Goal: Task Accomplishment & Management: Use online tool/utility

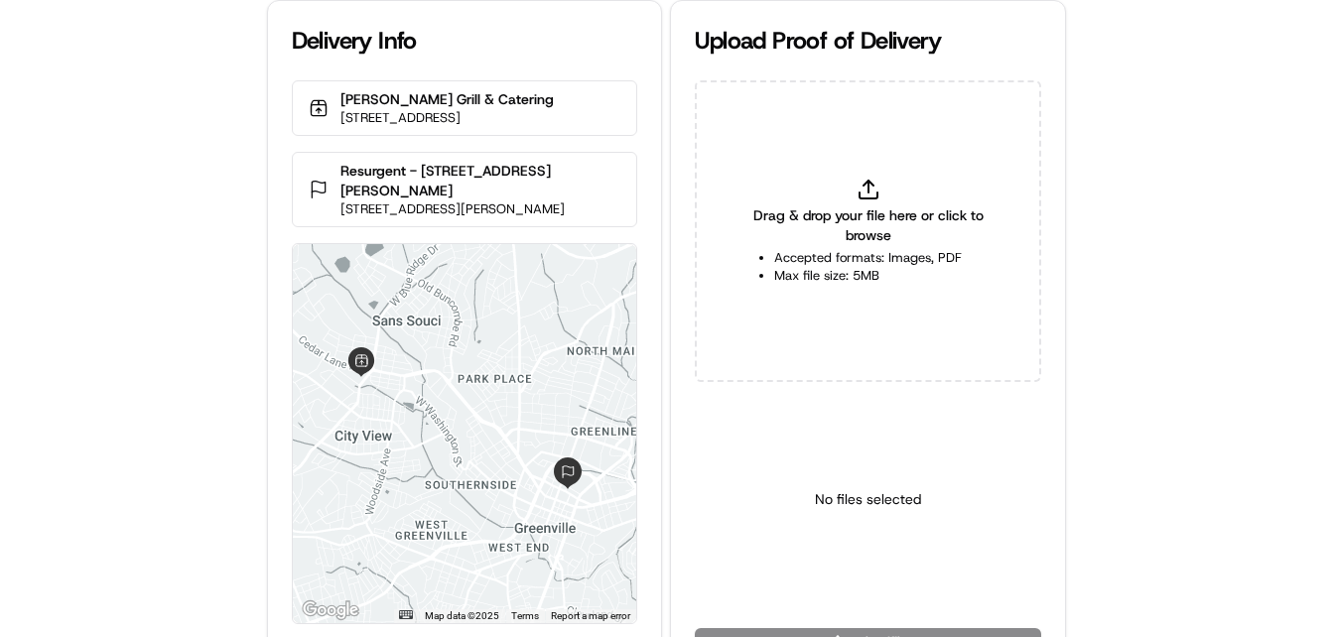
click at [202, 270] on div "Delivery Info Kendall's Grill & Catering 1810 W Blue Ridge Dr, Greenville, SC 2…" at bounding box center [666, 318] width 1333 height 637
click at [219, 245] on div "Delivery Info Kendall's Grill & Catering 1810 W Blue Ridge Dr, Greenville, SC 2…" at bounding box center [666, 318] width 1333 height 637
click at [141, 374] on div "Delivery Info Kendall's Grill & Catering 1810 W Blue Ridge Dr, Greenville, SC 2…" at bounding box center [666, 318] width 1333 height 637
click at [160, 328] on div "Delivery Info Kendall's Grill & Catering 1810 W Blue Ridge Dr, Greenville, SC 2…" at bounding box center [666, 318] width 1333 height 637
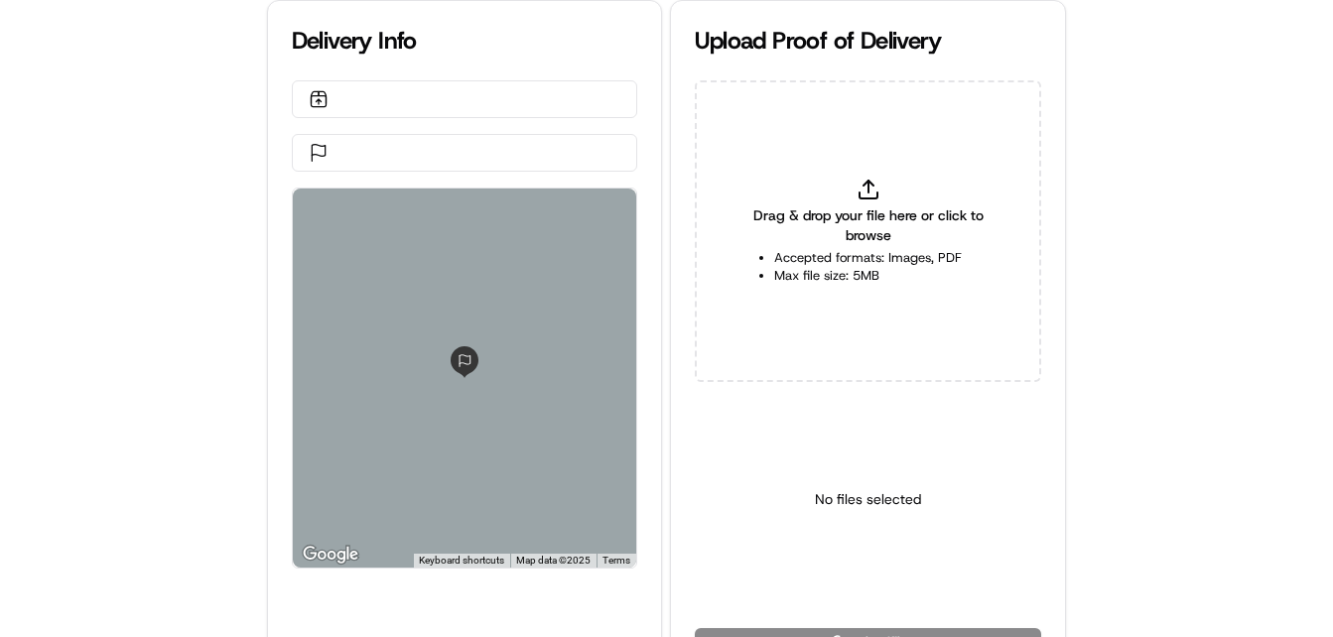
click at [96, 334] on div "Delivery Info ← Move left → Move right ↑ Move up ↓ Move down + Zoom in - Zoom o…" at bounding box center [666, 318] width 1333 height 637
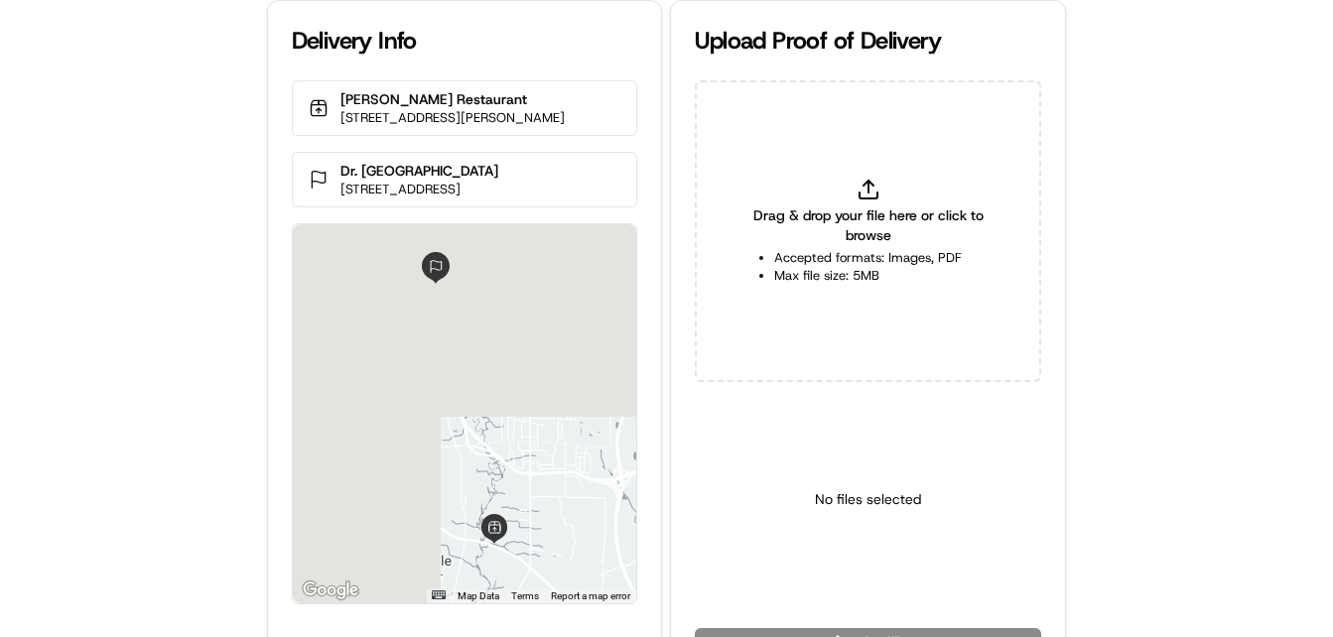
click at [114, 288] on div "Delivery Info Bob Evans Restaurant 5413 Youngstown Warren Rd, Niles, OH 44446, …" at bounding box center [666, 318] width 1333 height 637
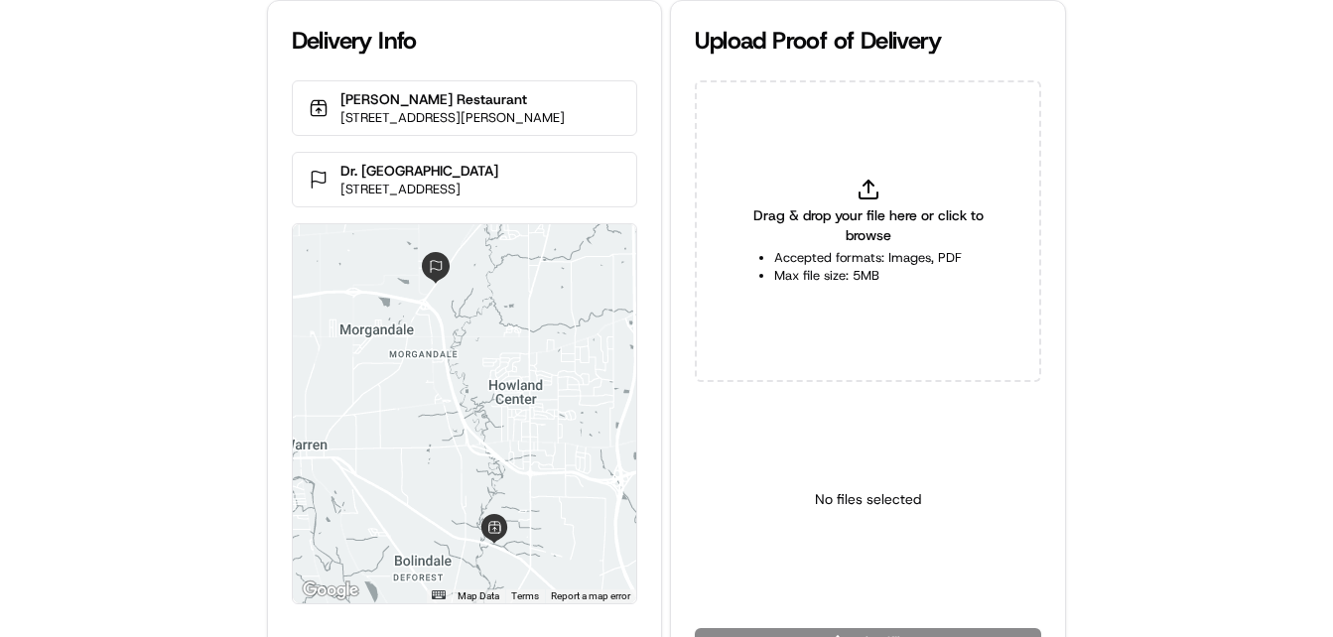
click at [116, 275] on div "Delivery Info Bob Evans Restaurant 5413 Youngstown Warren Rd, Niles, OH 44446, …" at bounding box center [666, 318] width 1333 height 637
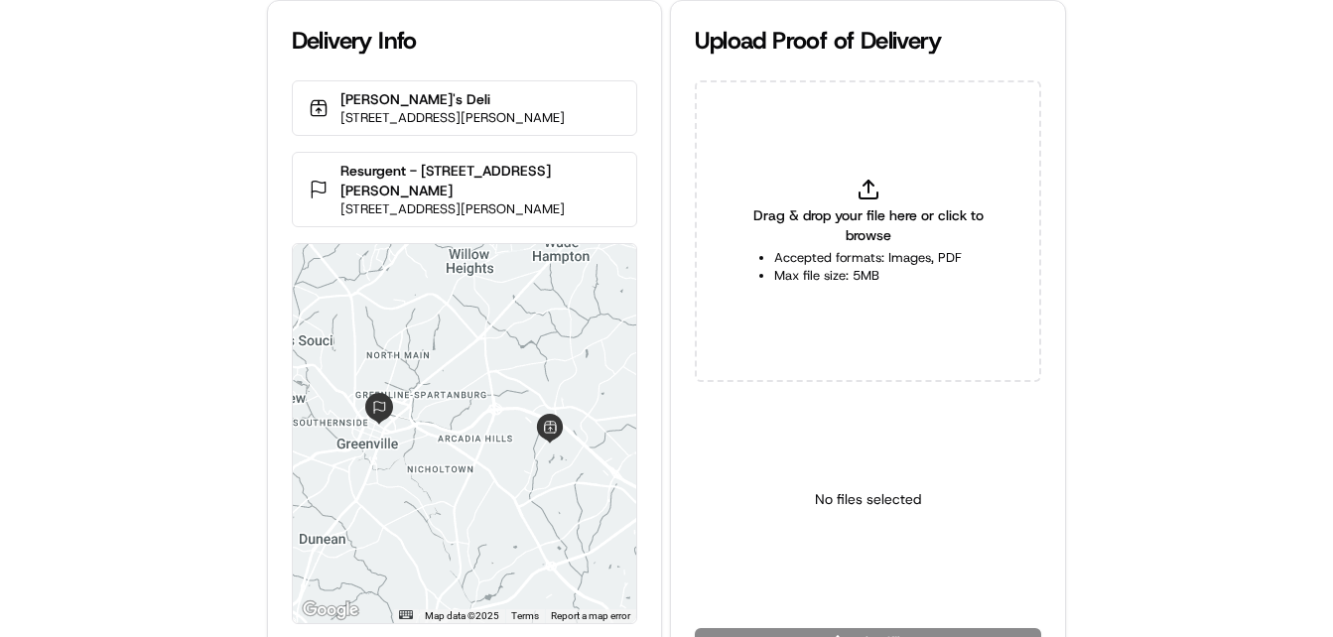
click at [160, 366] on div "Delivery Info Jason's Deli 824 Woods Crossing Rd, Greenville, SC 29607, USA Res…" at bounding box center [666, 318] width 1333 height 637
click at [162, 344] on div "Delivery Info Jason's Deli 824 Woods Crossing Rd, Greenville, SC 29607, USA Res…" at bounding box center [666, 318] width 1333 height 637
click at [164, 290] on div "Delivery Info Jason's Deli 824 Woods Crossing Rd, Greenville, SC 29607, USA Res…" at bounding box center [666, 318] width 1333 height 637
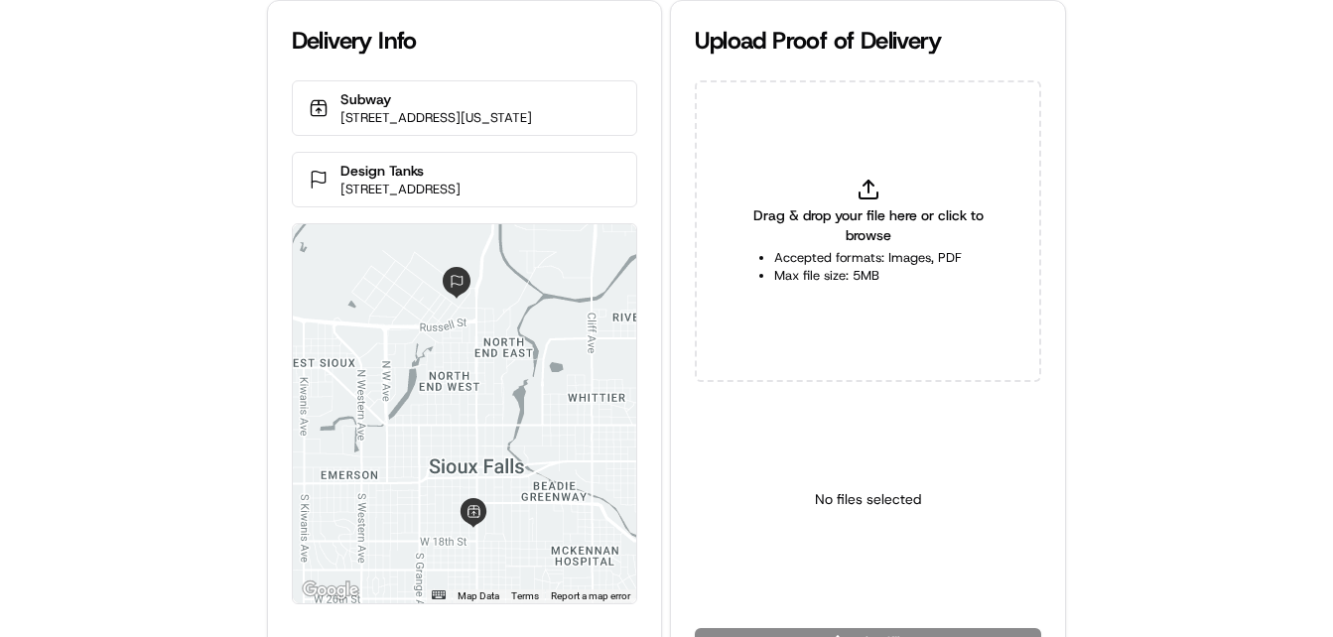
click at [111, 364] on div "Delivery Info Subway [STREET_ADDRESS][US_STATE] Design Tanks [STREET_ADDRESS] ←…" at bounding box center [666, 318] width 1333 height 637
click at [121, 324] on div "Delivery Info Subway [STREET_ADDRESS][US_STATE] Design Tanks [STREET_ADDRESS] ←…" at bounding box center [666, 318] width 1333 height 637
click at [211, 262] on div "Delivery Info Subway [STREET_ADDRESS][US_STATE] Design Tanks [STREET_ADDRESS] ←…" at bounding box center [666, 318] width 1333 height 637
click at [79, 345] on div "Delivery Info Subway 809 S Minnesota Ave, Sioux Falls, SD 57104, USA Design Tan…" at bounding box center [666, 318] width 1333 height 637
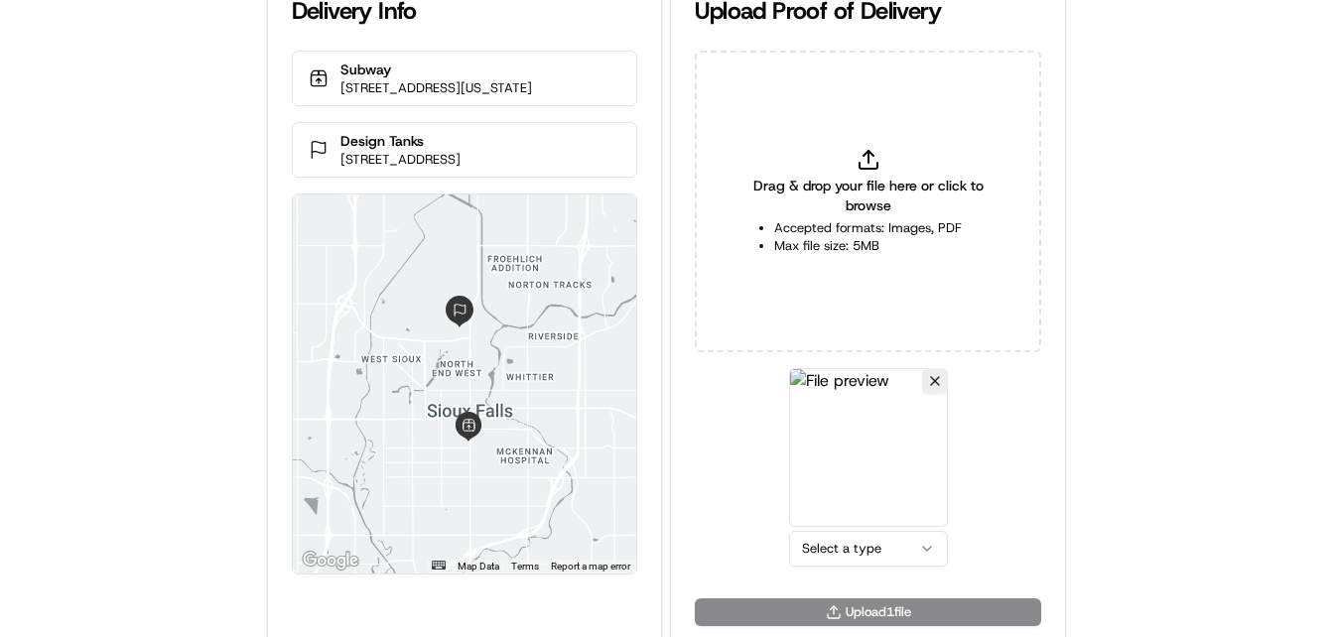
scroll to position [44, 0]
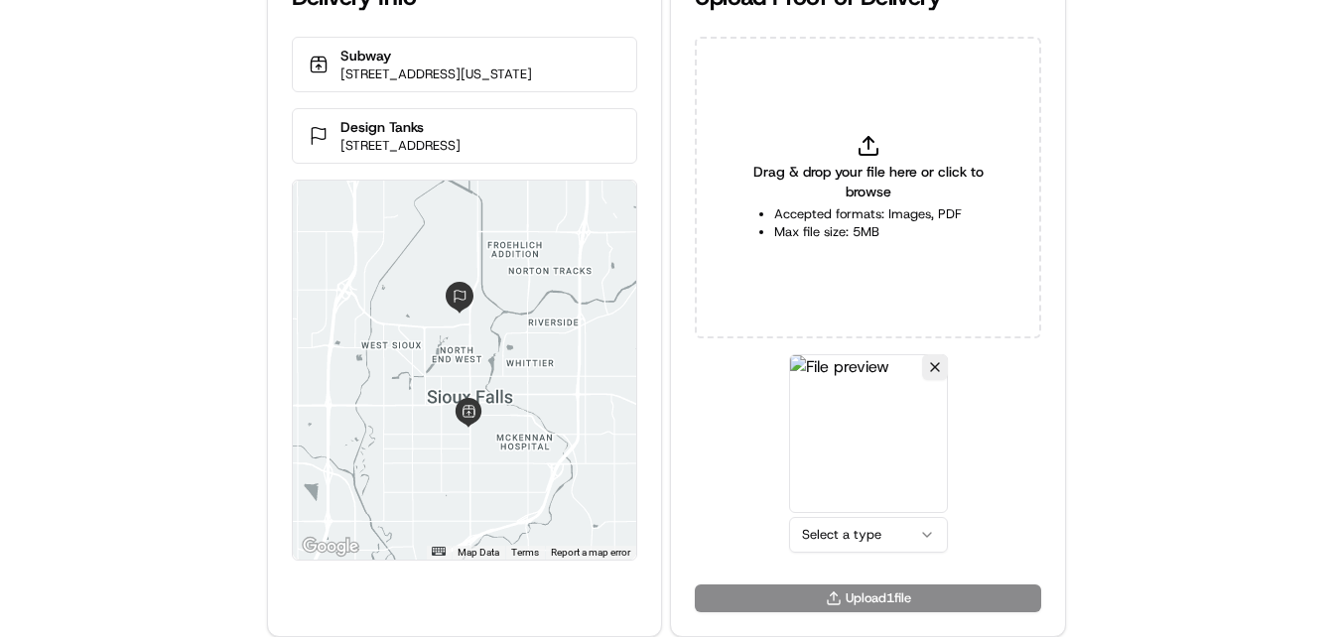
click at [869, 533] on html "Delivery Info Subway [STREET_ADDRESS][US_STATE] Design Tanks [STREET_ADDRESS] ←…" at bounding box center [666, 274] width 1333 height 637
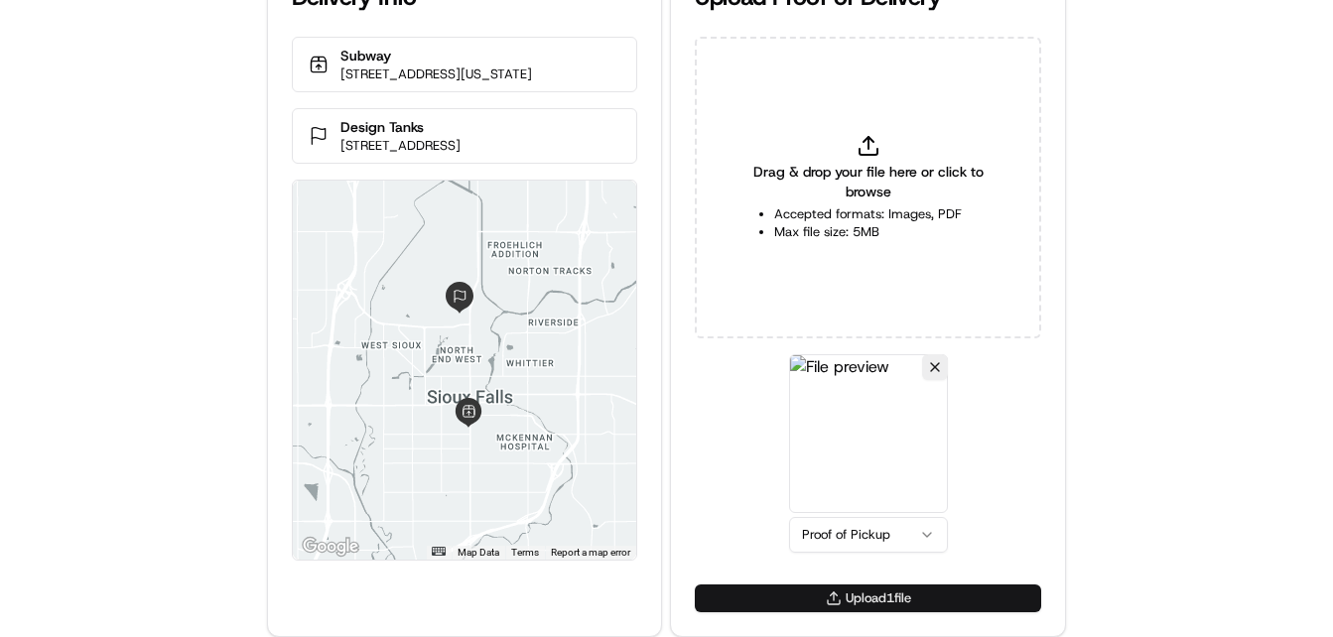
click at [858, 602] on button "Upload 1 file" at bounding box center [868, 599] width 346 height 28
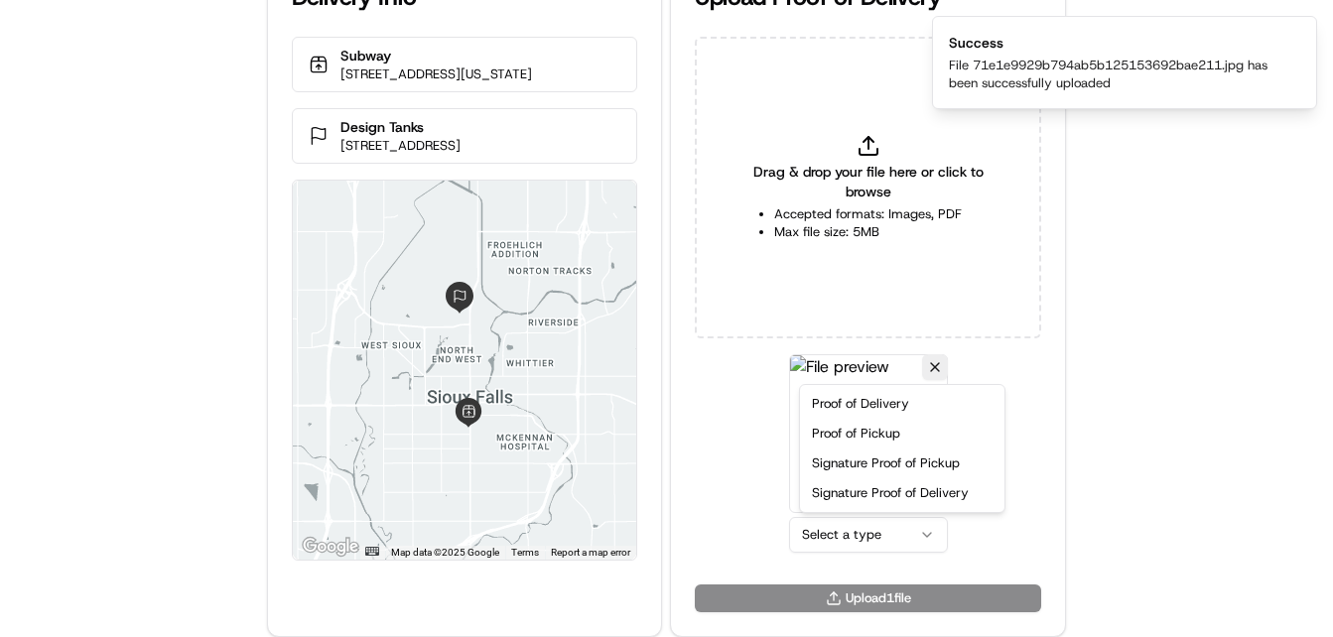
click at [895, 538] on html "Delivery Info Subway 809 S Minnesota Ave, Sioux Falls, SD 57104, USA Design Tan…" at bounding box center [666, 274] width 1333 height 637
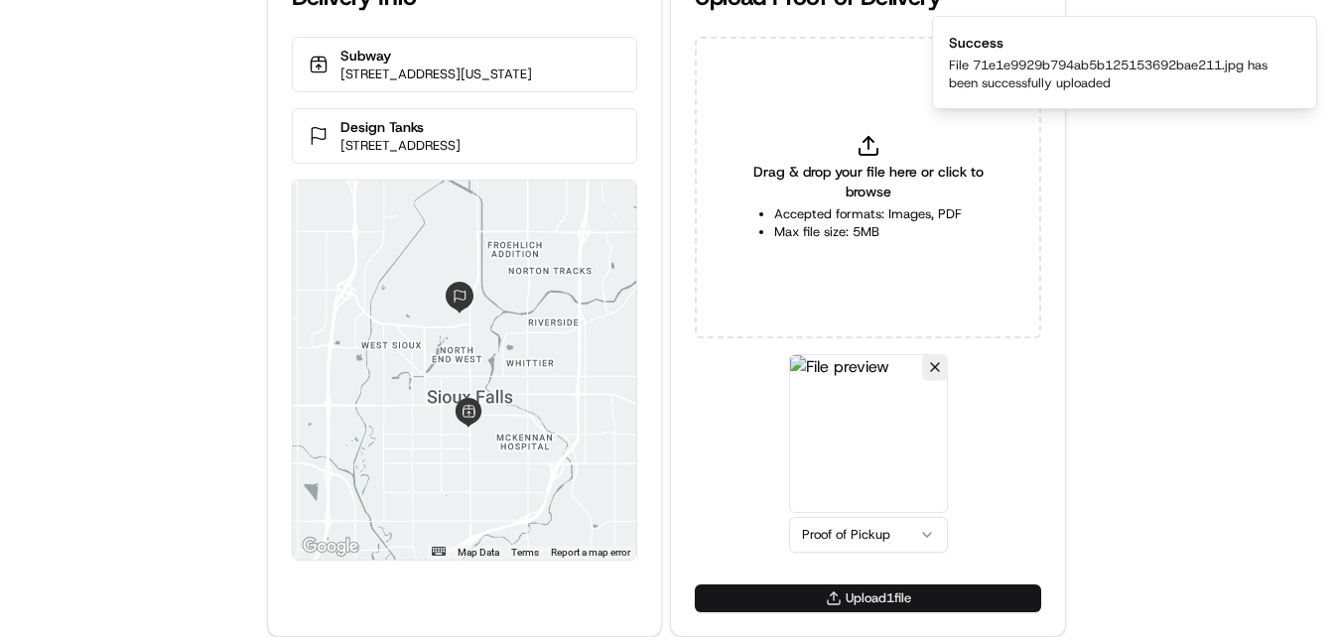
click at [851, 590] on button "Upload 1 file" at bounding box center [868, 599] width 346 height 28
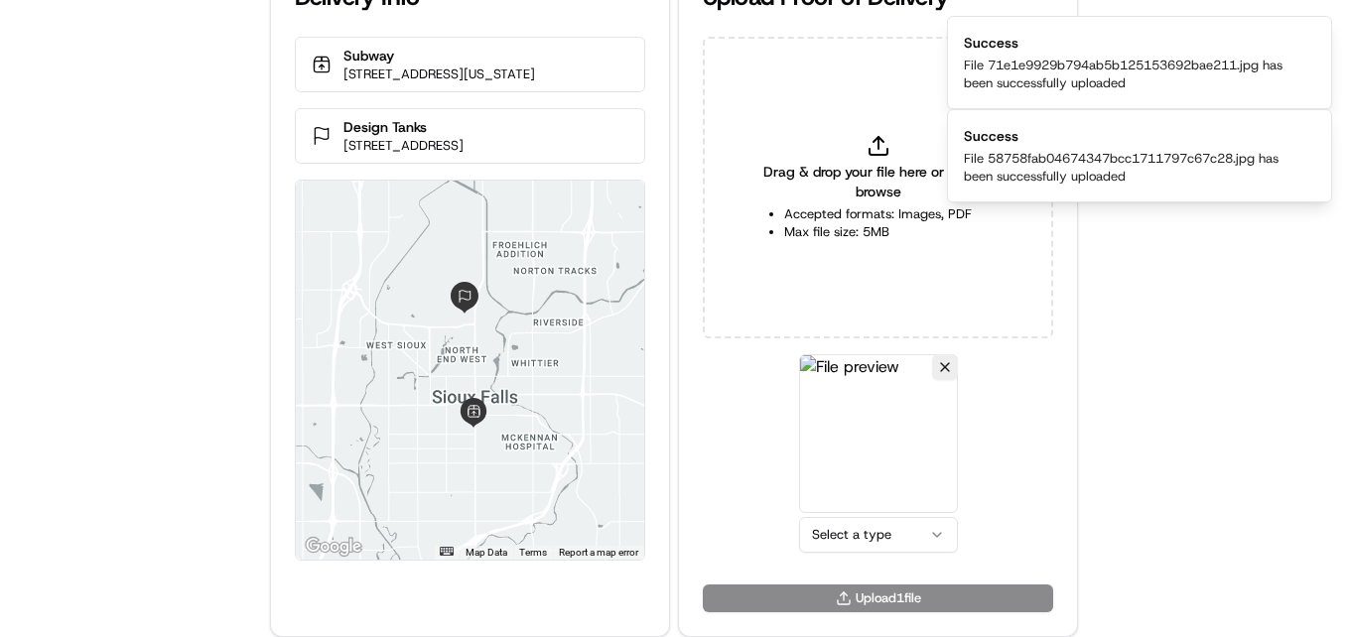
click at [882, 533] on html "Delivery Info Subway 809 S Minnesota Ave, Sioux Falls, SD 57104, USA Design Tan…" at bounding box center [674, 274] width 1348 height 637
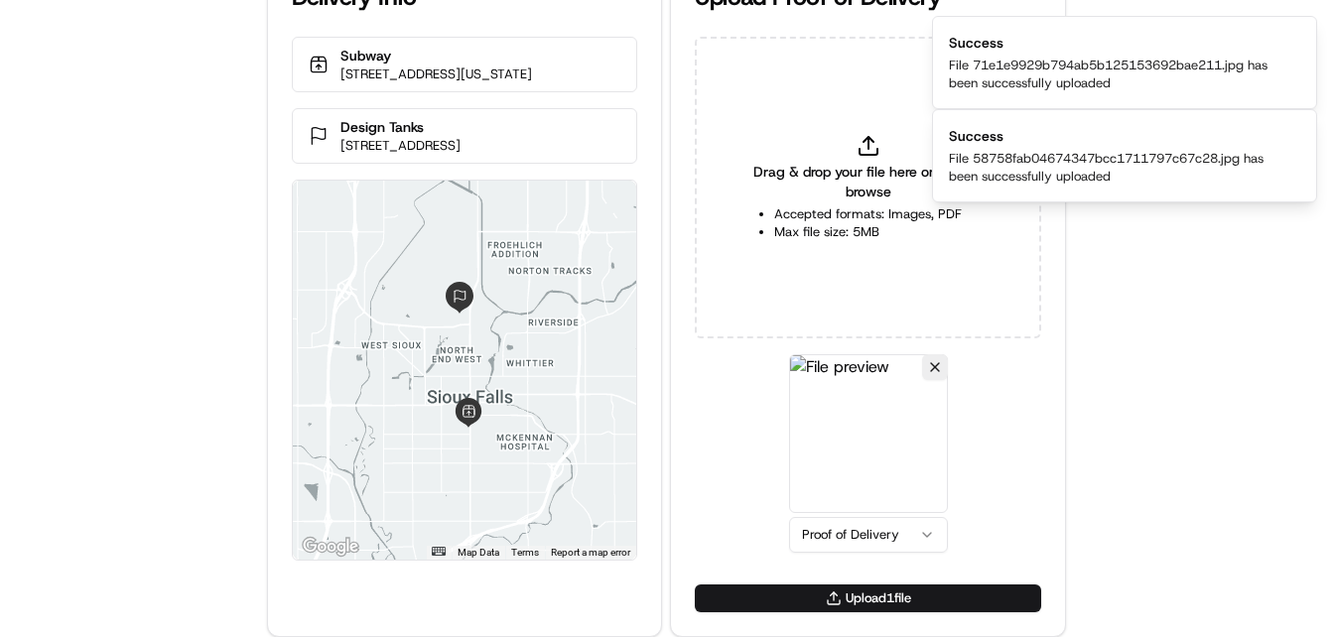
click at [782, 582] on div "Drag & drop your file here or click to browse Accepted formats: Images, PDF Max…" at bounding box center [868, 311] width 394 height 548
click at [785, 585] on button "Upload 1 file" at bounding box center [868, 599] width 346 height 28
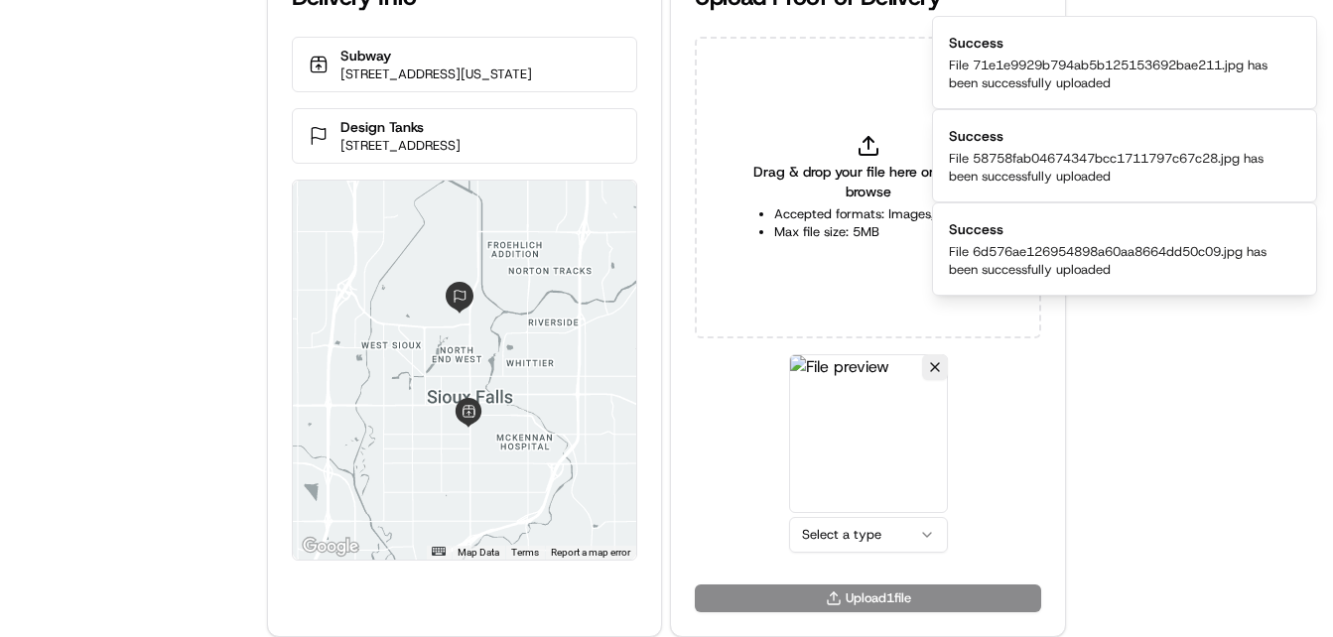
click at [863, 523] on html "Delivery Info Subway 809 S Minnesota Ave, Sioux Falls, SD 57104, USA Design Tan…" at bounding box center [666, 274] width 1333 height 637
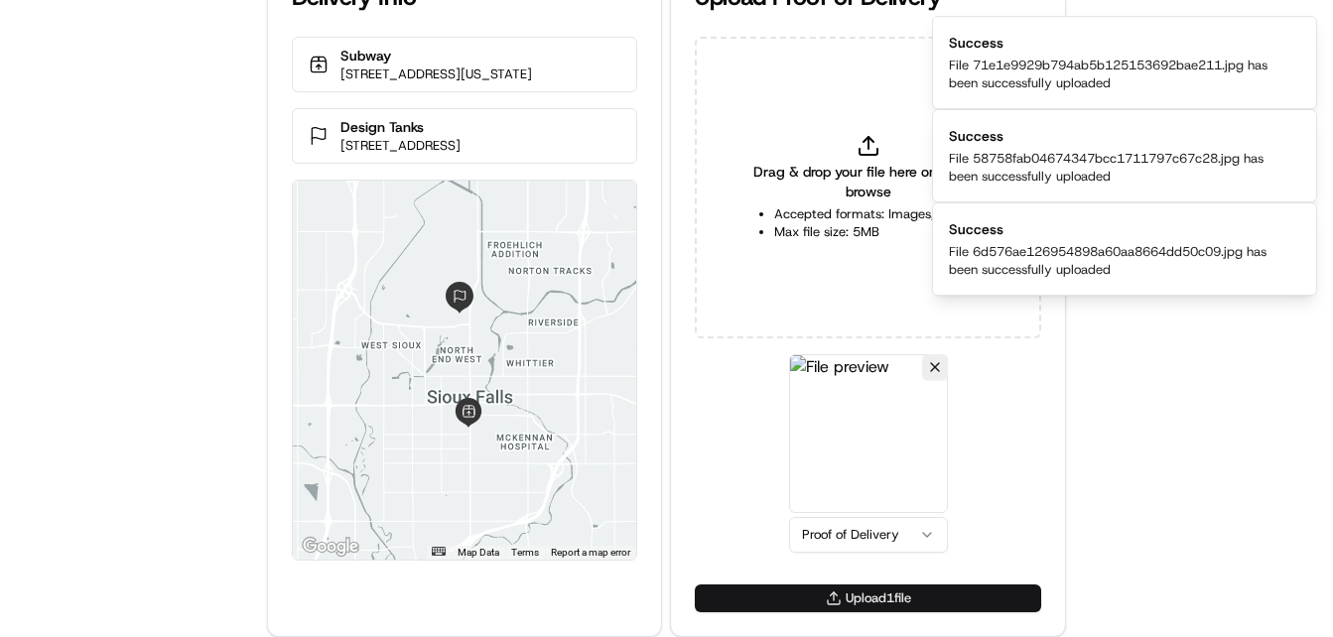
click at [855, 590] on button "Upload 1 file" at bounding box center [868, 599] width 346 height 28
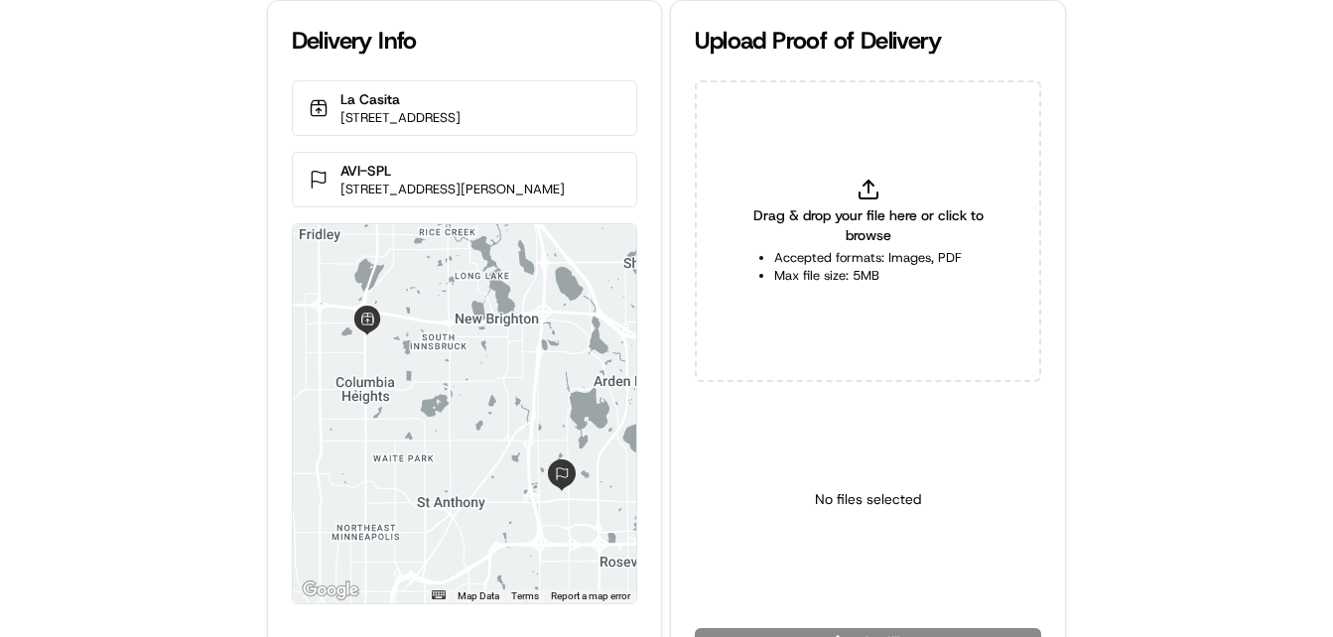
click at [210, 346] on div "Delivery Info [GEOGRAPHIC_DATA] [STREET_ADDRESS] AVI-SPL [STREET_ADDRESS][PERSO…" at bounding box center [666, 318] width 1333 height 637
click at [208, 346] on div "Delivery Info [GEOGRAPHIC_DATA] [STREET_ADDRESS] AVI-SPL [STREET_ADDRESS][PERSO…" at bounding box center [666, 318] width 1333 height 637
click at [167, 310] on div "Delivery Info [GEOGRAPHIC_DATA] [STREET_ADDRESS] AVI-SPL [STREET_ADDRESS][PERSO…" at bounding box center [666, 318] width 1333 height 637
click at [159, 366] on div "Delivery Info [GEOGRAPHIC_DATA] [STREET_ADDRESS] AVI-SPL [STREET_ADDRESS][PERSO…" at bounding box center [666, 318] width 1333 height 637
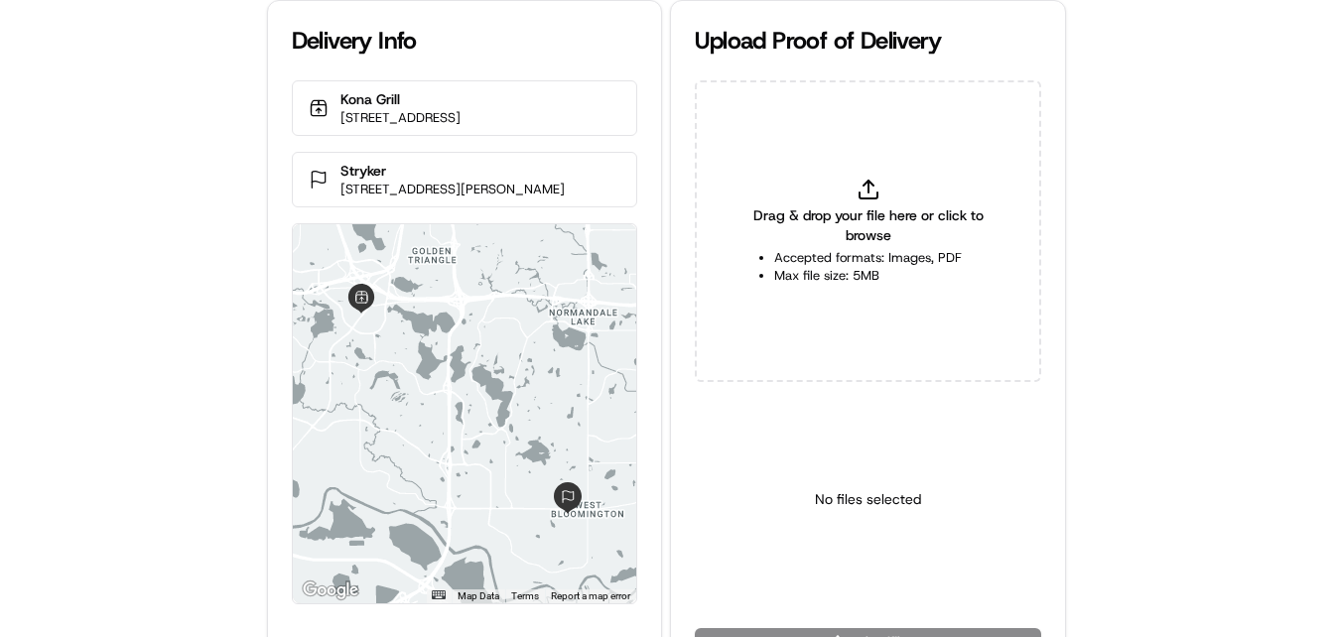
click at [102, 311] on div "Delivery Info Kona Grill 11997 Singletree Ln, Eden Prairie, MN 55344, USA Stryk…" at bounding box center [666, 318] width 1333 height 637
click at [91, 342] on div "Delivery Info Kona Grill 11997 Singletree Ln, Eden Prairie, MN 55344, USA Stryk…" at bounding box center [666, 318] width 1333 height 637
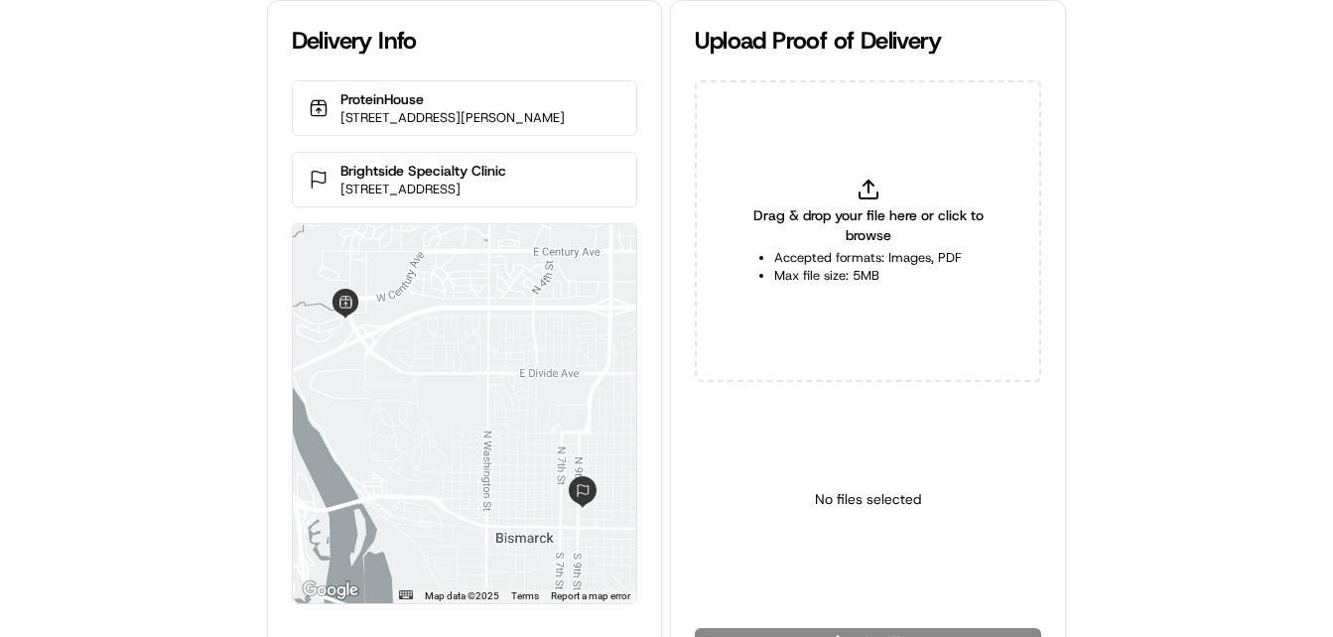
click at [89, 369] on div "Delivery Info ProteinHouse [STREET_ADDRESS] Brightside Specialty Clinic [STREET…" at bounding box center [666, 318] width 1333 height 637
click at [89, 369] on div "Delivery Info ProteinHouse 1615 Burnt Boat Dr, Bismarck, ND 58503, USA Brightsi…" at bounding box center [666, 318] width 1333 height 637
click at [101, 353] on div "Delivery Info ProteinHouse 1615 Burnt Boat Dr, Bismarck, ND 58503, USA Brightsi…" at bounding box center [666, 318] width 1333 height 637
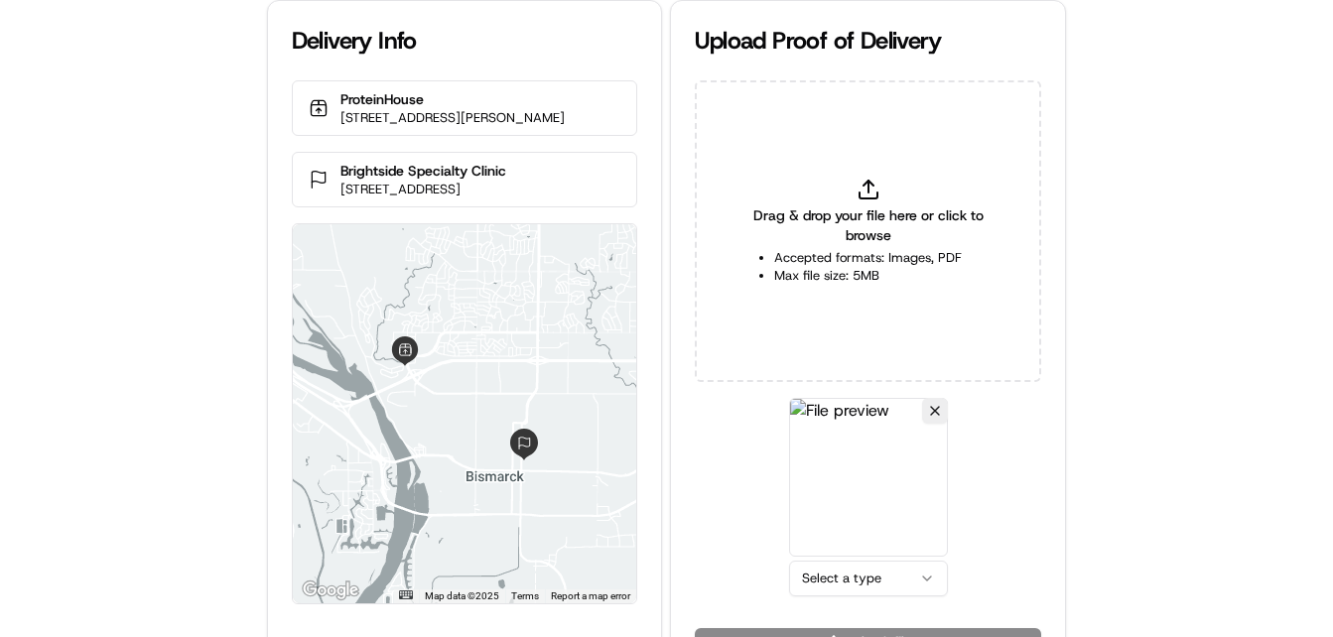
scroll to position [44, 0]
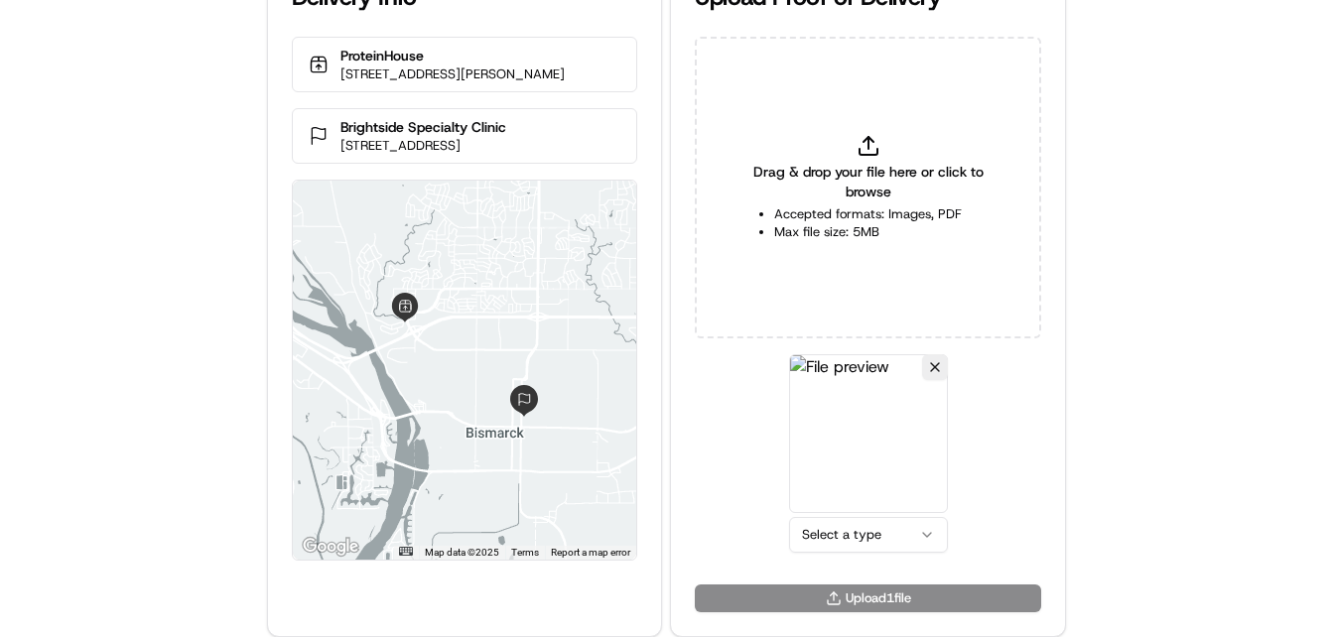
click at [862, 534] on html "Delivery Info ProteinHouse 1615 Burnt Boat Dr, Bismarck, ND 58503, USA Brightsi…" at bounding box center [666, 274] width 1333 height 637
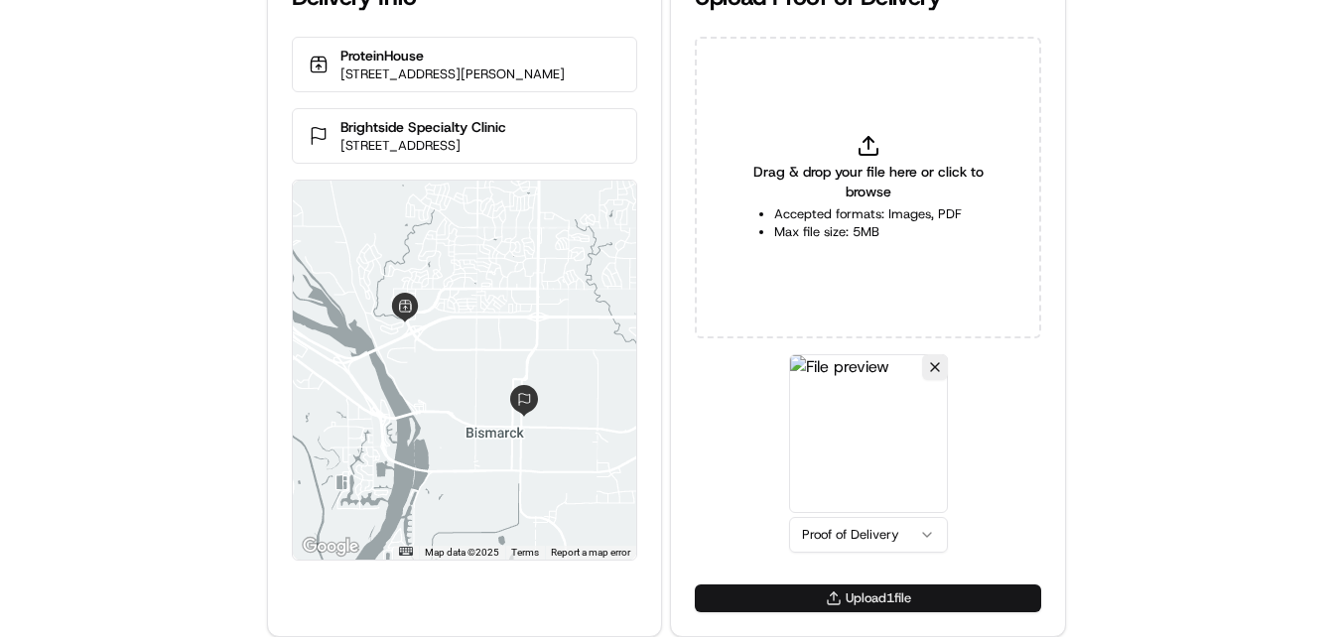
click at [849, 609] on button "Upload 1 file" at bounding box center [868, 599] width 346 height 28
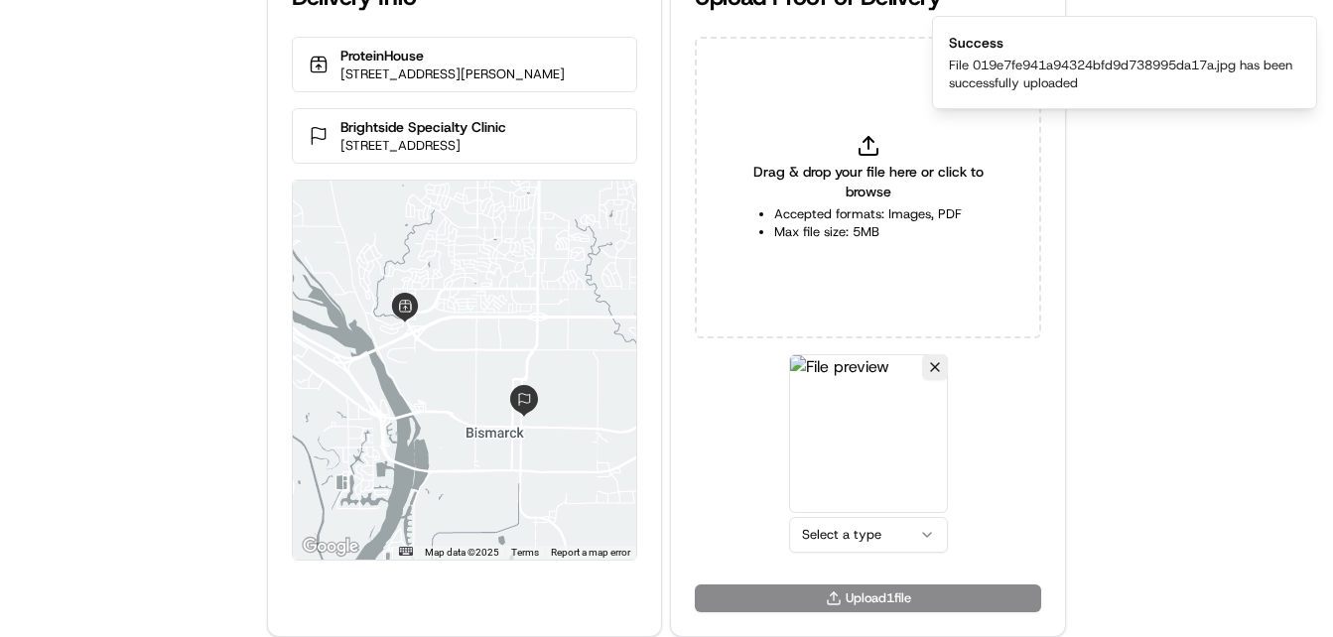
click at [841, 540] on html "Delivery Info ProteinHouse 1615 Burnt Boat Dr, Bismarck, ND 58503, USA Brightsi…" at bounding box center [666, 274] width 1333 height 637
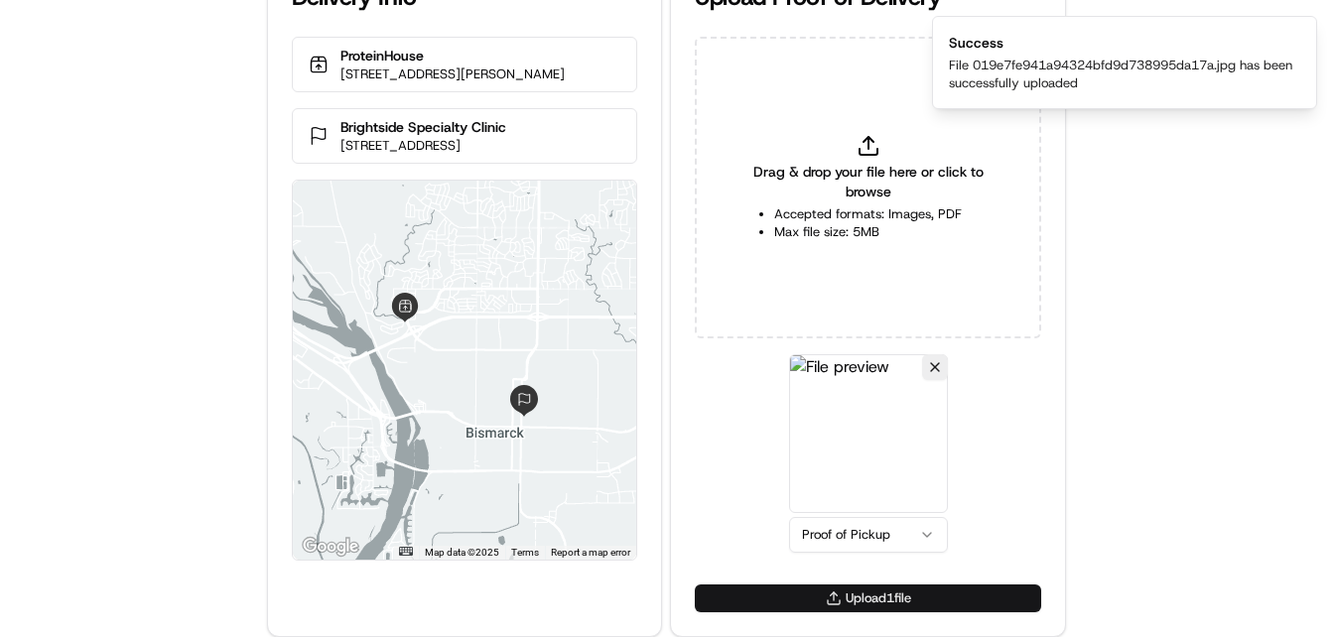
click at [830, 602] on button "Upload 1 file" at bounding box center [868, 599] width 346 height 28
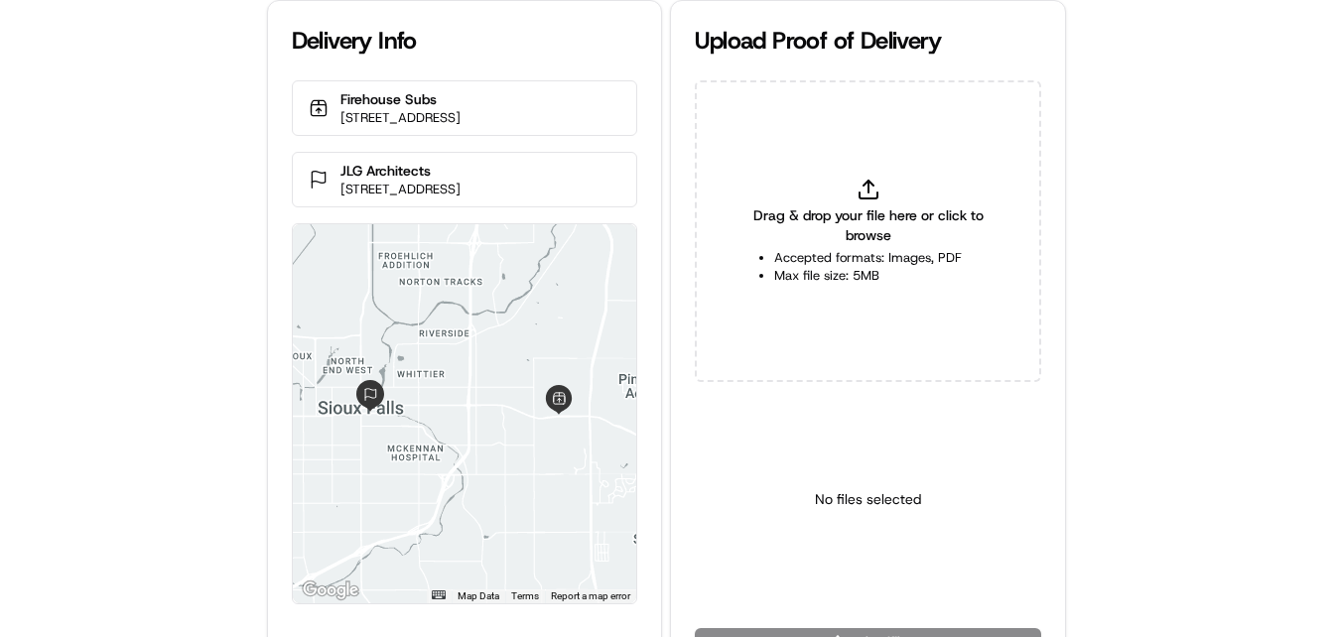
click at [150, 345] on div "Delivery Info Firehouse Subs [STREET_ADDRESS] JLG Architects [STREET_ADDRESS] ←…" at bounding box center [666, 318] width 1333 height 637
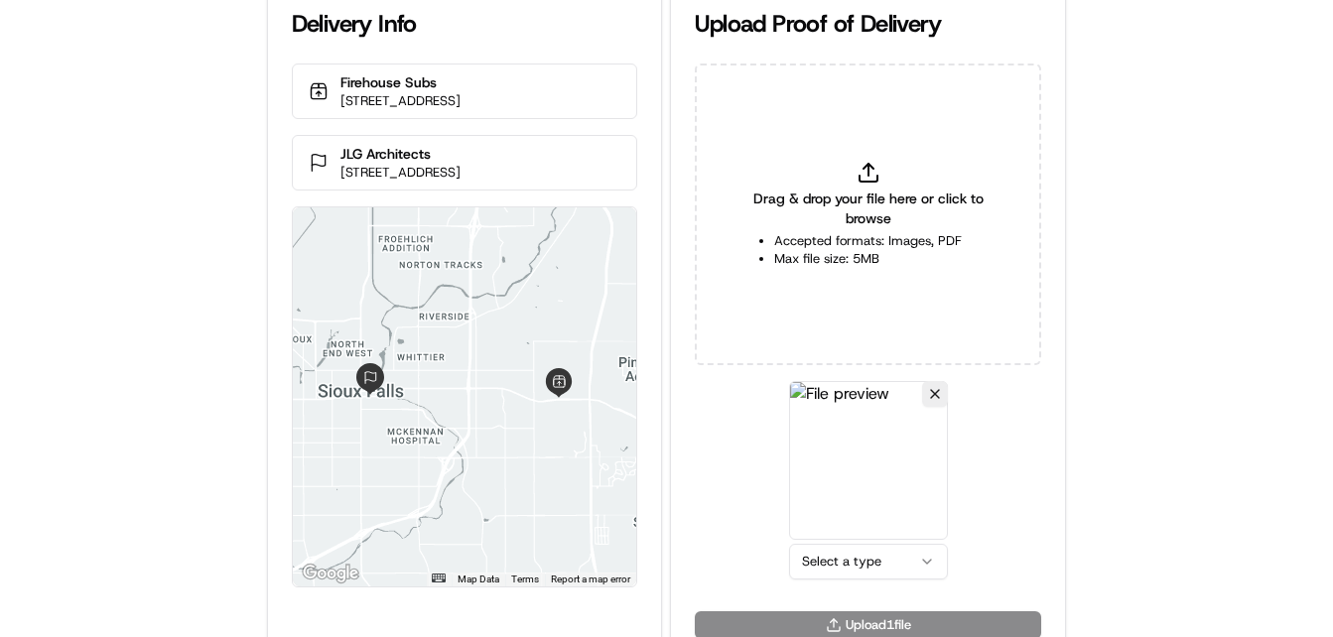
scroll to position [44, 0]
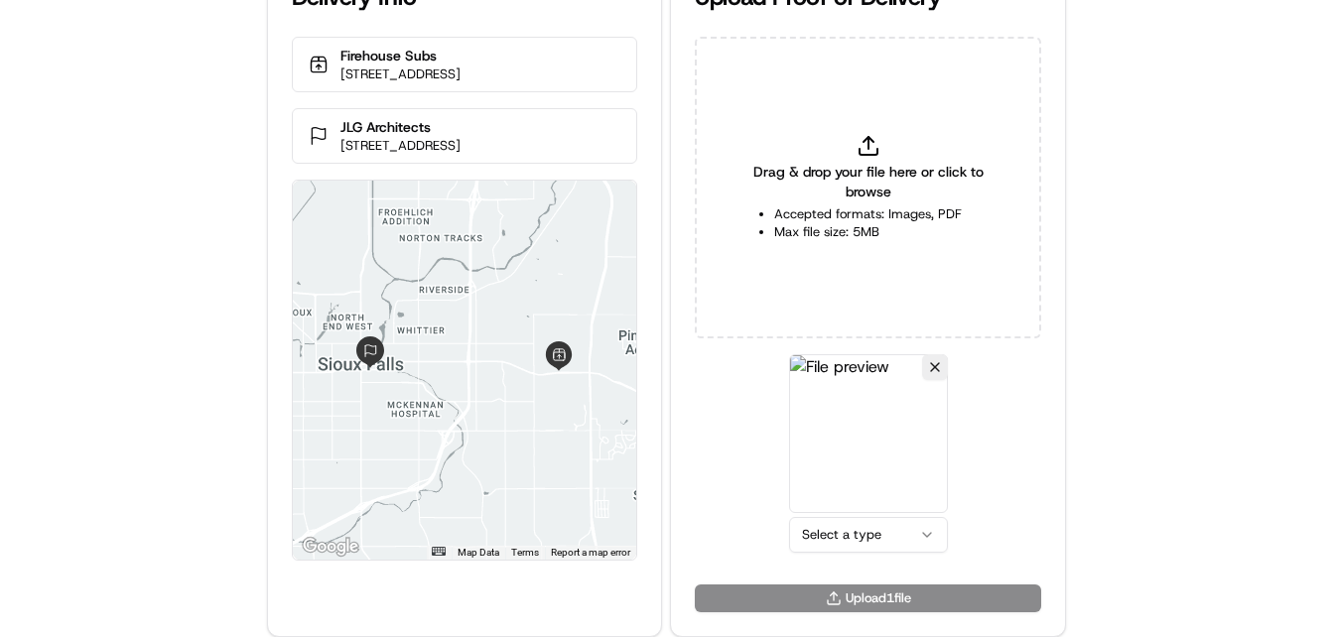
click at [884, 544] on html "Delivery Info Firehouse Subs [STREET_ADDRESS] JLG Architects [STREET_ADDRESS] ←…" at bounding box center [666, 274] width 1333 height 637
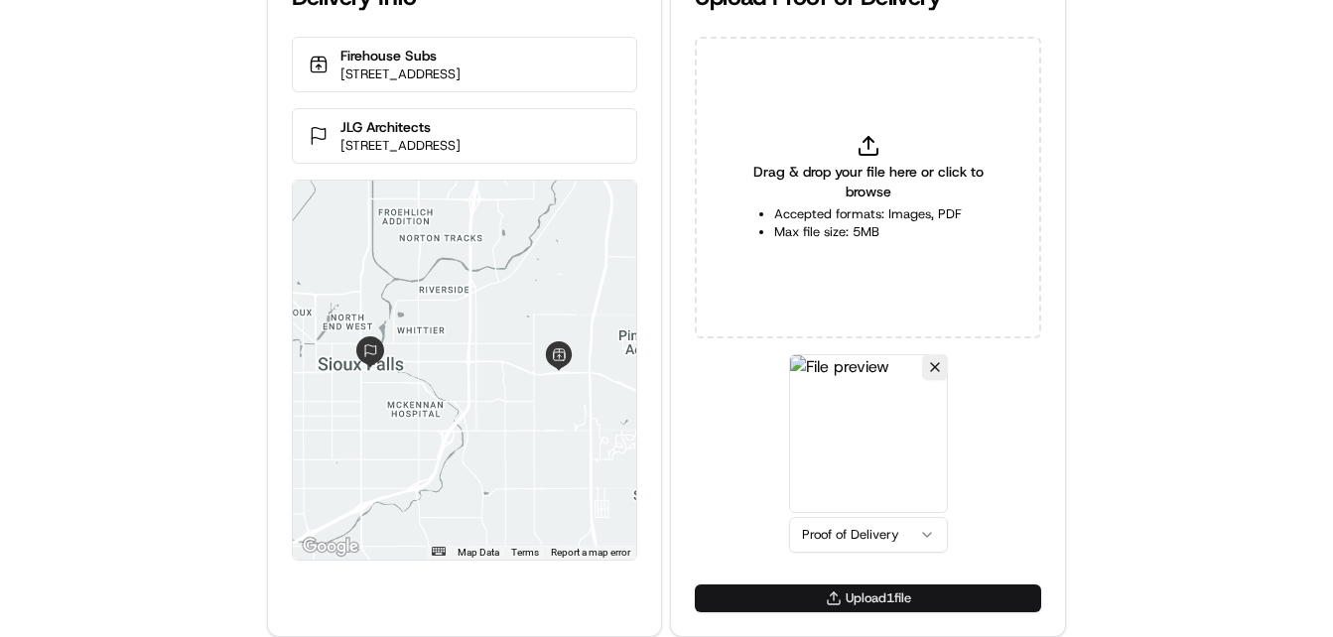
click at [843, 596] on button "Upload 1 file" at bounding box center [868, 599] width 346 height 28
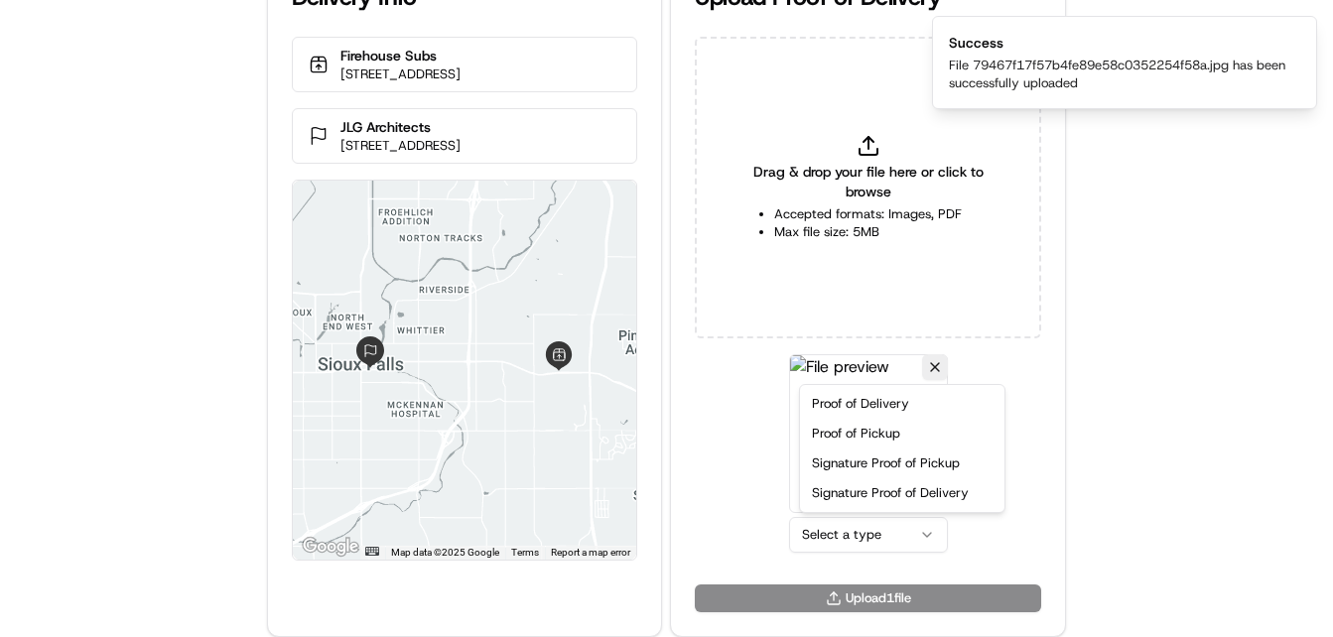
click at [867, 542] on html "Delivery Info Firehouse Subs [STREET_ADDRESS] JLG Architects [STREET_ADDRESS] ←…" at bounding box center [666, 274] width 1333 height 637
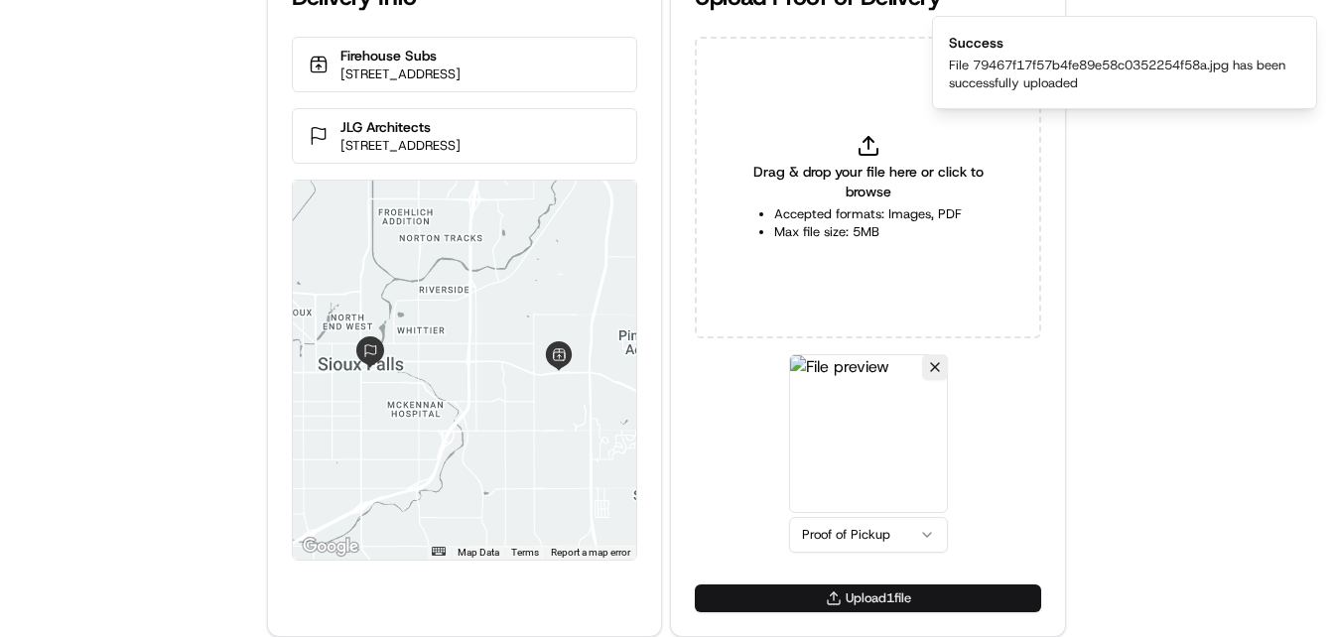
click at [889, 592] on button "Upload 1 file" at bounding box center [868, 599] width 346 height 28
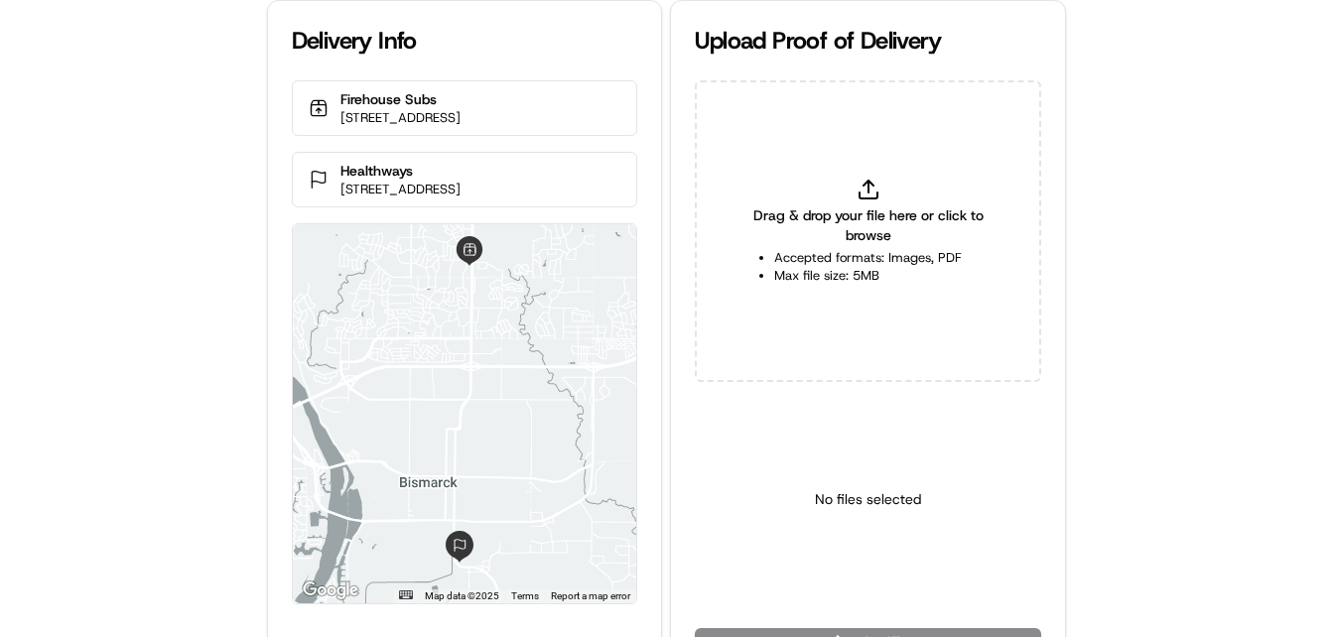
click at [105, 403] on div "Delivery Info Firehouse Subs [STREET_ADDRESS] Healthways [STREET_ADDRESS] ← Mov…" at bounding box center [666, 318] width 1333 height 637
click at [112, 390] on div "Delivery Info Firehouse Subs [STREET_ADDRESS] Healthways [STREET_ADDRESS] ← Mov…" at bounding box center [666, 318] width 1333 height 637
click at [151, 315] on div "Delivery Info Firehouse Subs [STREET_ADDRESS] Healthways [STREET_ADDRESS] ← Mov…" at bounding box center [666, 318] width 1333 height 637
click at [154, 308] on div "Delivery Info Firehouse Subs [STREET_ADDRESS] Healthways [STREET_ADDRESS] ← Mov…" at bounding box center [666, 318] width 1333 height 637
click at [166, 283] on div "Delivery Info Firehouse Subs 4521 Ottawa St Suite 1, Bismarck, ND 58503, USA He…" at bounding box center [666, 318] width 1333 height 637
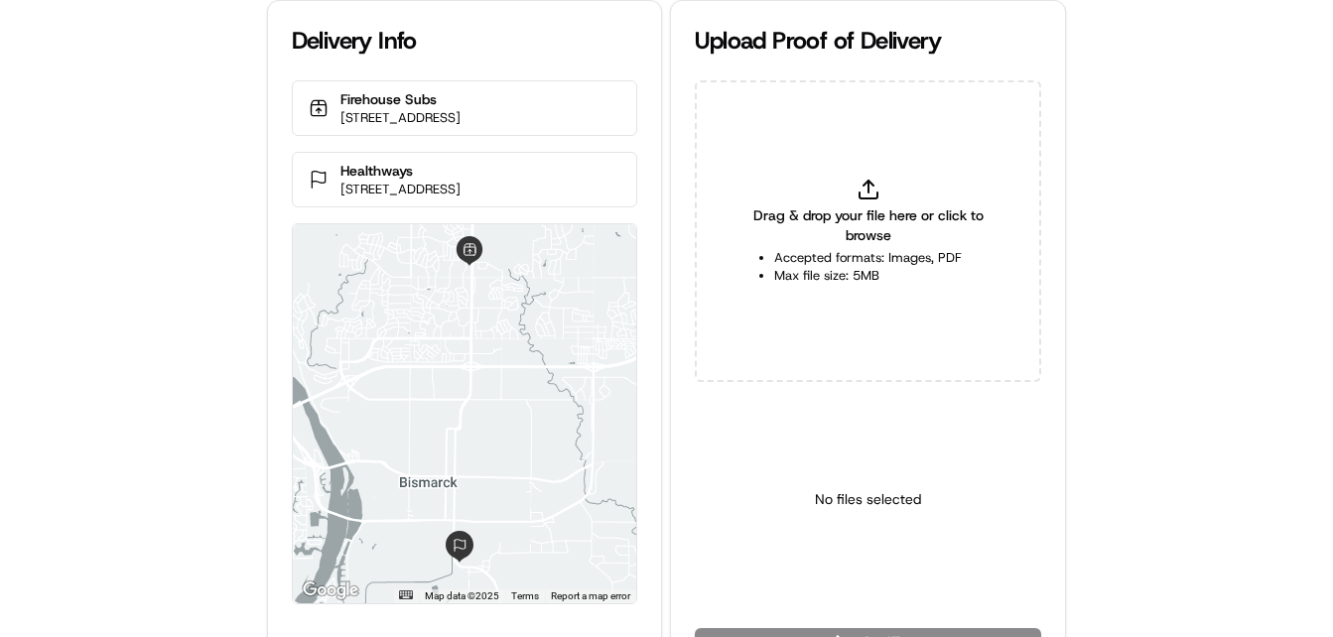
click at [64, 180] on div "Delivery Info Firehouse Subs 4521 Ottawa St Suite 1, Bismarck, ND 58503, USA He…" at bounding box center [666, 318] width 1333 height 637
click at [139, 280] on div "Delivery Info Firehouse Subs 4521 Ottawa St Suite 1, Bismarck, ND 58503, USA He…" at bounding box center [666, 318] width 1333 height 637
click at [100, 271] on div "Delivery Info Firehouse Subs 4521 Ottawa St Suite 1, Bismarck, ND 58503, USA He…" at bounding box center [666, 318] width 1333 height 637
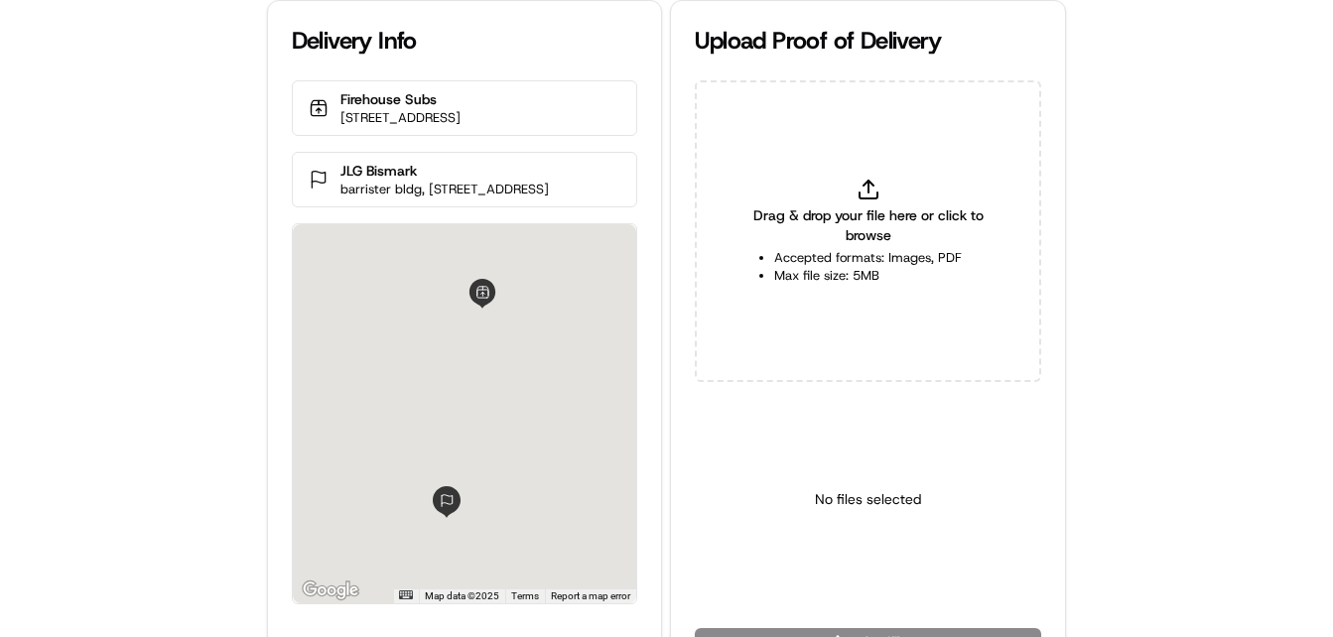
click at [31, 390] on div "Delivery Info Firehouse Subs [STREET_ADDRESS] JLG Bismark barrister bldg, [STRE…" at bounding box center [666, 318] width 1333 height 637
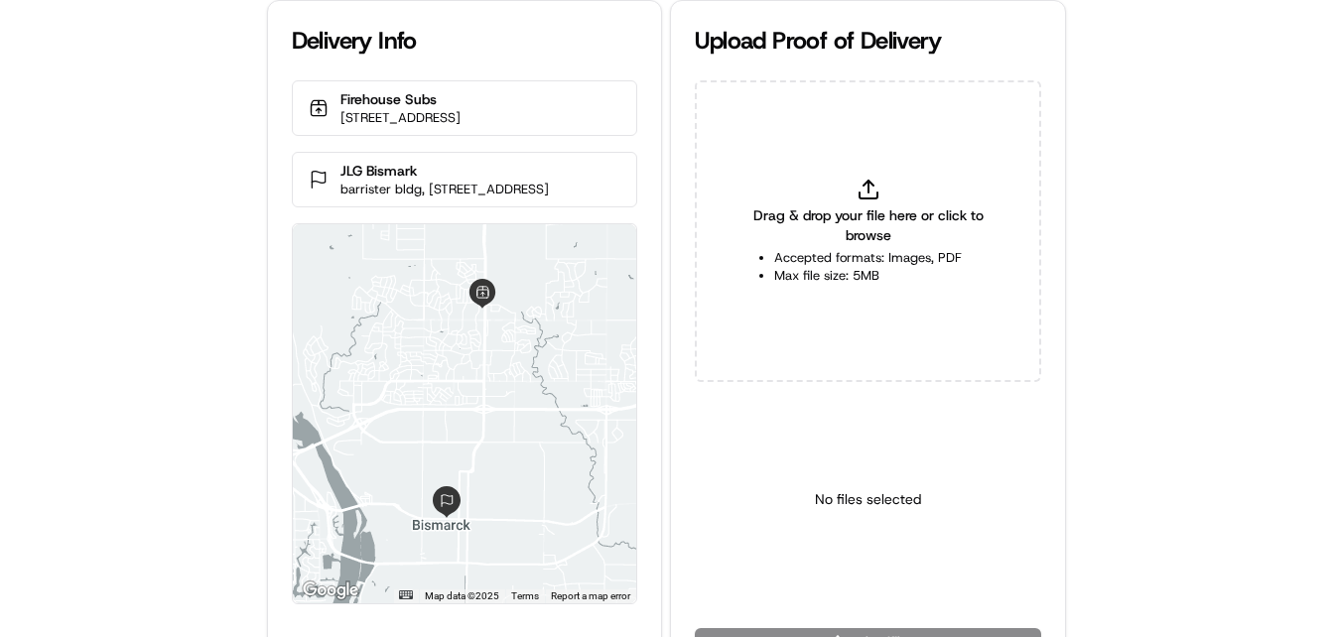
click at [130, 351] on div "Delivery Info Firehouse Subs [STREET_ADDRESS] JLG Bismark barrister bldg, [STRE…" at bounding box center [666, 318] width 1333 height 637
click at [130, 342] on div "Delivery Info Firehouse Subs [STREET_ADDRESS] JLG Bismark barrister bldg, [STRE…" at bounding box center [666, 318] width 1333 height 637
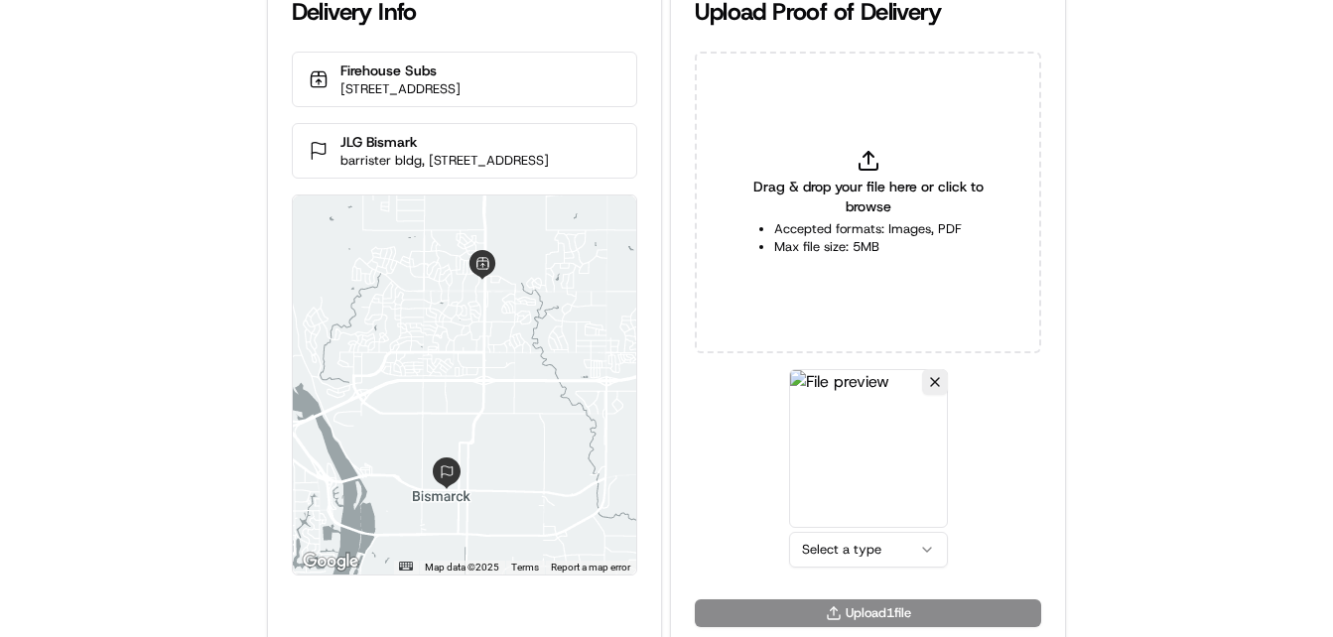
scroll to position [44, 0]
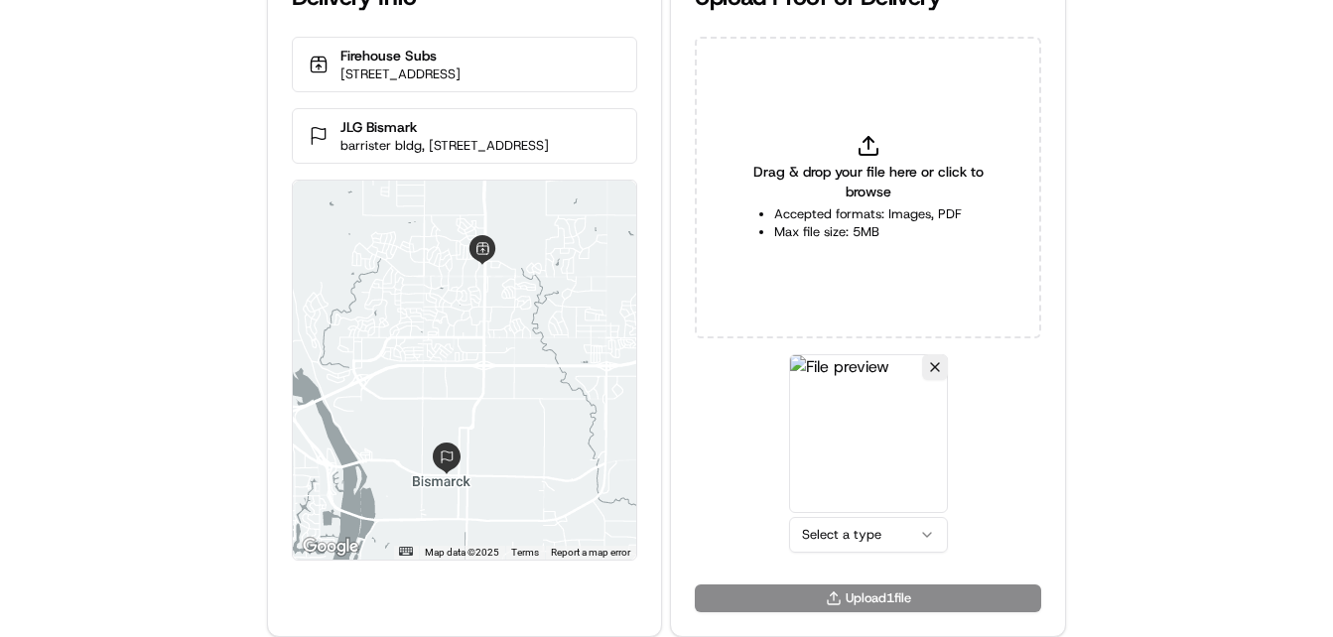
click at [870, 536] on html "Delivery Info Firehouse Subs [STREET_ADDRESS] JLG Bismark barrister bldg, [STRE…" at bounding box center [666, 274] width 1333 height 637
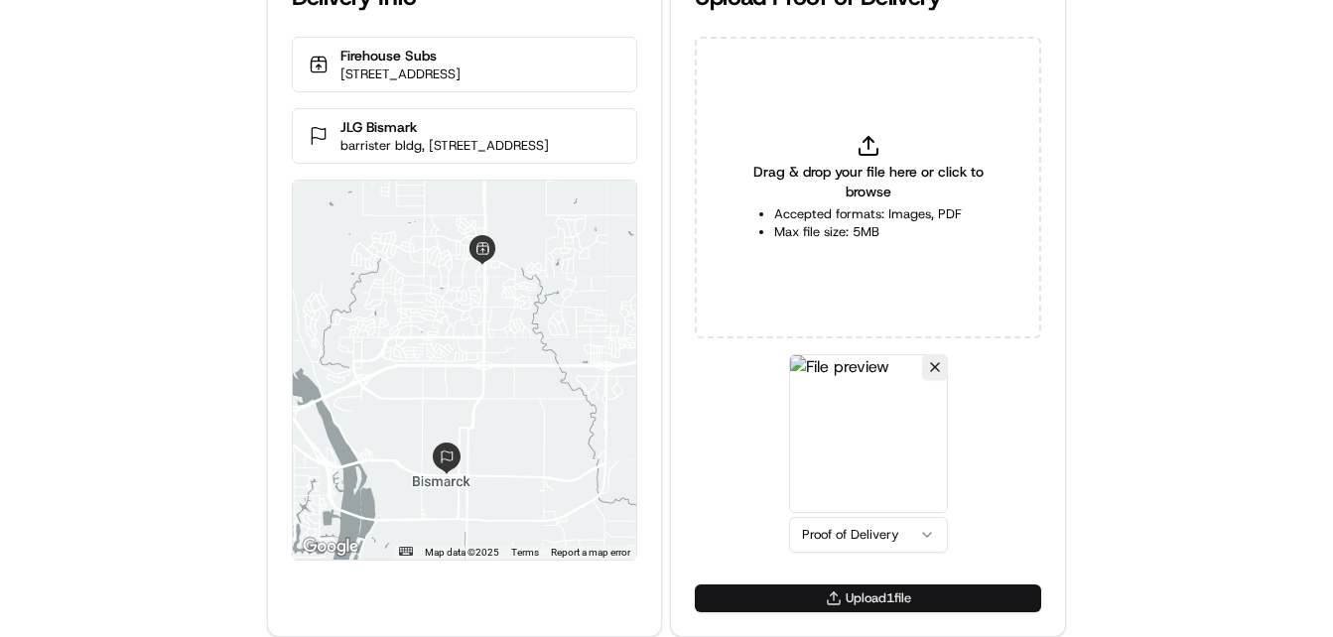
click at [839, 592] on button "Upload 1 file" at bounding box center [868, 599] width 346 height 28
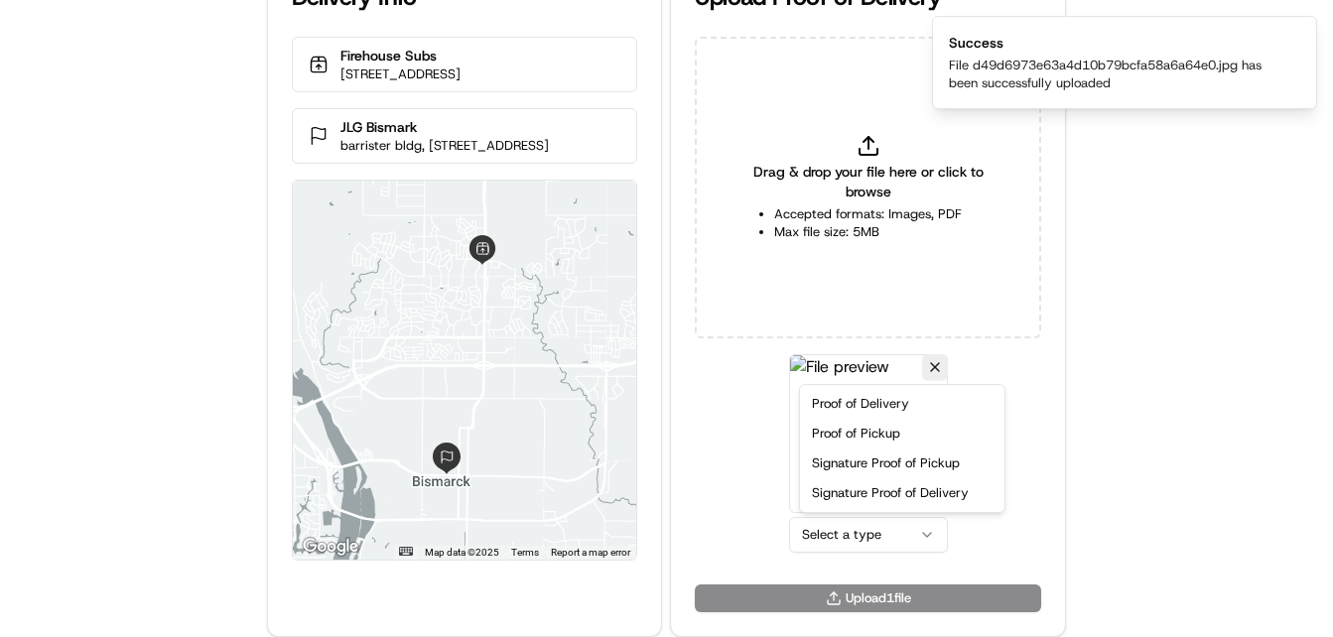
click at [840, 536] on html "Delivery Info Firehouse Subs 4521 Ottawa St Suite 1, Bismarck, ND 58503, USA JL…" at bounding box center [666, 274] width 1333 height 637
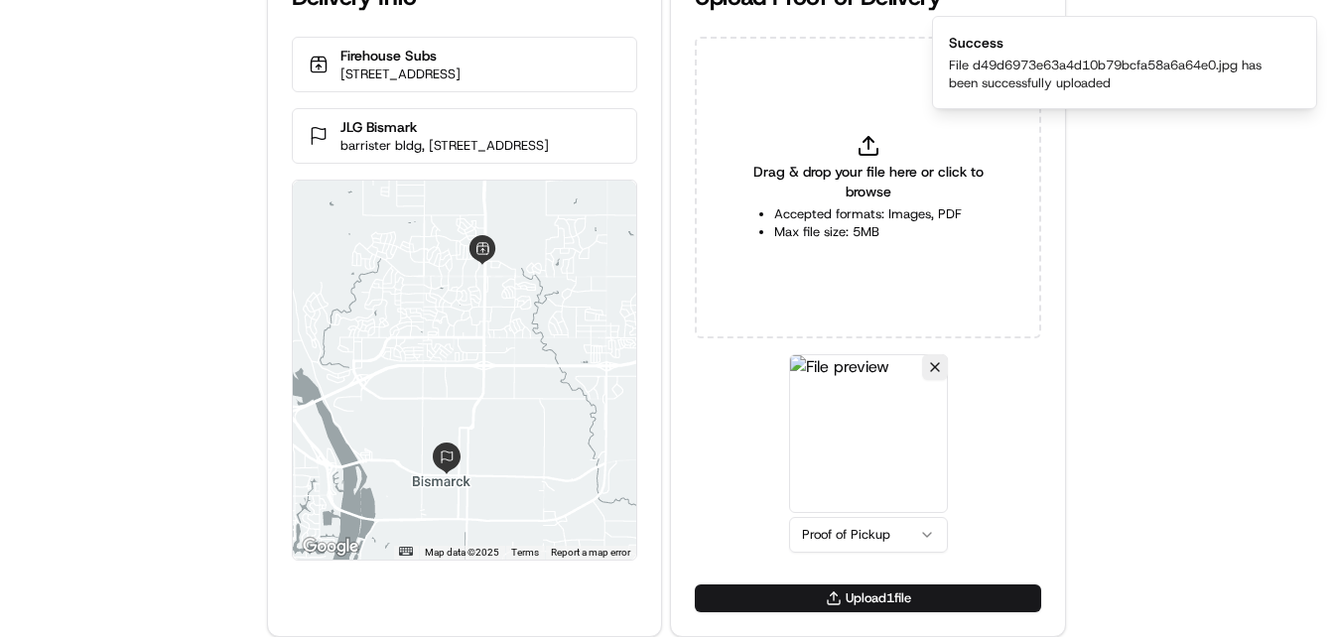
click at [833, 589] on button "Upload 1 file" at bounding box center [868, 599] width 346 height 28
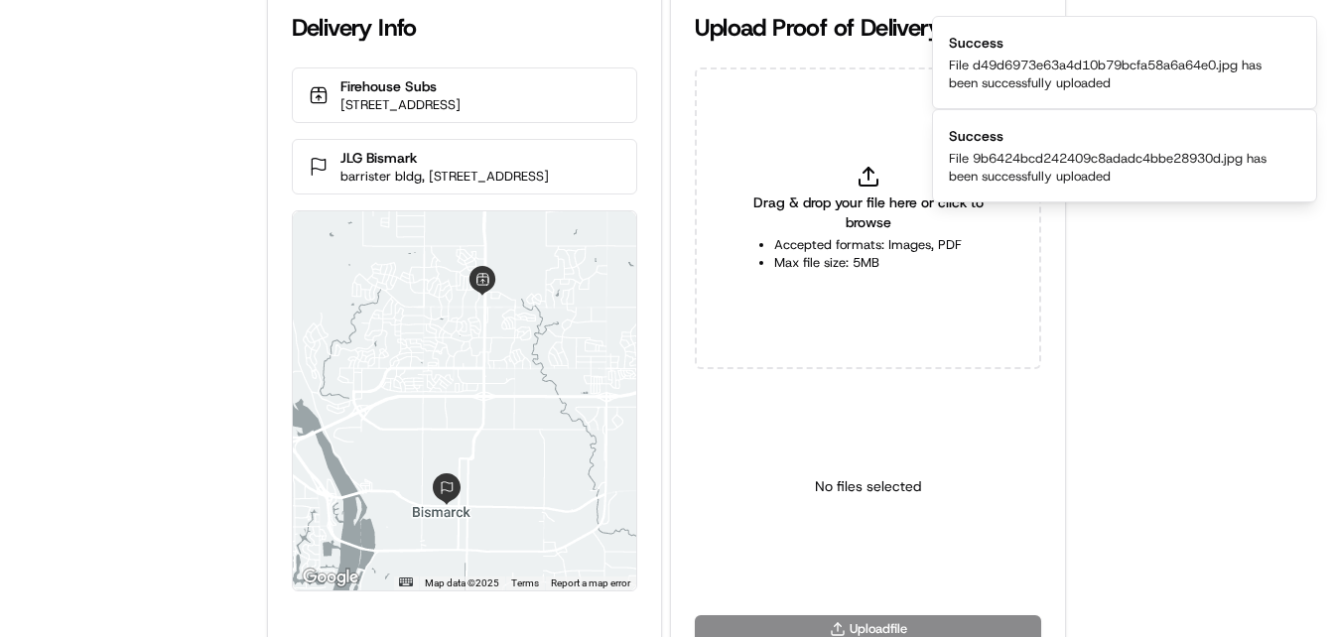
scroll to position [0, 0]
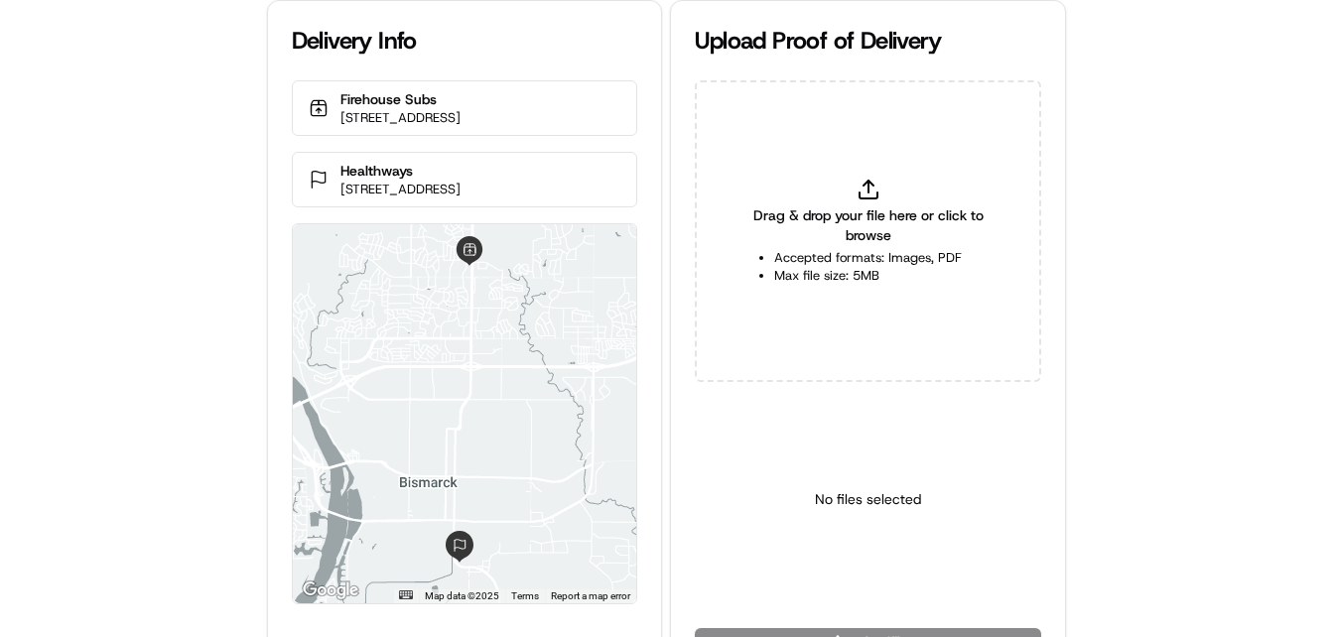
click at [189, 145] on div "Delivery Info Firehouse Subs 4521 Ottawa St Suite 1, Bismarck, ND 58503, USA He…" at bounding box center [666, 318] width 1333 height 637
click at [888, 568] on html "Delivery Info Firehouse Subs [STREET_ADDRESS] Healthways [STREET_ADDRESS] ← Mov…" at bounding box center [666, 318] width 1333 height 637
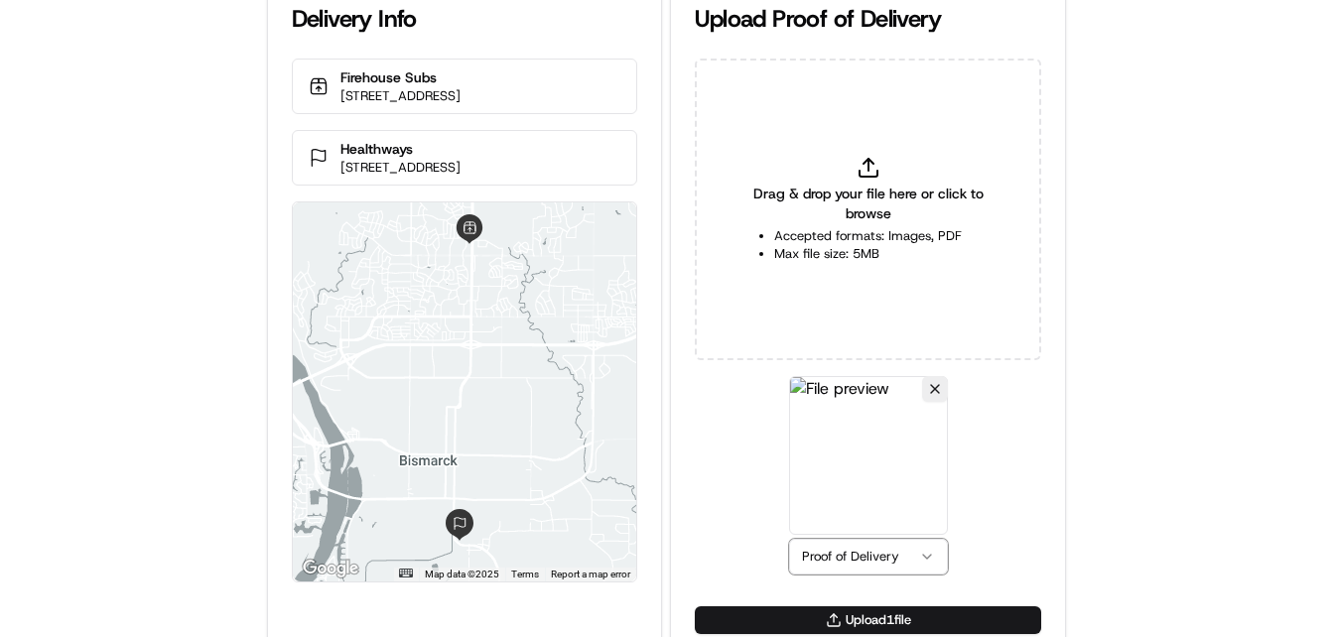
scroll to position [44, 0]
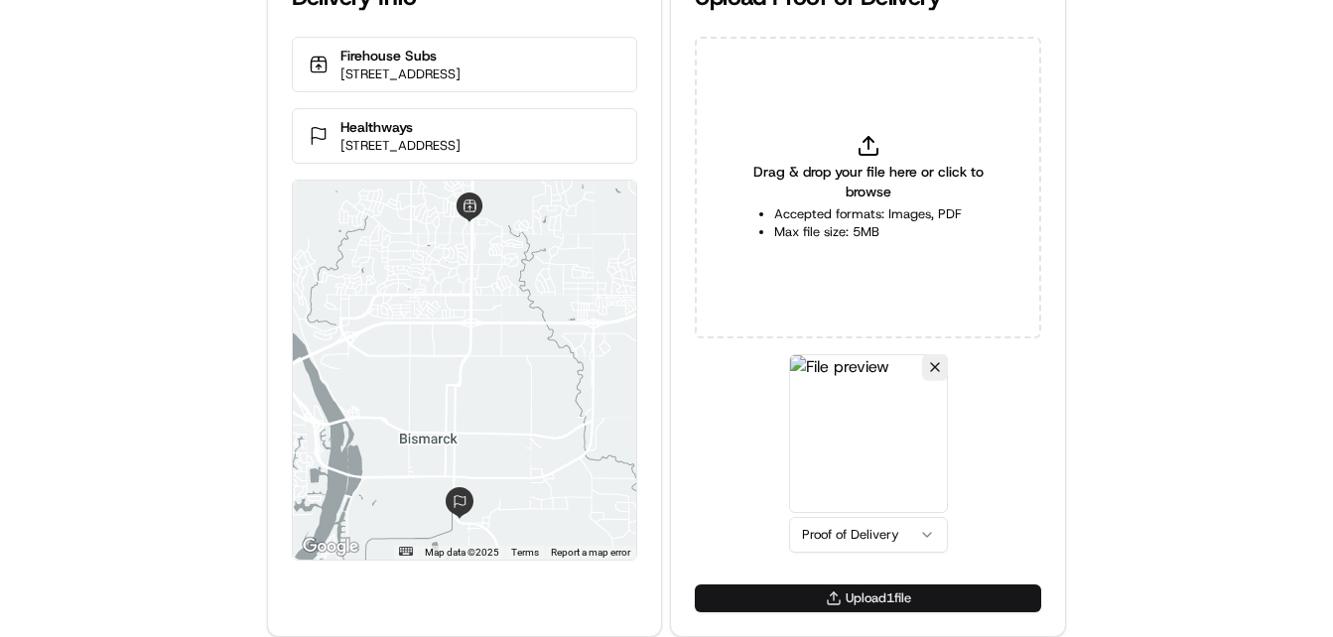
click at [818, 596] on button "Upload 1 file" at bounding box center [868, 599] width 346 height 28
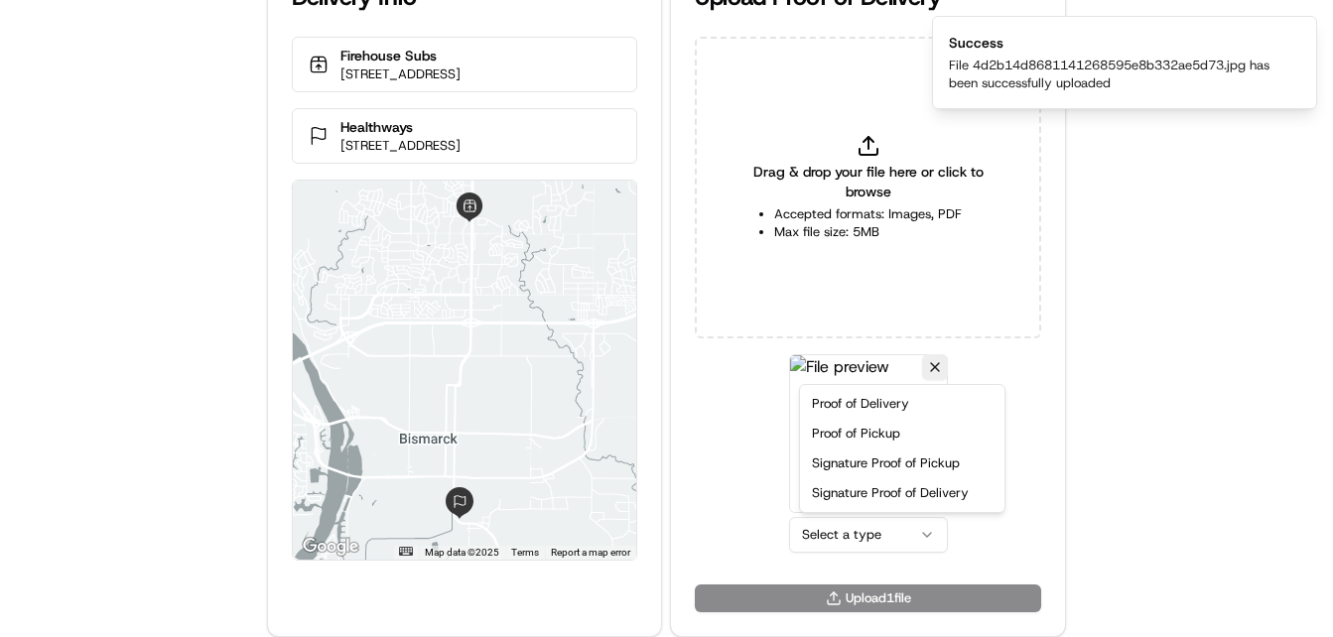
click at [939, 535] on html "Delivery Info Firehouse Subs [STREET_ADDRESS] Healthways [STREET_ADDRESS] ← Mov…" at bounding box center [666, 274] width 1333 height 637
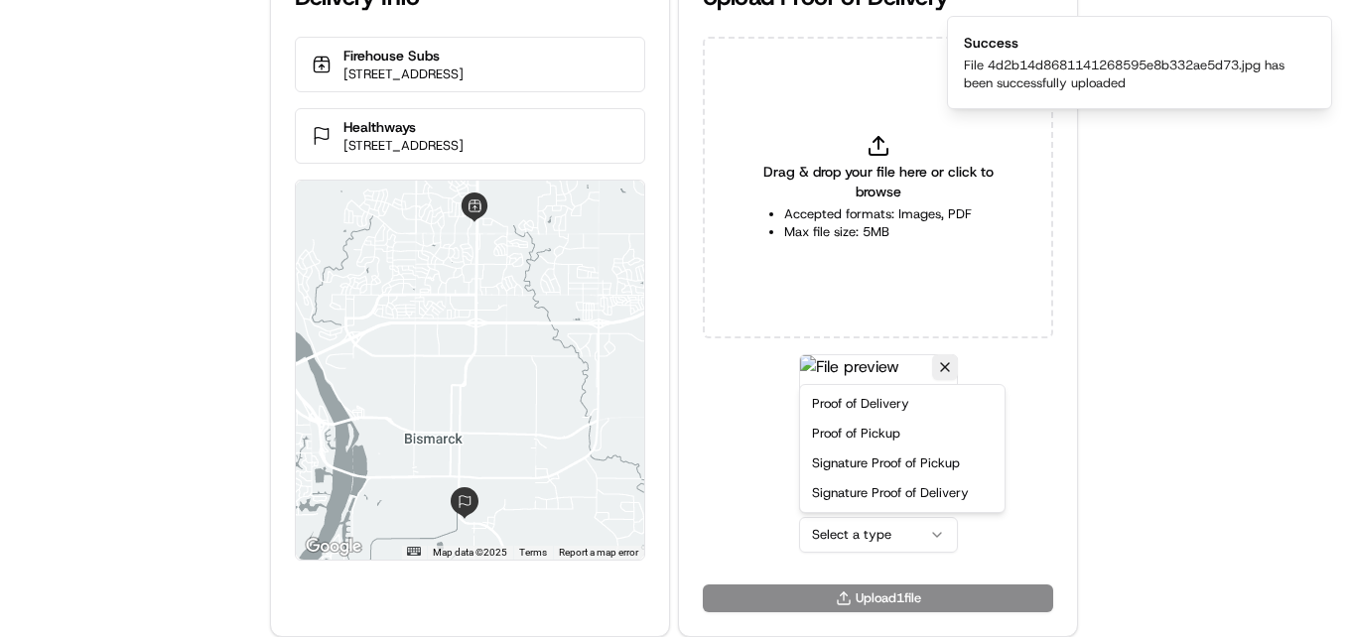
drag, startPoint x: 892, startPoint y: 427, endPoint x: 892, endPoint y: 456, distance: 28.8
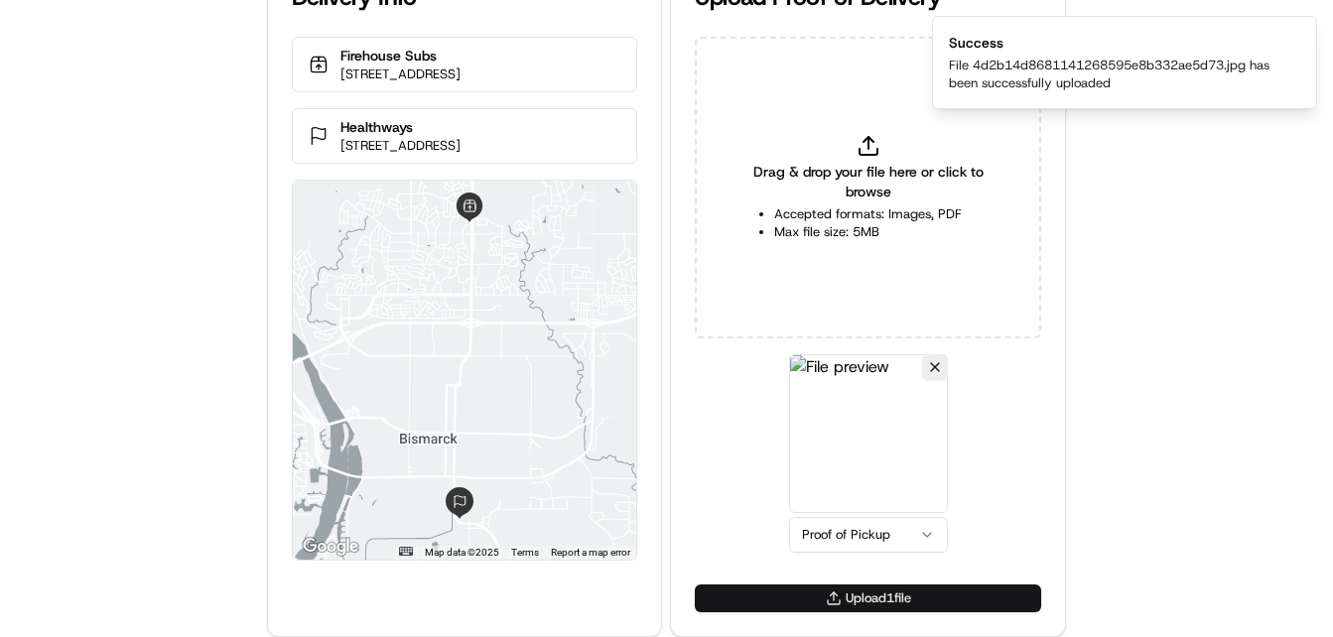
click at [872, 590] on button "Upload 1 file" at bounding box center [868, 599] width 346 height 28
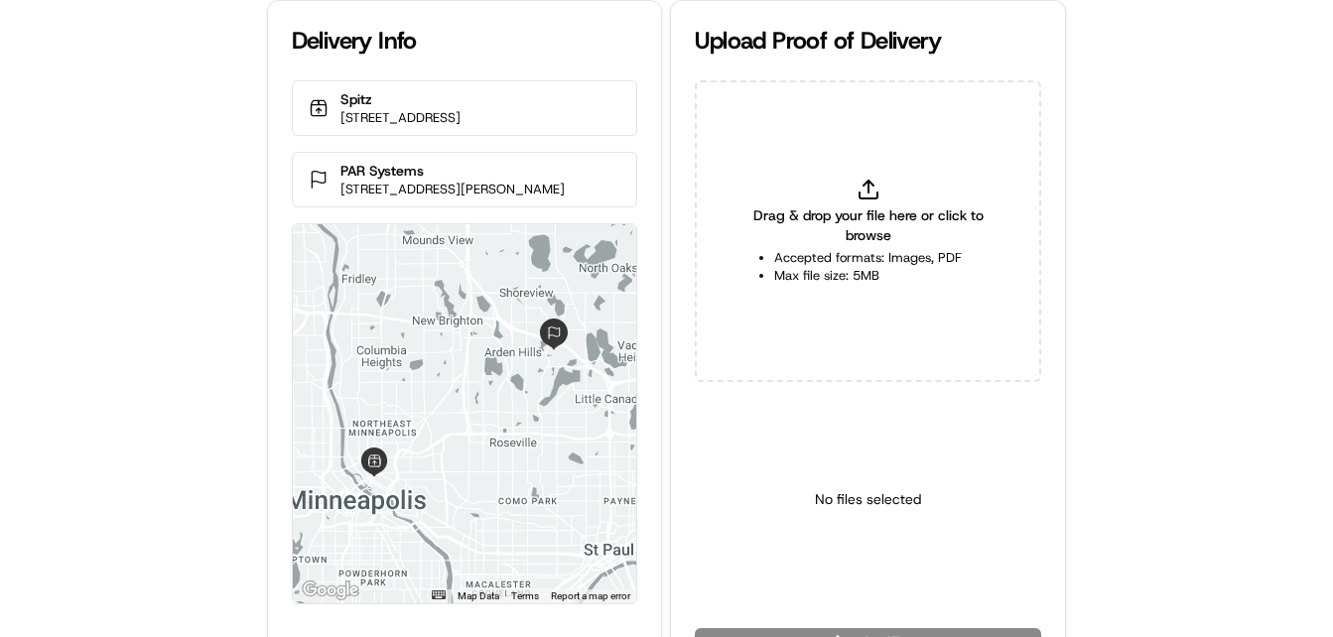
click at [115, 387] on div "Delivery Info Spitz [STREET_ADDRESS] PAR Systems [STREET_ADDRESS][PERSON_NAME] …" at bounding box center [666, 318] width 1333 height 637
click at [140, 319] on div "Delivery Info Spitz [STREET_ADDRESS] PAR Systems [STREET_ADDRESS][PERSON_NAME] …" at bounding box center [666, 318] width 1333 height 637
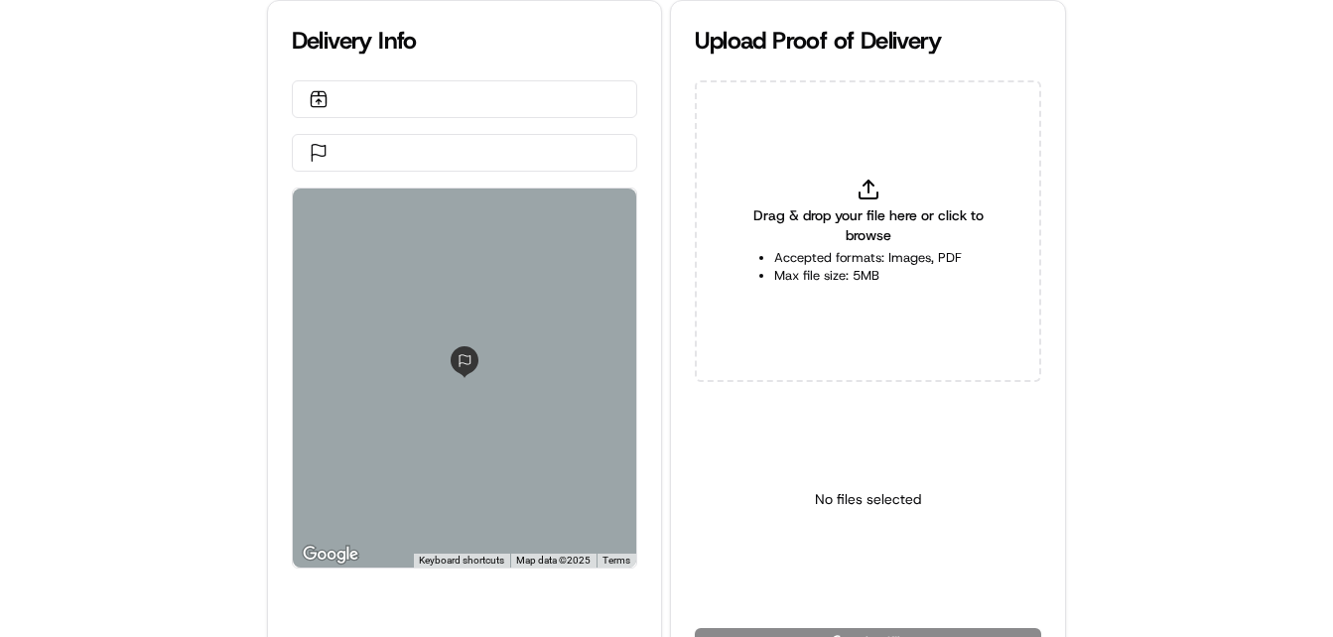
click at [159, 322] on div "Delivery Info ← Move left → Move right ↑ Move up ↓ Move down + Zoom in - Zoom o…" at bounding box center [666, 318] width 1333 height 637
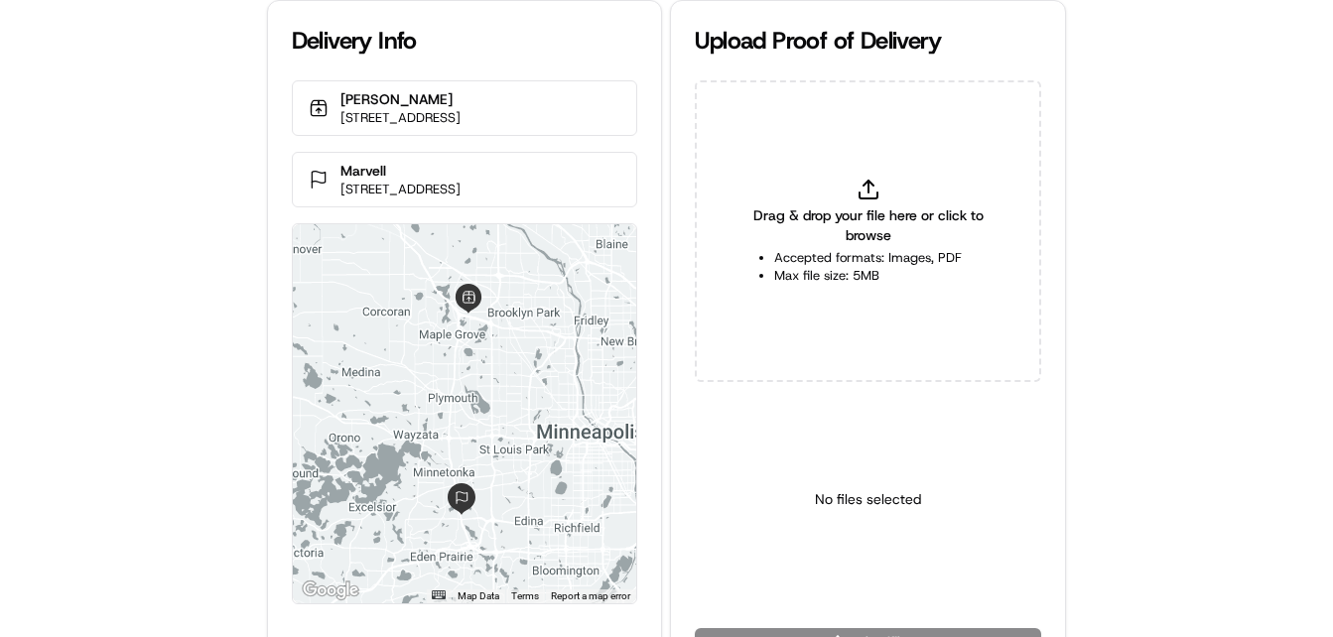
drag, startPoint x: 159, startPoint y: 322, endPoint x: 96, endPoint y: 185, distance: 150.5
click at [95, 187] on div "Delivery Info PF Chang's 12071 Elm Creek Blvd N, Maple Grove, MN 55369, USA Mar…" at bounding box center [666, 318] width 1333 height 637
click at [96, 184] on div "Delivery Info PF Chang's 12071 Elm Creek Blvd N, Maple Grove, MN 55369, USA Mar…" at bounding box center [666, 318] width 1333 height 637
click at [184, 241] on div "Delivery Info PF Chang's 12071 Elm Creek Blvd N, Maple Grove, MN 55369, USA Mar…" at bounding box center [666, 318] width 1333 height 637
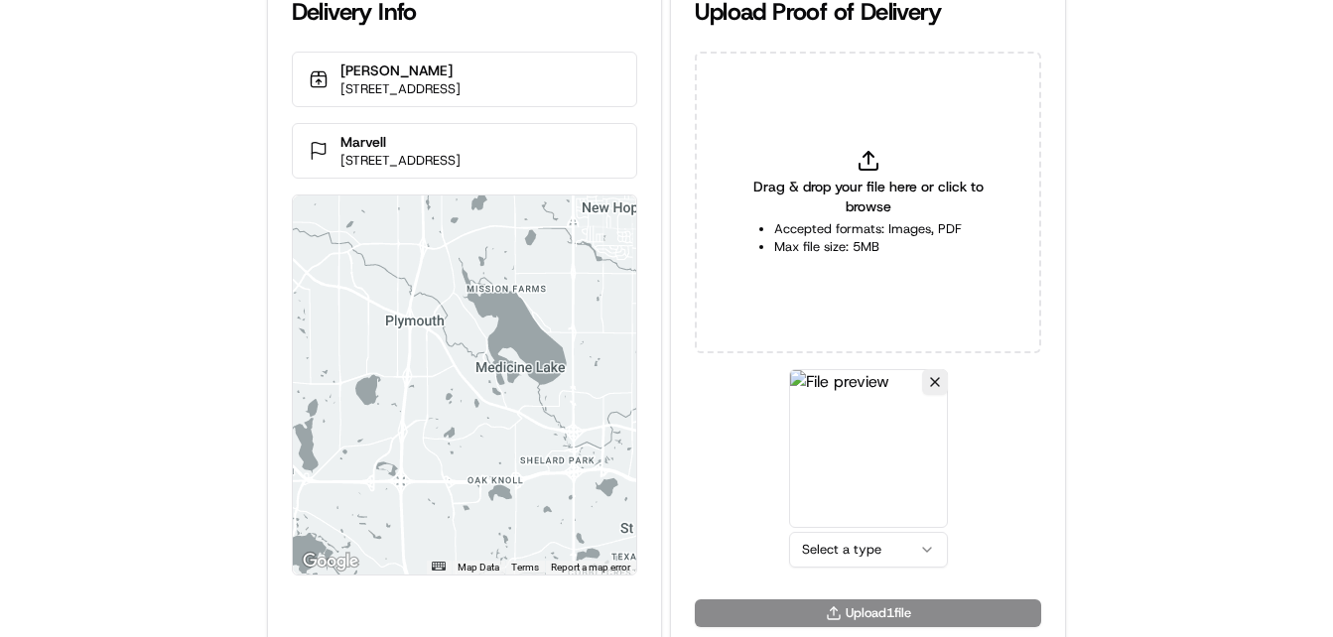
scroll to position [44, 0]
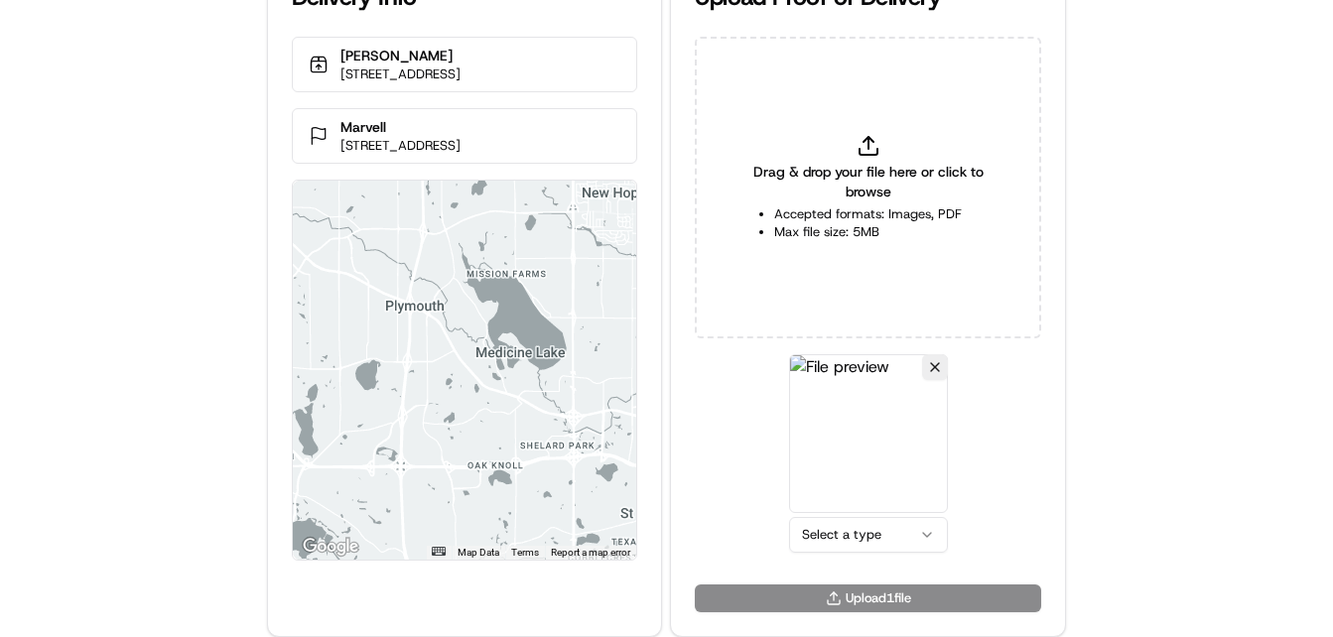
click at [836, 513] on div "Select a type" at bounding box center [868, 453] width 159 height 198
click at [834, 529] on html "Delivery Info PF Chang's 12071 Elm Creek Blvd N, Maple Grove, MN 55369, USA Mar…" at bounding box center [666, 274] width 1333 height 637
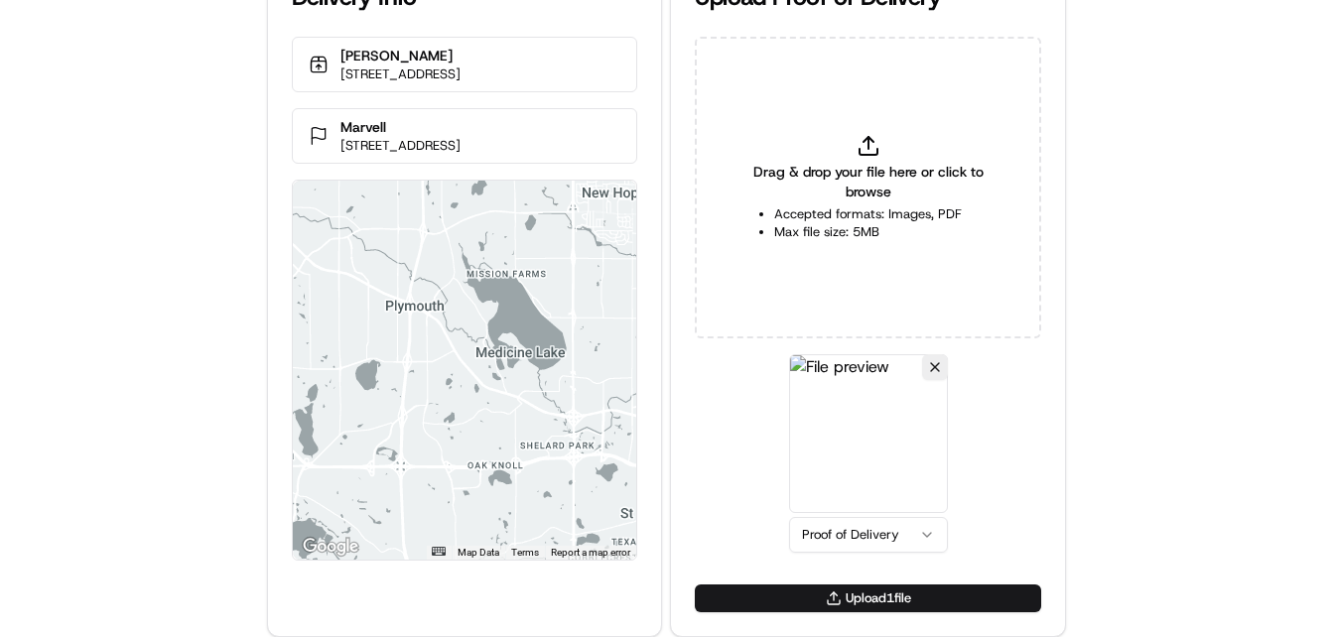
click at [810, 606] on button "Upload 1 file" at bounding box center [868, 599] width 346 height 28
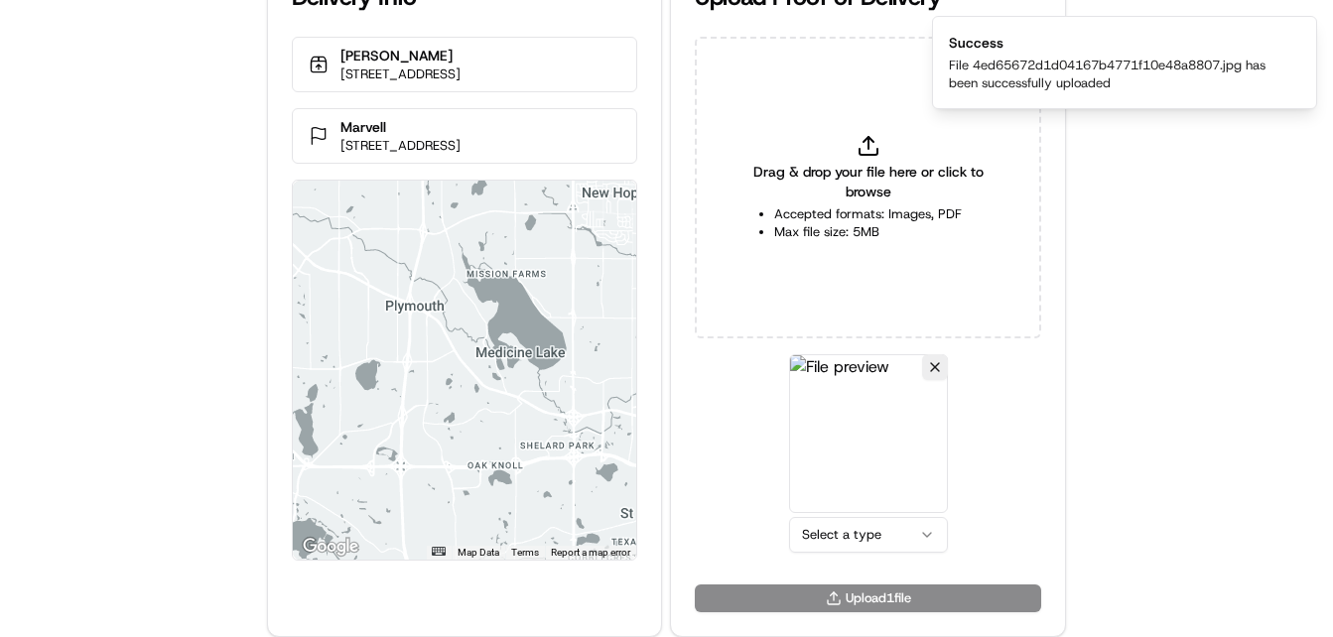
click at [856, 541] on html "Delivery Info PF Chang's 12071 Elm Creek Blvd N, Maple Grove, MN 55369, USA Mar…" at bounding box center [666, 274] width 1333 height 637
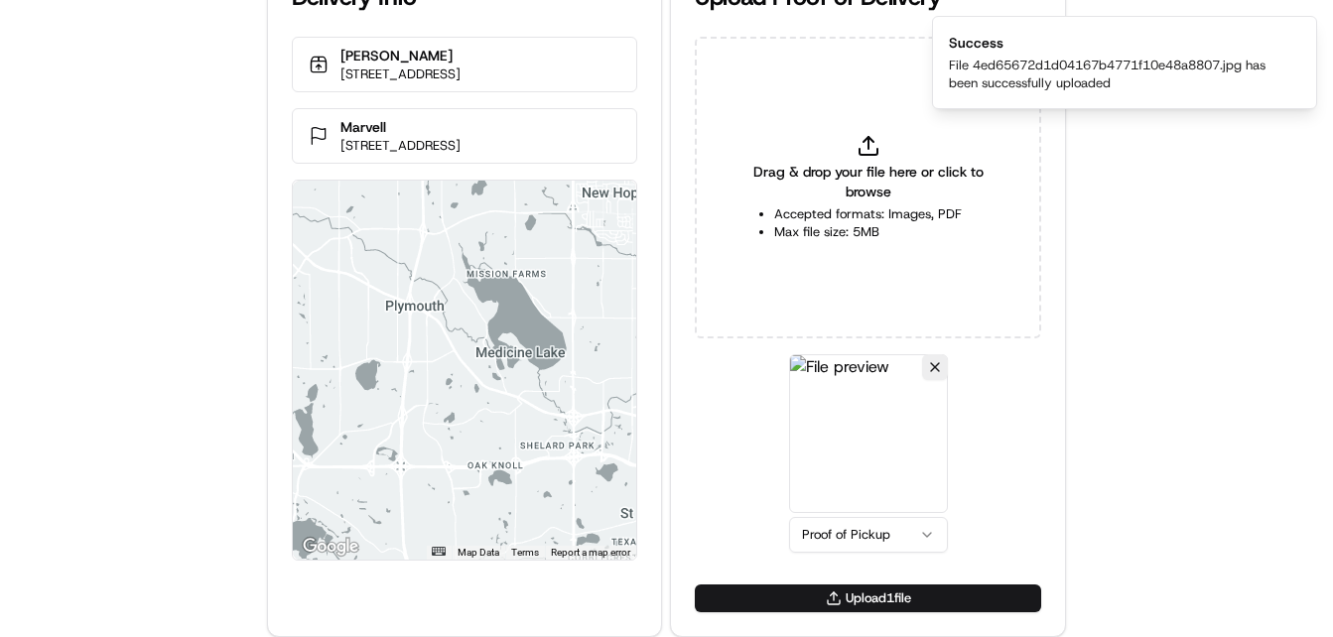
drag, startPoint x: 891, startPoint y: 603, endPoint x: 888, endPoint y: 593, distance: 10.4
click at [891, 602] on button "Upload 1 file" at bounding box center [868, 599] width 346 height 28
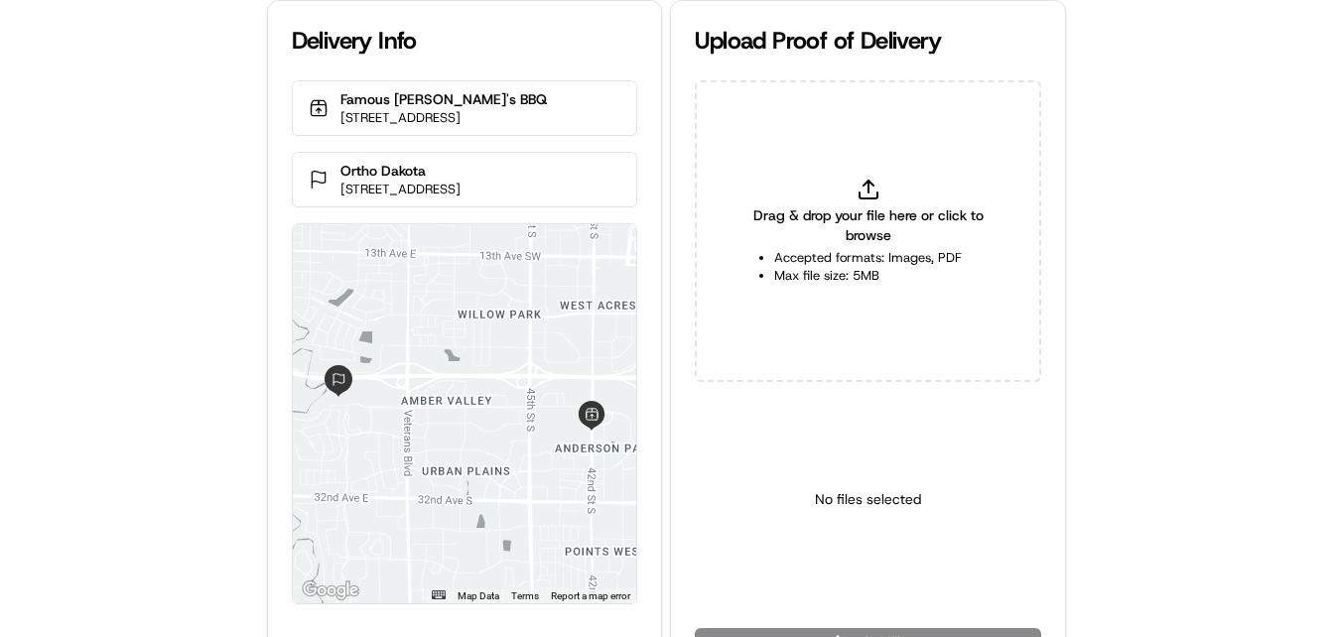
click at [153, 353] on div "Delivery Info Famous Dave's BBQ 1636 42nd St SW, Fargo, ND 58104, USA Ortho Dak…" at bounding box center [666, 318] width 1333 height 637
click at [154, 351] on div "Delivery Info Famous Dave's BBQ 1636 42nd St SW, Fargo, ND 58104, USA Ortho Dak…" at bounding box center [666, 318] width 1333 height 637
click at [165, 326] on div "Delivery Info Famous Dave's BBQ 1636 42nd St SW, Fargo, ND 58104, USA Ortho Dak…" at bounding box center [666, 318] width 1333 height 637
click at [87, 253] on div "Delivery Info Famous Dave's BBQ 1636 42nd St SW, Fargo, ND 58104, USA Ortho Dak…" at bounding box center [666, 318] width 1333 height 637
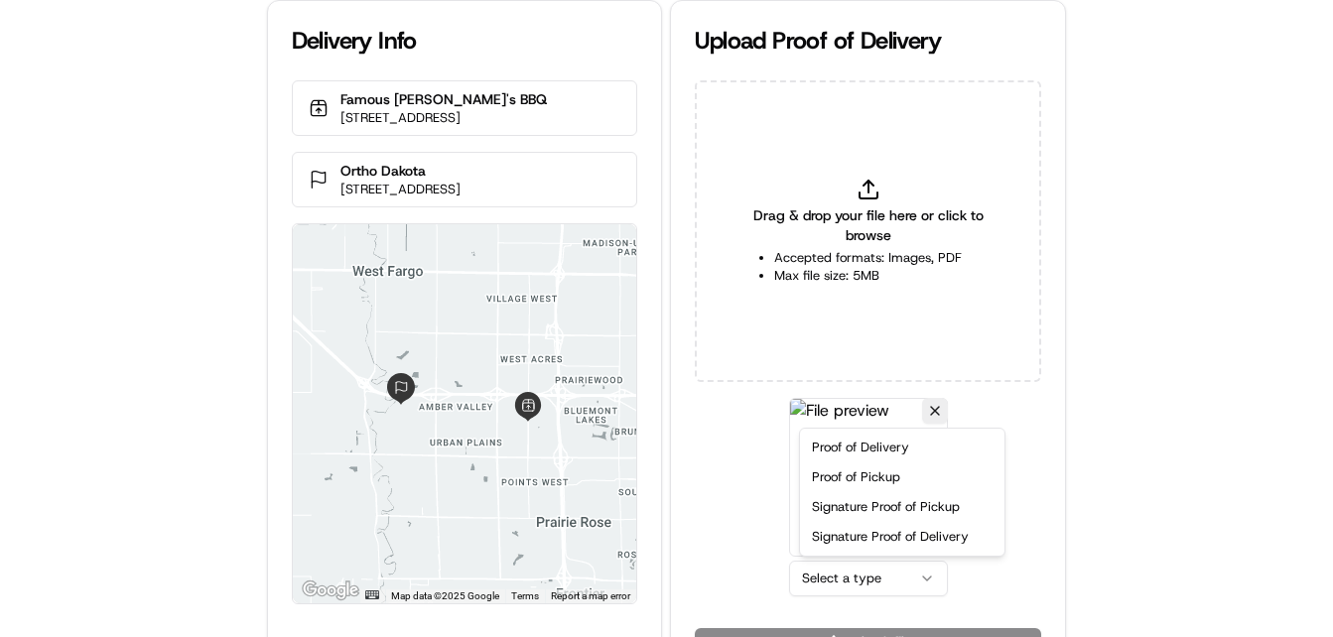
click at [891, 569] on html "Delivery Info Famous Dave's BBQ 1636 42nd St SW, Fargo, ND 58104, USA Ortho Dak…" at bounding box center [666, 318] width 1333 height 637
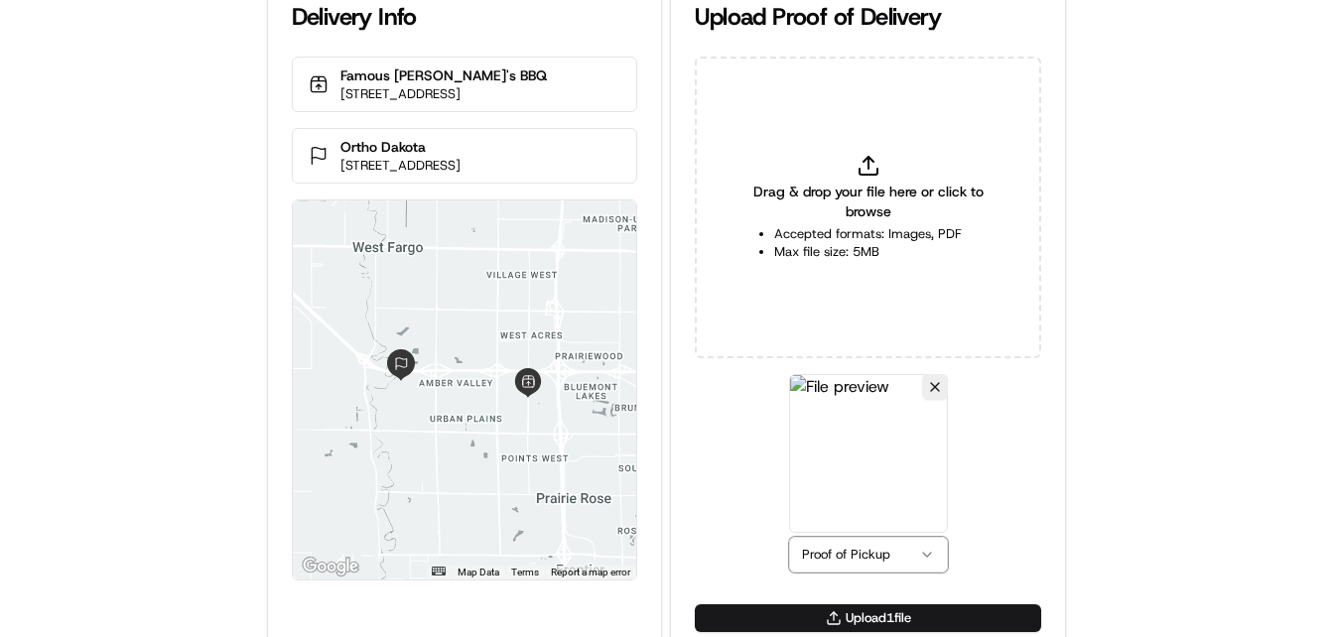
scroll to position [44, 0]
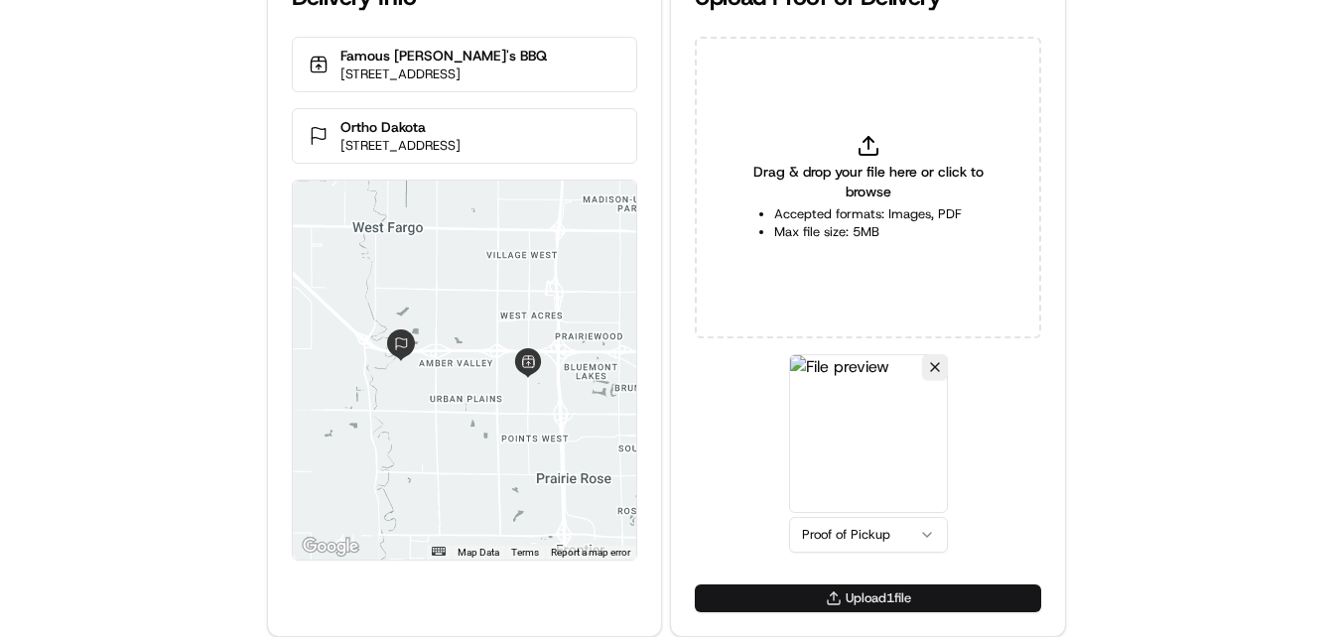
click at [814, 598] on button "Upload 1 file" at bounding box center [868, 599] width 346 height 28
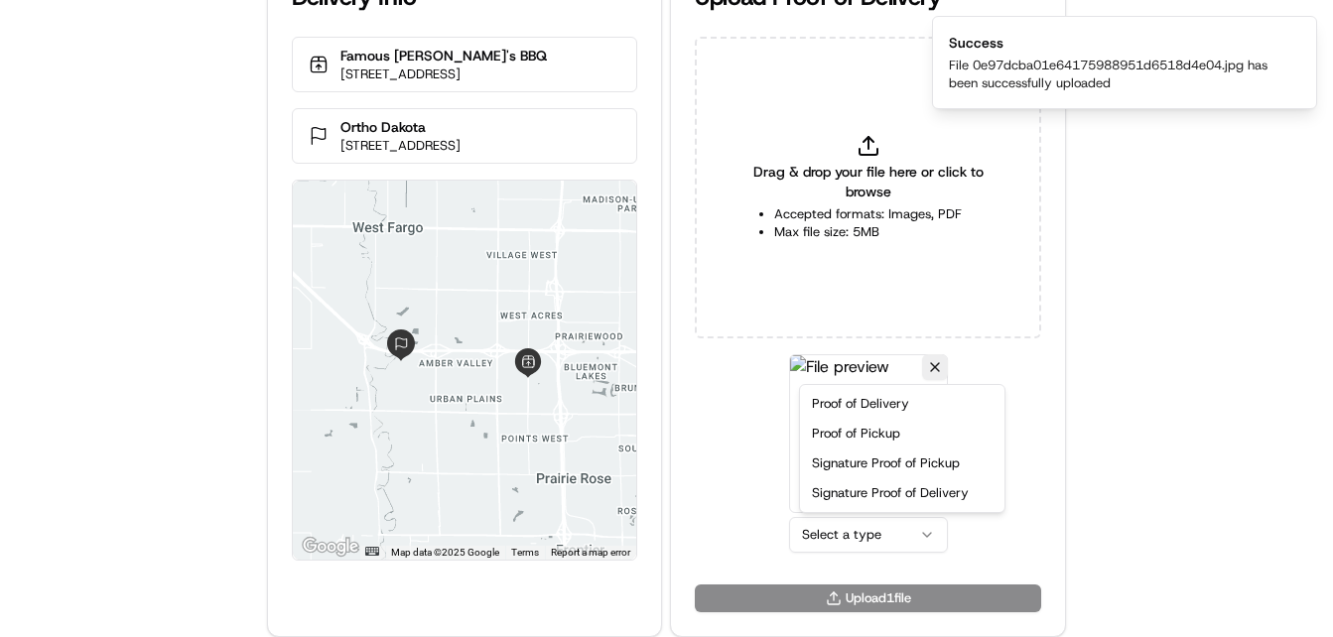
click at [839, 542] on html "Delivery Info Famous Dave's BBQ 1636 42nd St SW, Fargo, ND 58104, USA Ortho Dak…" at bounding box center [666, 274] width 1333 height 637
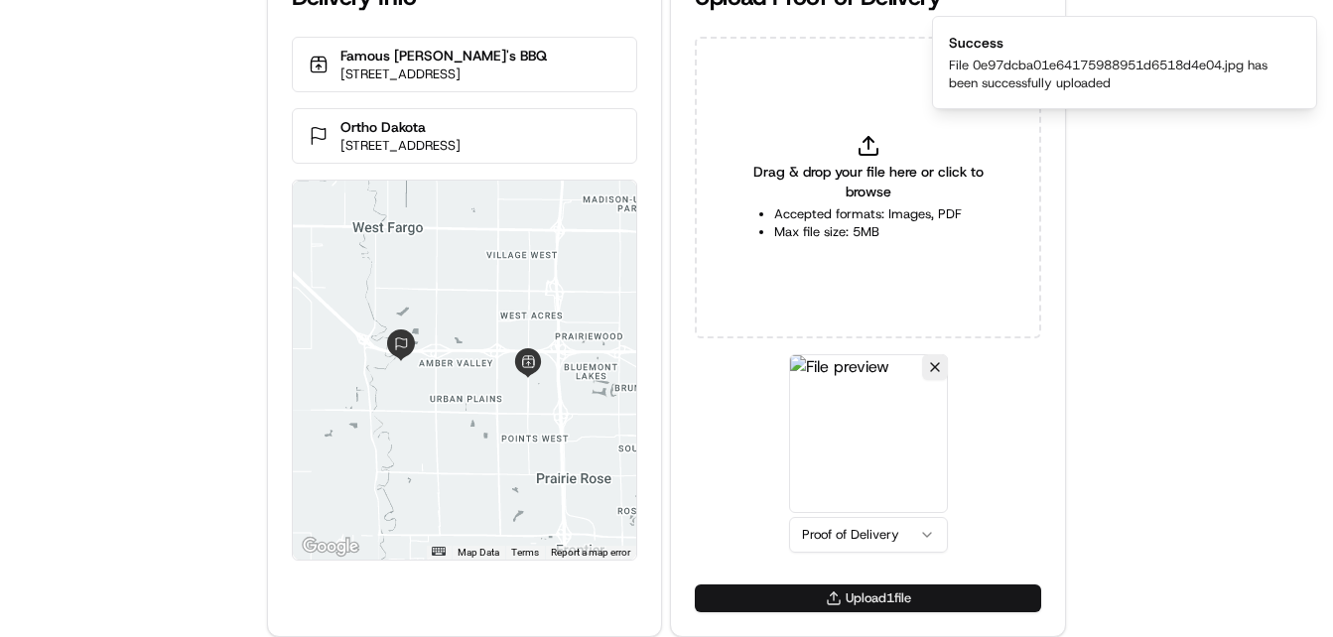
click at [837, 601] on button "Upload 1 file" at bounding box center [868, 599] width 346 height 28
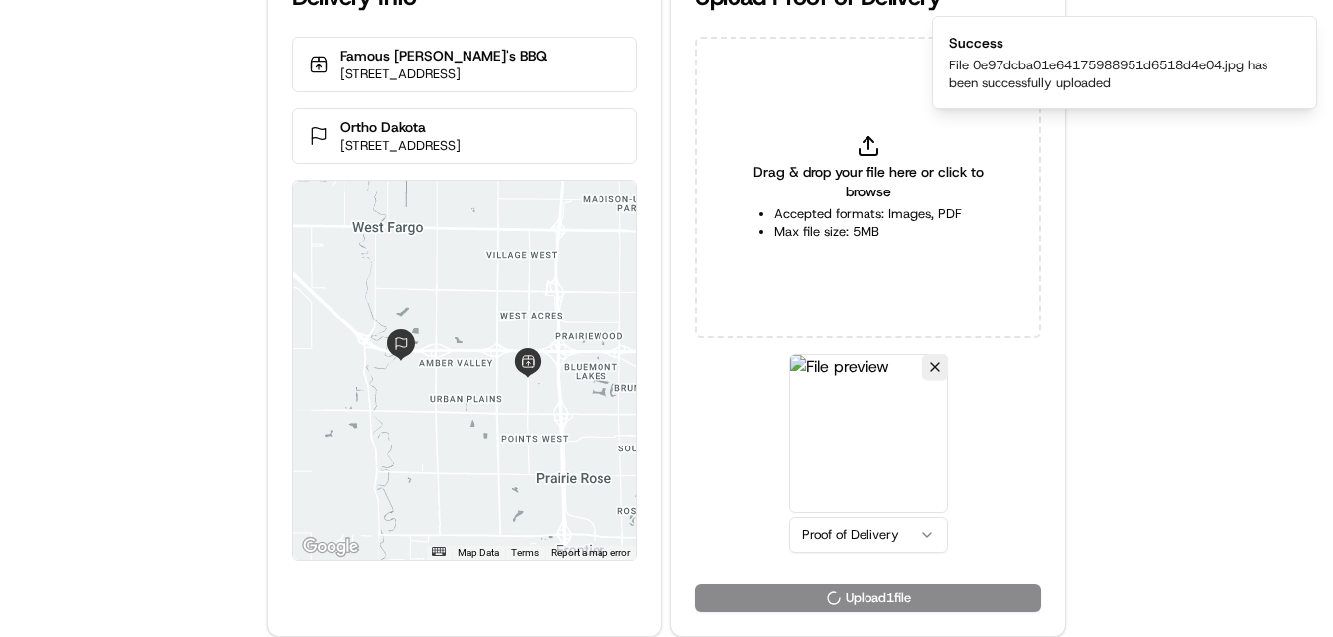
click at [248, 185] on div "Delivery Info Famous Dave's BBQ 1636 42nd St SW, Fargo, ND 58104, USA Ortho Dak…" at bounding box center [666, 274] width 1333 height 637
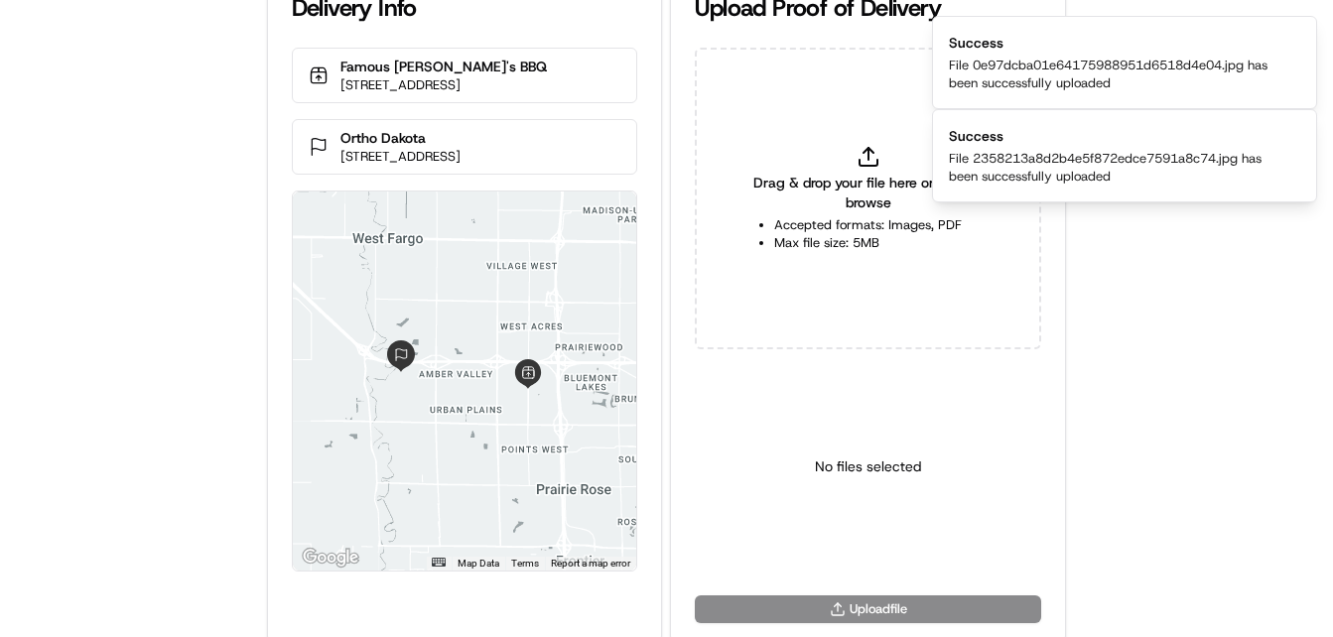
scroll to position [0, 0]
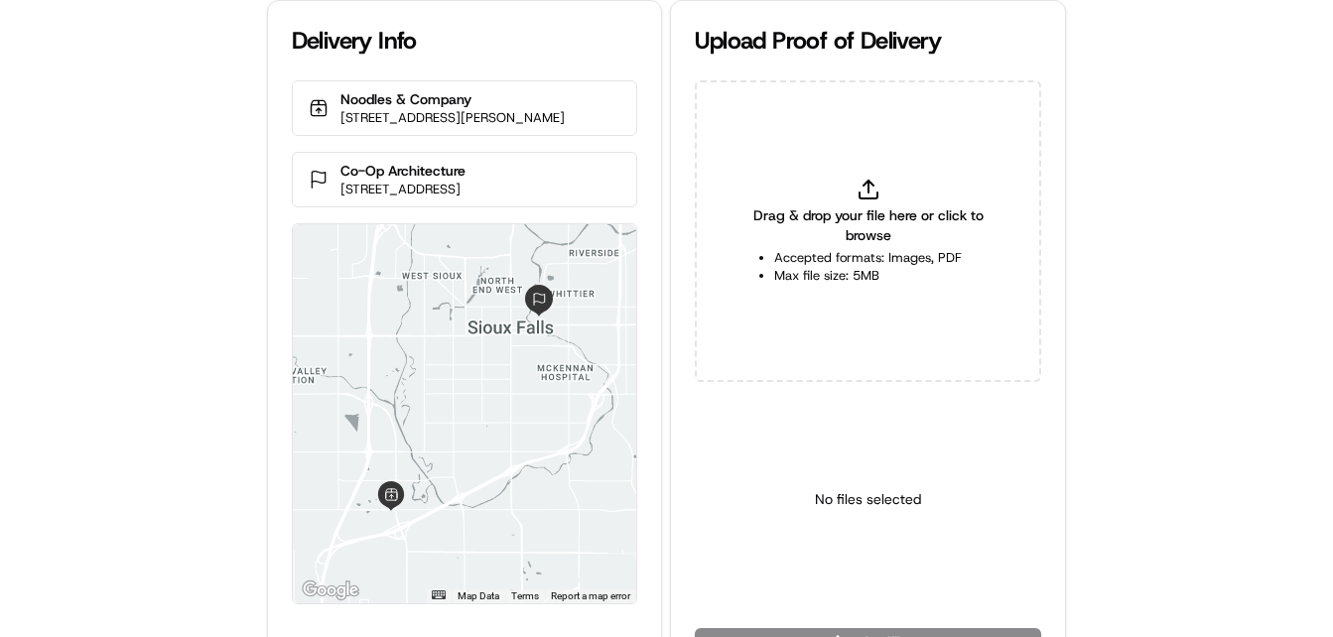
click at [102, 376] on div "Delivery Info Noodles & Company [STREET_ADDRESS][PERSON_NAME] Co-Op Architectur…" at bounding box center [666, 318] width 1333 height 637
click at [104, 373] on div "Delivery Info Noodles & Company [STREET_ADDRESS][PERSON_NAME] Co-Op Architectur…" at bounding box center [666, 318] width 1333 height 637
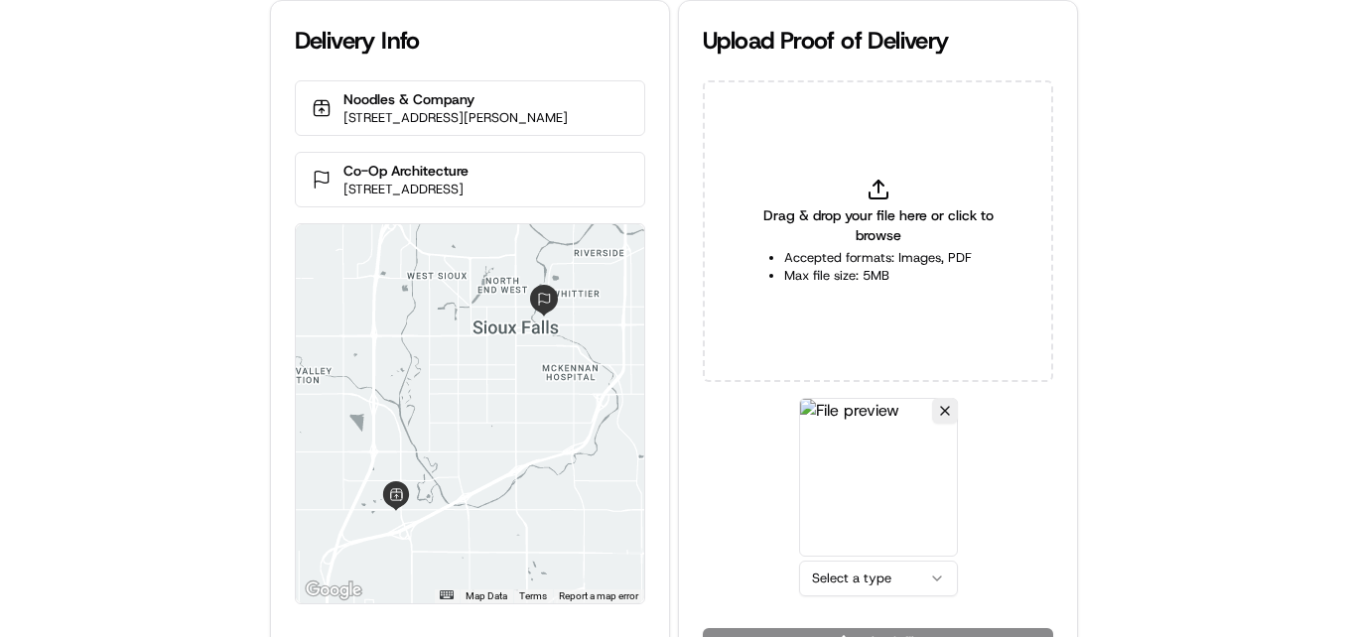
click at [906, 572] on html "Delivery Info Noodles & Company [STREET_ADDRESS][PERSON_NAME] Co-Op Architectur…" at bounding box center [674, 318] width 1348 height 637
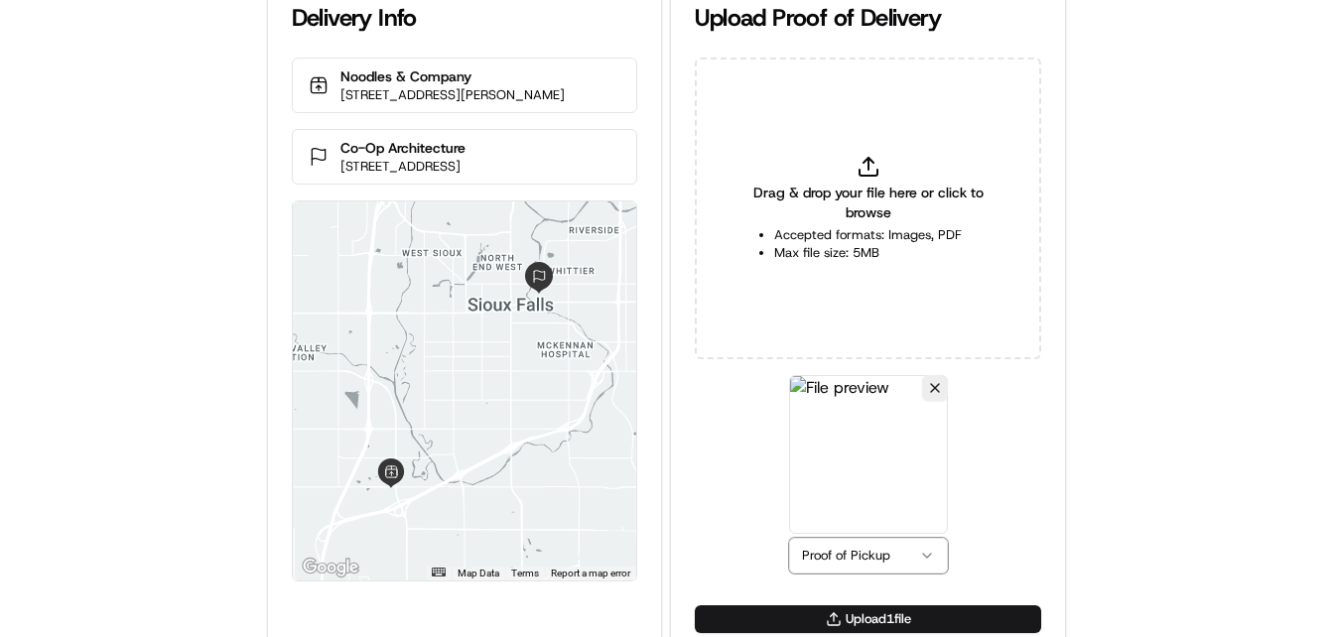
scroll to position [44, 0]
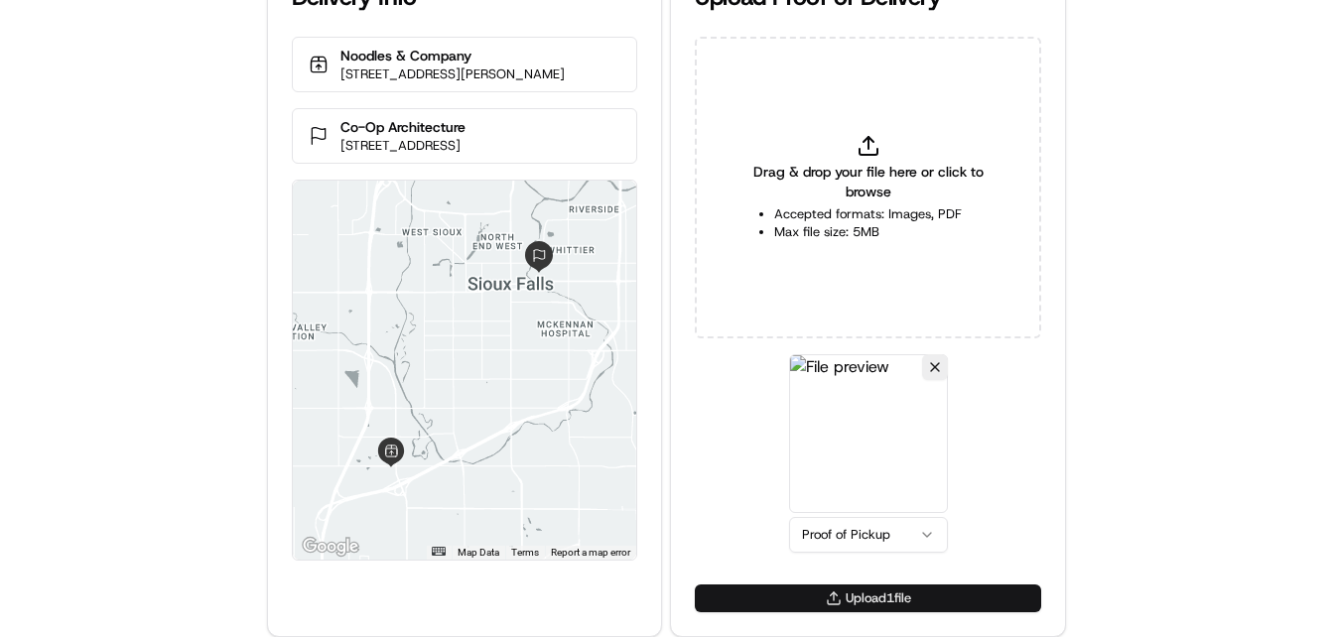
click at [813, 598] on button "Upload 1 file" at bounding box center [868, 599] width 346 height 28
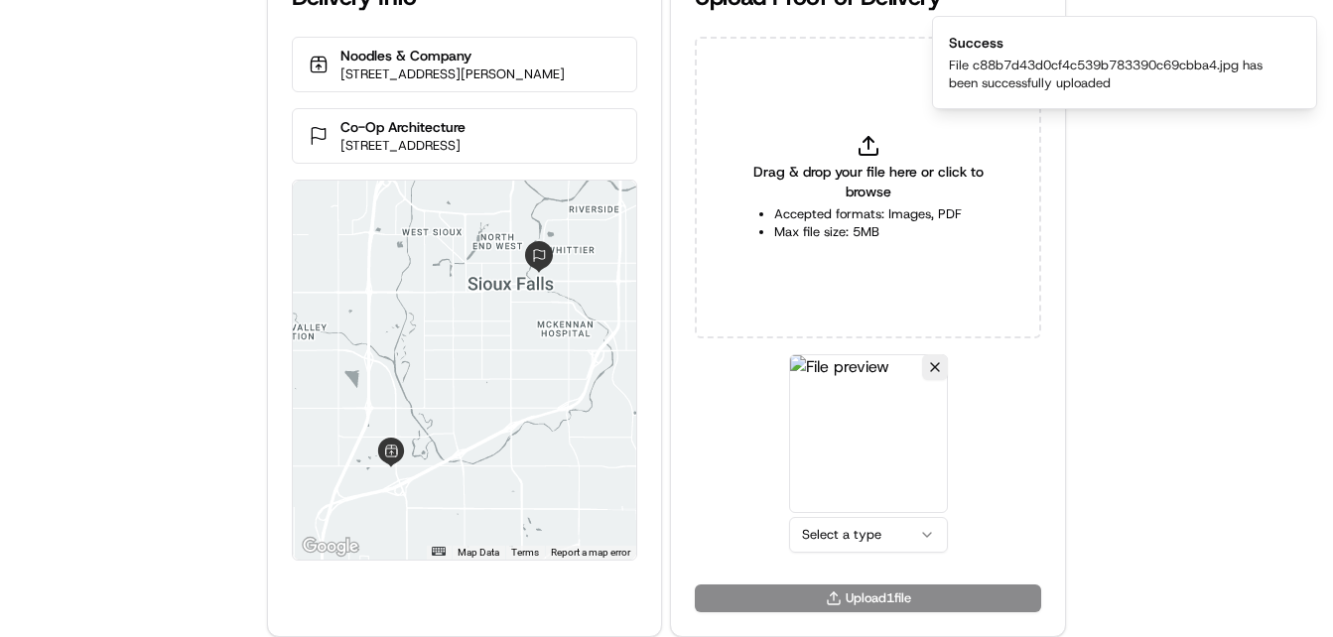
click at [829, 531] on html "Delivery Info Noodles & Company [STREET_ADDRESS][PERSON_NAME] Co-Op Architectur…" at bounding box center [666, 274] width 1333 height 637
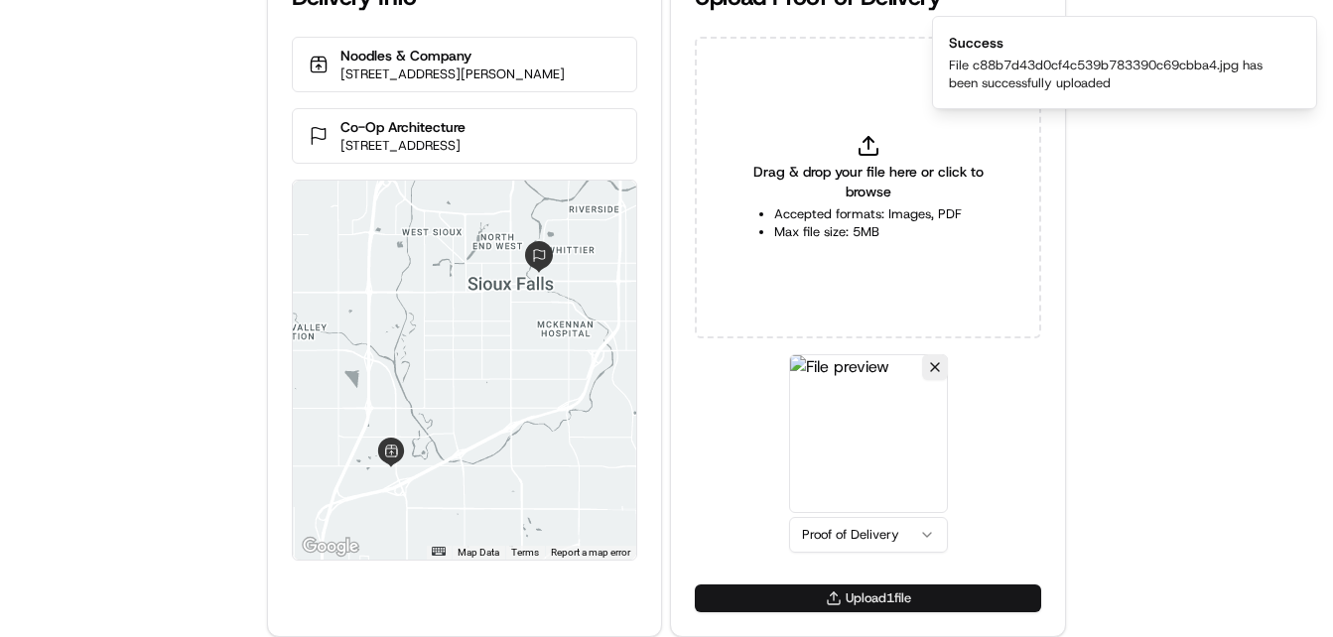
click at [862, 593] on button "Upload 1 file" at bounding box center [868, 599] width 346 height 28
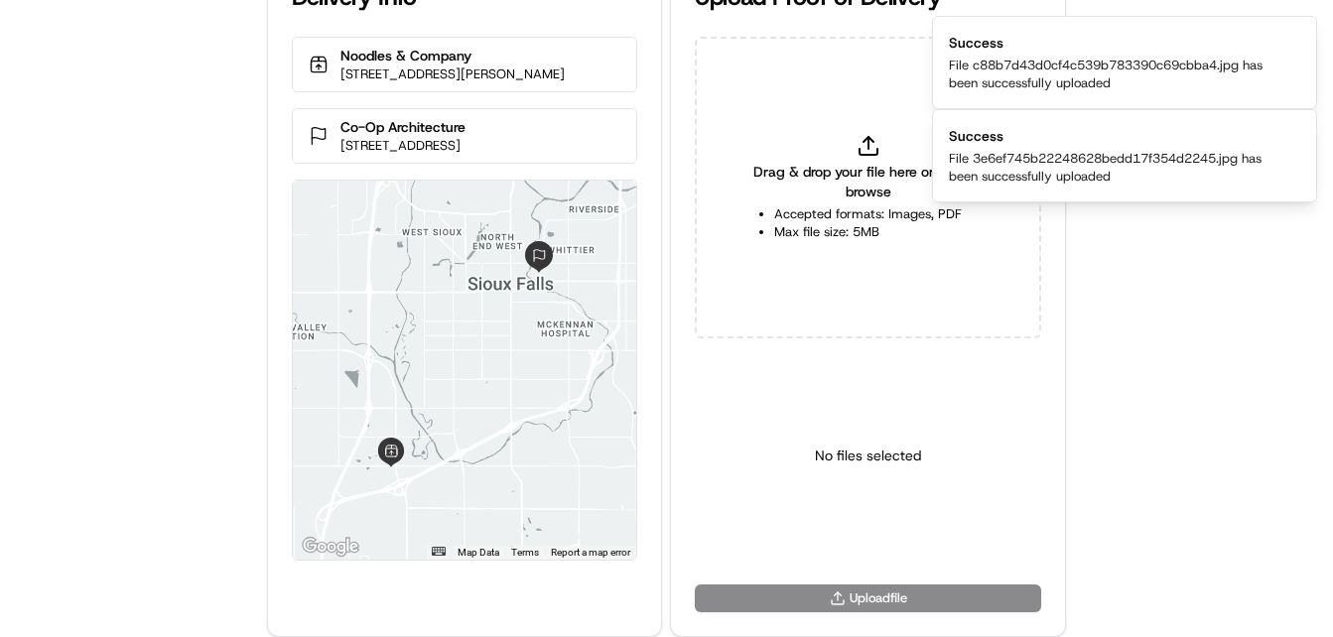
click at [196, 246] on div "Delivery Info Noodles & Company 5005 S Louise Ave, Sioux Falls, SD 57108, USA C…" at bounding box center [666, 274] width 1333 height 637
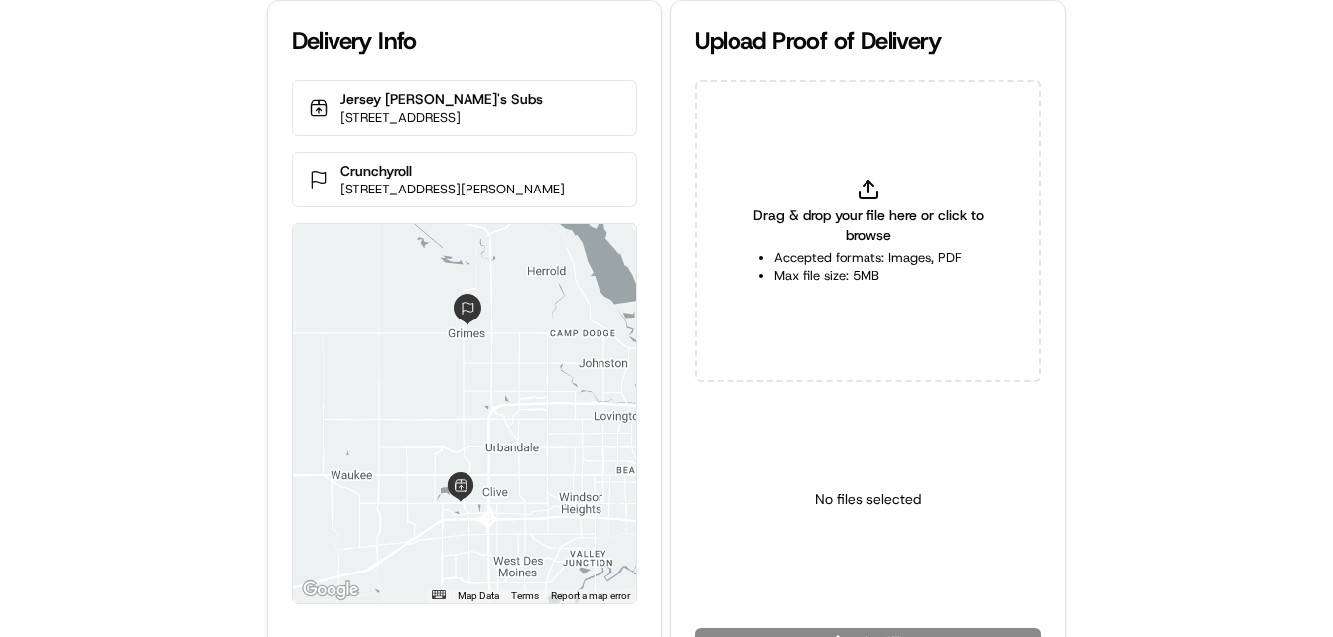
click at [102, 403] on div "Delivery Info Jersey [PERSON_NAME]'s Subs [STREET_ADDRESS][PERSON_NAME] Crunchy…" at bounding box center [666, 318] width 1333 height 637
click at [120, 374] on div "Delivery Info Jersey [PERSON_NAME]'s Subs [STREET_ADDRESS][PERSON_NAME] Crunchy…" at bounding box center [666, 318] width 1333 height 637
click at [188, 243] on div "Delivery Info Jersey [PERSON_NAME]'s Subs [STREET_ADDRESS][PERSON_NAME] Crunchy…" at bounding box center [666, 318] width 1333 height 637
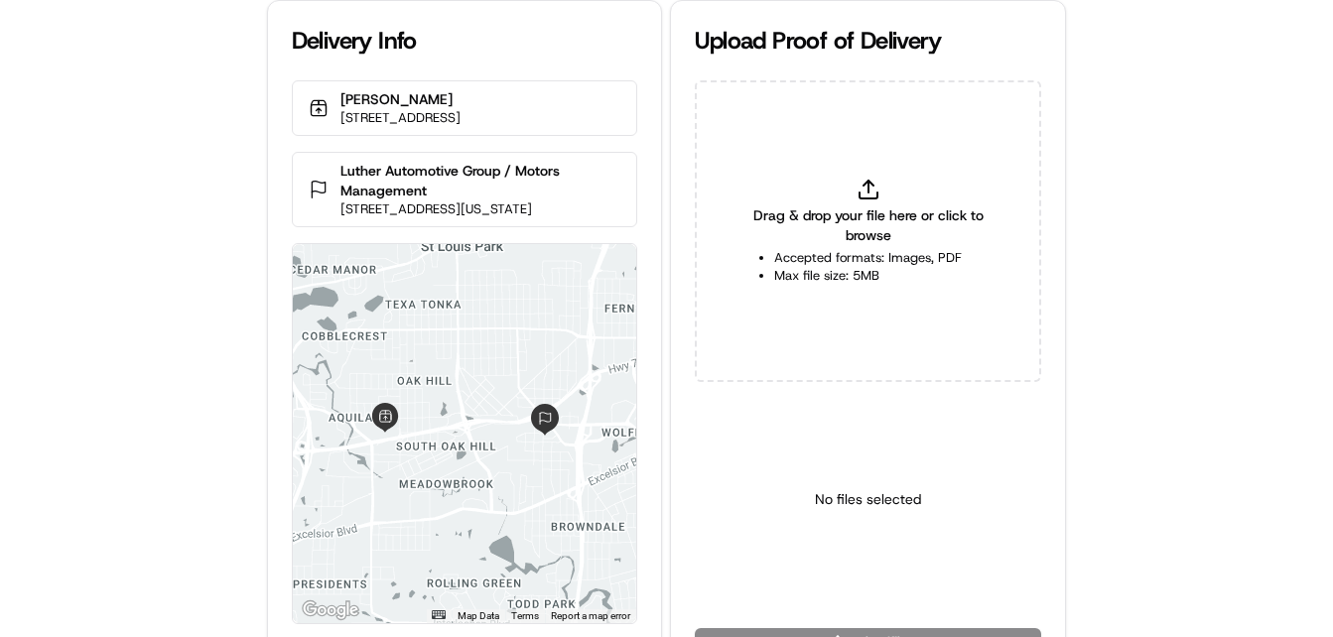
click at [87, 345] on div "Delivery Info Leeann Chin 8204 MN-7, St Louis Park, MN 55426, USA Luther Automo…" at bounding box center [666, 318] width 1333 height 637
click at [89, 325] on div "Delivery Info Leeann Chin 8204 MN-7, St Louis Park, MN 55426, USA Luther Automo…" at bounding box center [666, 318] width 1333 height 637
click at [94, 287] on div "Delivery Info Leeann Chin 8204 MN-7, St Louis Park, MN 55426, USA Luther Automo…" at bounding box center [666, 318] width 1333 height 637
click at [114, 278] on div "Delivery Info Leeann Chin 8204 MN-7, St Louis Park, MN 55426, USA Luther Automo…" at bounding box center [666, 318] width 1333 height 637
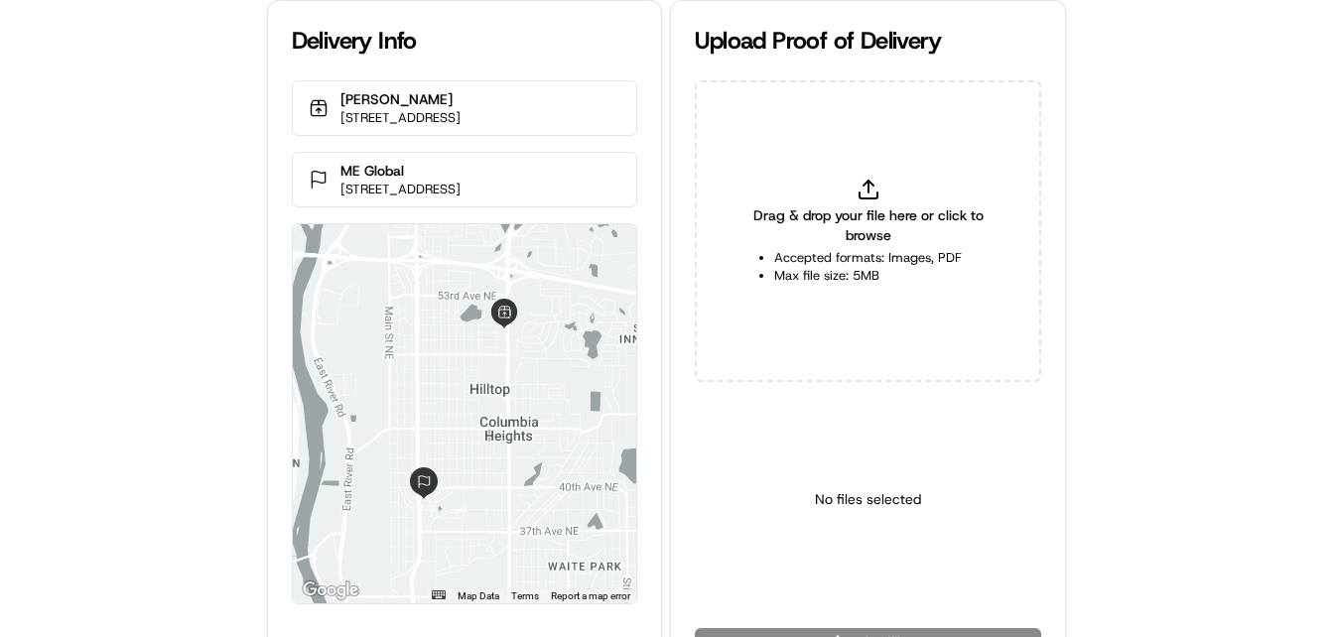
click at [18, 456] on div "Delivery Info [PERSON_NAME] [STREET_ADDRESS] [GEOGRAPHIC_DATA] Global [STREET_A…" at bounding box center [666, 318] width 1333 height 637
drag, startPoint x: 87, startPoint y: 411, endPoint x: 91, endPoint y: 398, distance: 13.5
click at [88, 411] on div "Delivery Info [PERSON_NAME] [STREET_ADDRESS] [GEOGRAPHIC_DATA] Global [STREET_A…" at bounding box center [666, 318] width 1333 height 637
click at [81, 319] on div "Delivery Info [PERSON_NAME] [STREET_ADDRESS] [GEOGRAPHIC_DATA] Global [STREET_A…" at bounding box center [666, 318] width 1333 height 637
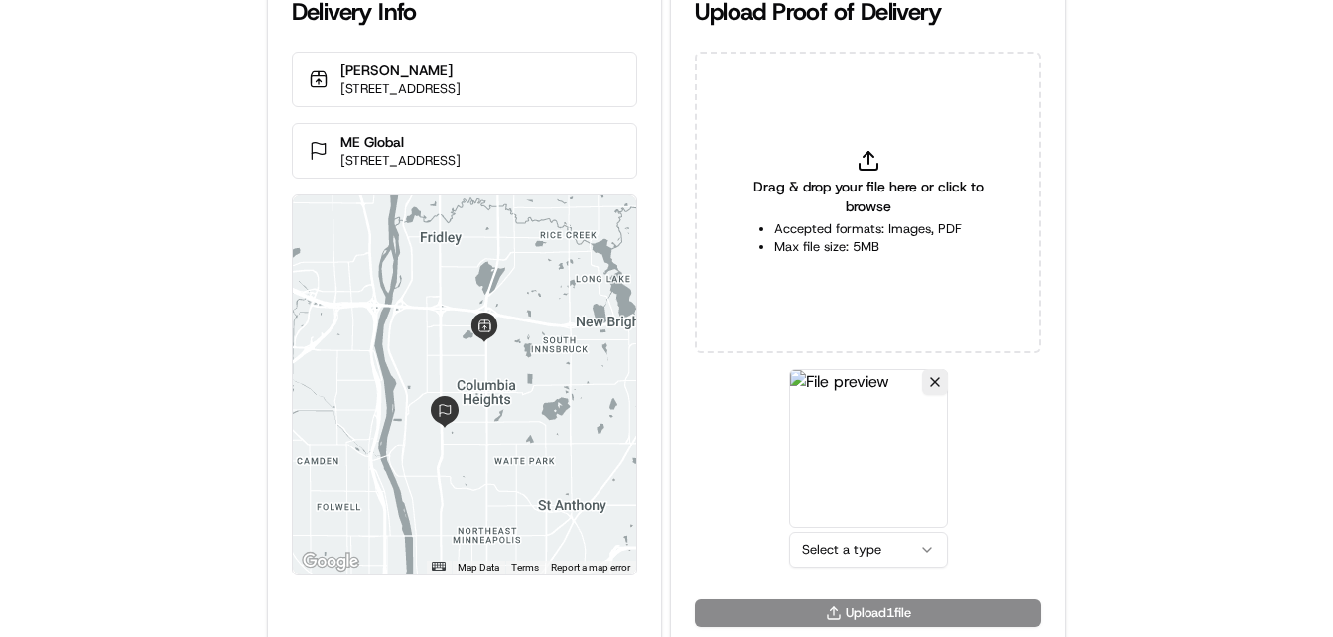
scroll to position [44, 0]
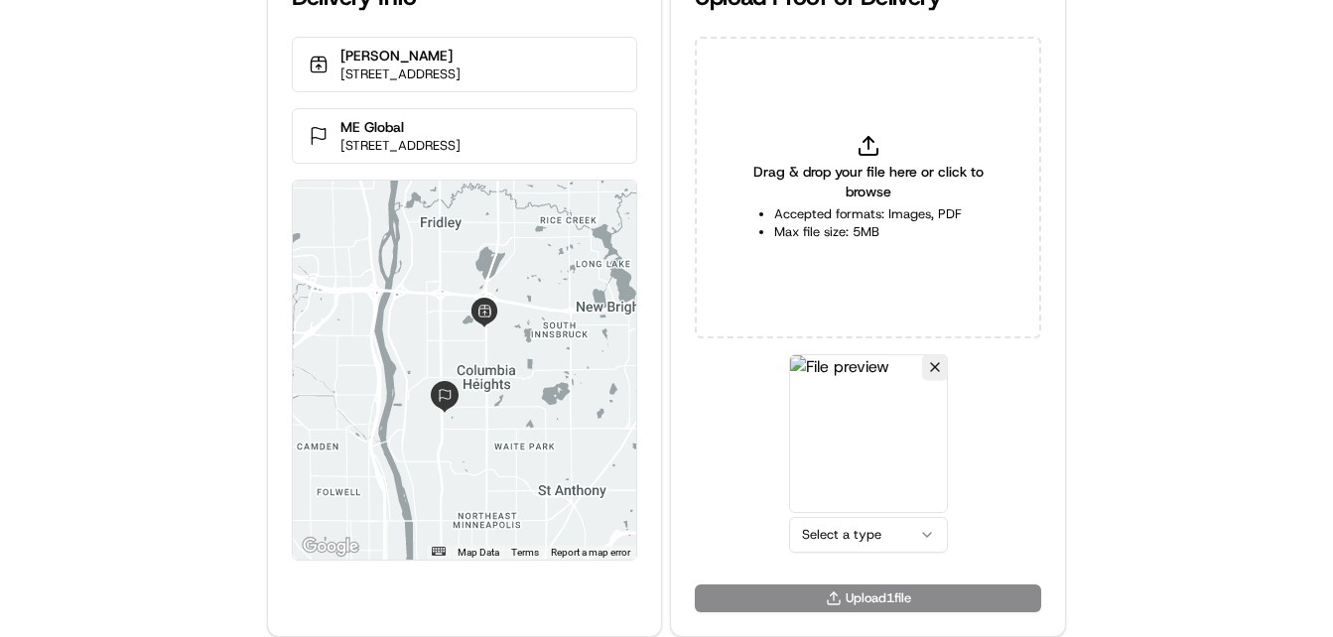
click at [851, 538] on html "Delivery Info [PERSON_NAME] [STREET_ADDRESS] [GEOGRAPHIC_DATA] Global [STREET_A…" at bounding box center [666, 274] width 1333 height 637
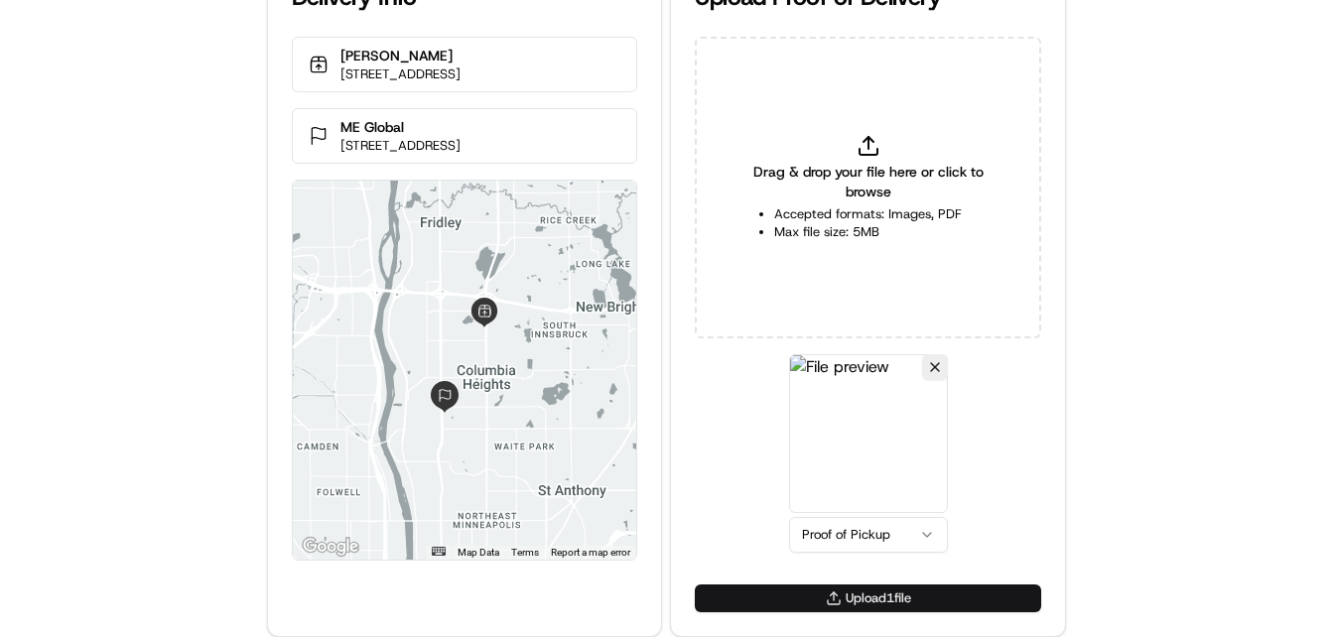
click at [819, 596] on button "Upload 1 file" at bounding box center [868, 599] width 346 height 28
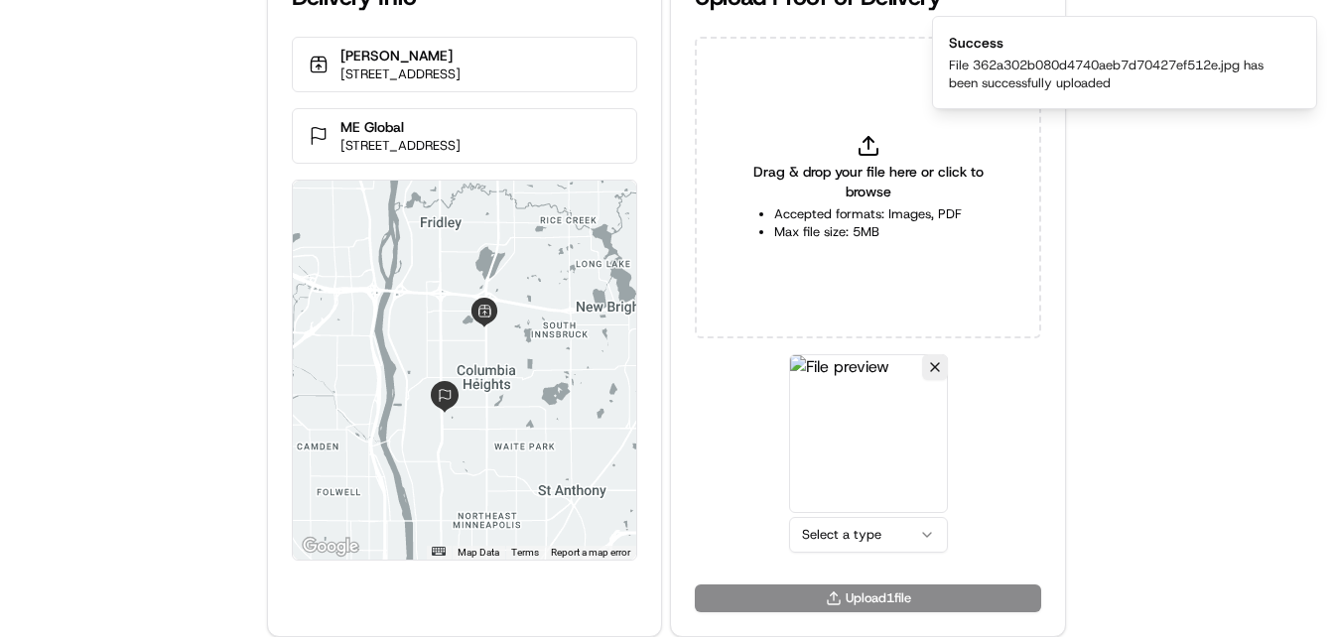
click at [880, 536] on html "Delivery Info Papa Johns 5098 Central Ave NE, Minneapolis, MN 55421, USA ME Glo…" at bounding box center [666, 274] width 1333 height 637
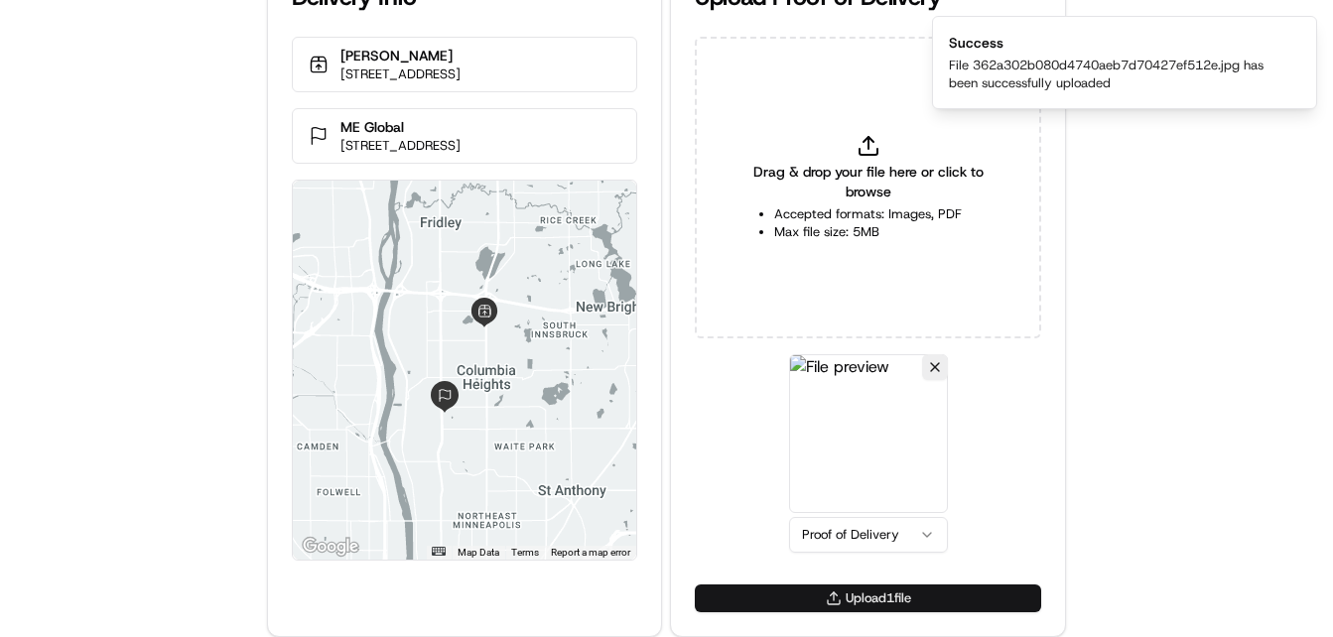
click at [837, 608] on button "Upload 1 file" at bounding box center [868, 599] width 346 height 28
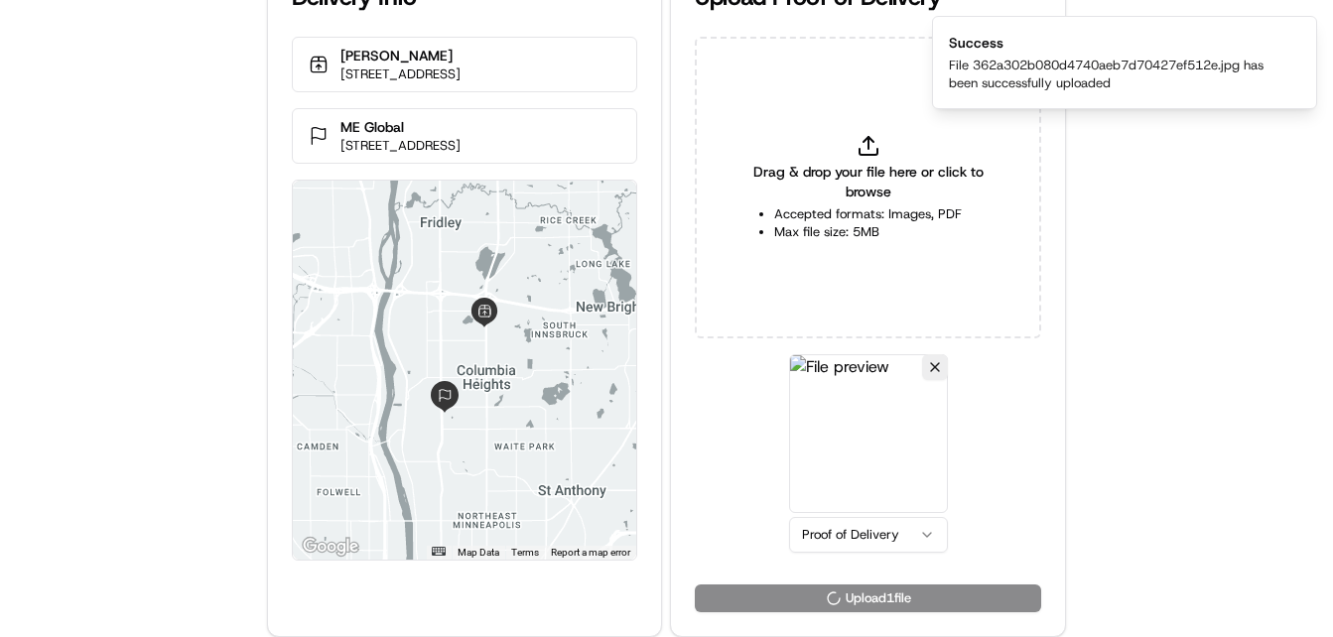
click at [358, 313] on div at bounding box center [465, 370] width 344 height 379
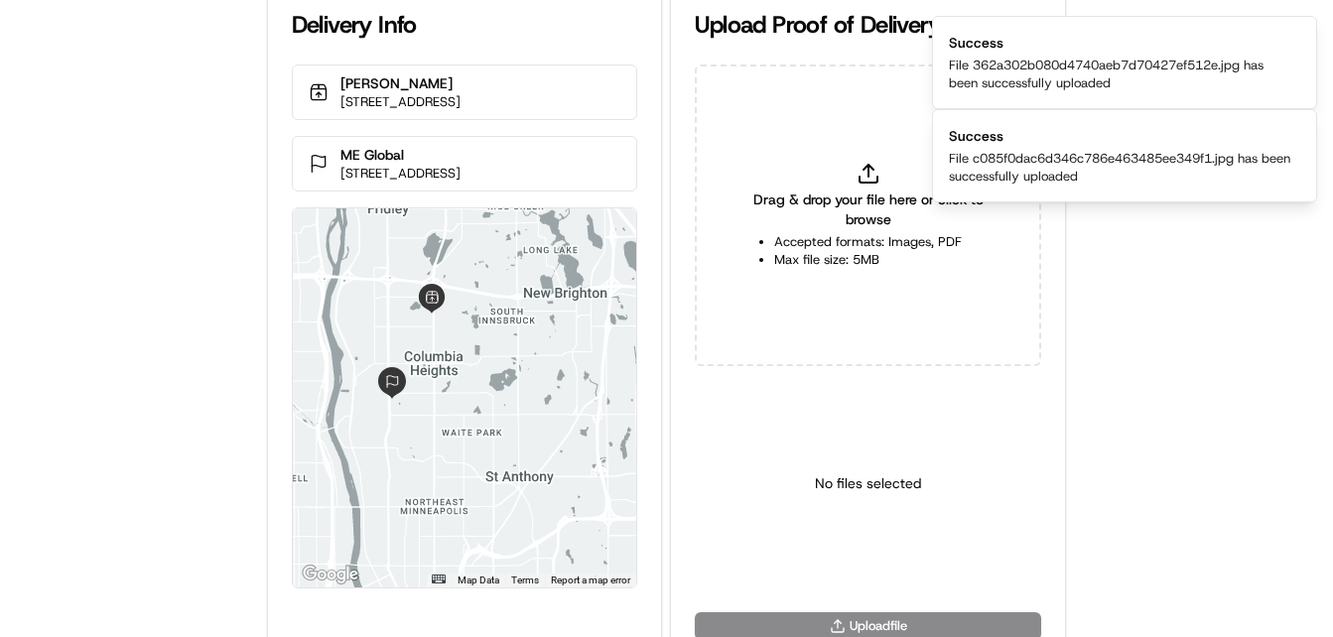
scroll to position [0, 0]
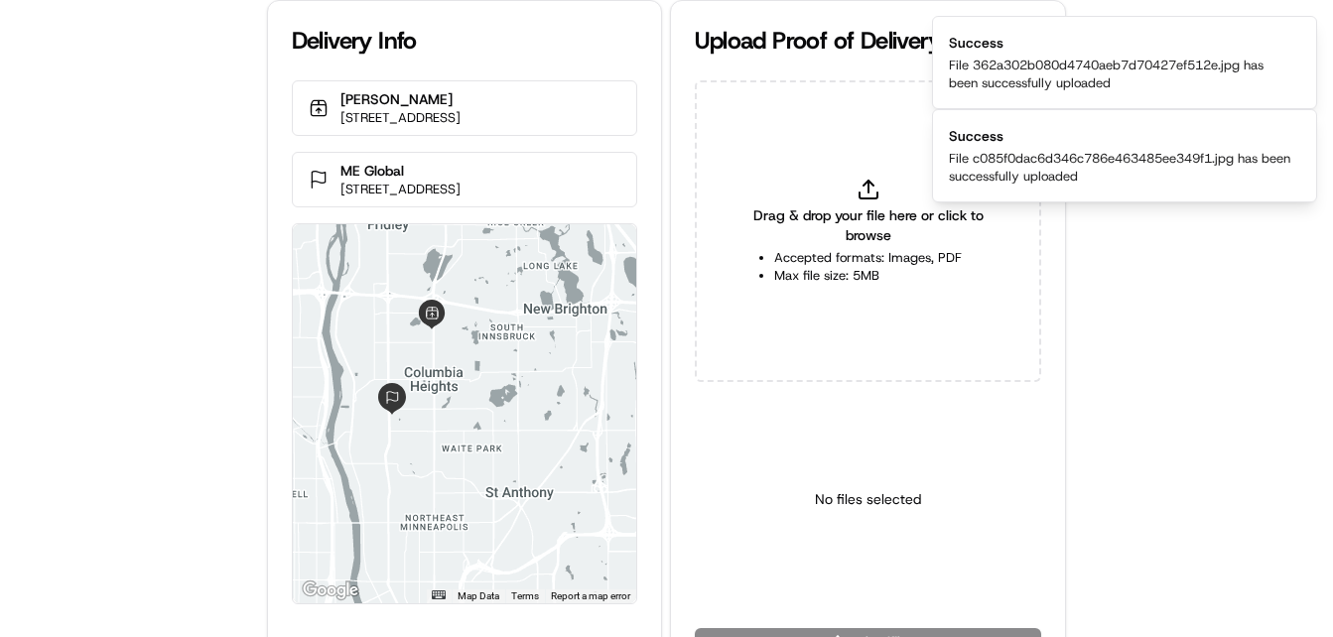
click at [693, 142] on div "Drag & drop your file here or click to browse Accepted formats: Images, PDF Max…" at bounding box center [868, 354] width 394 height 548
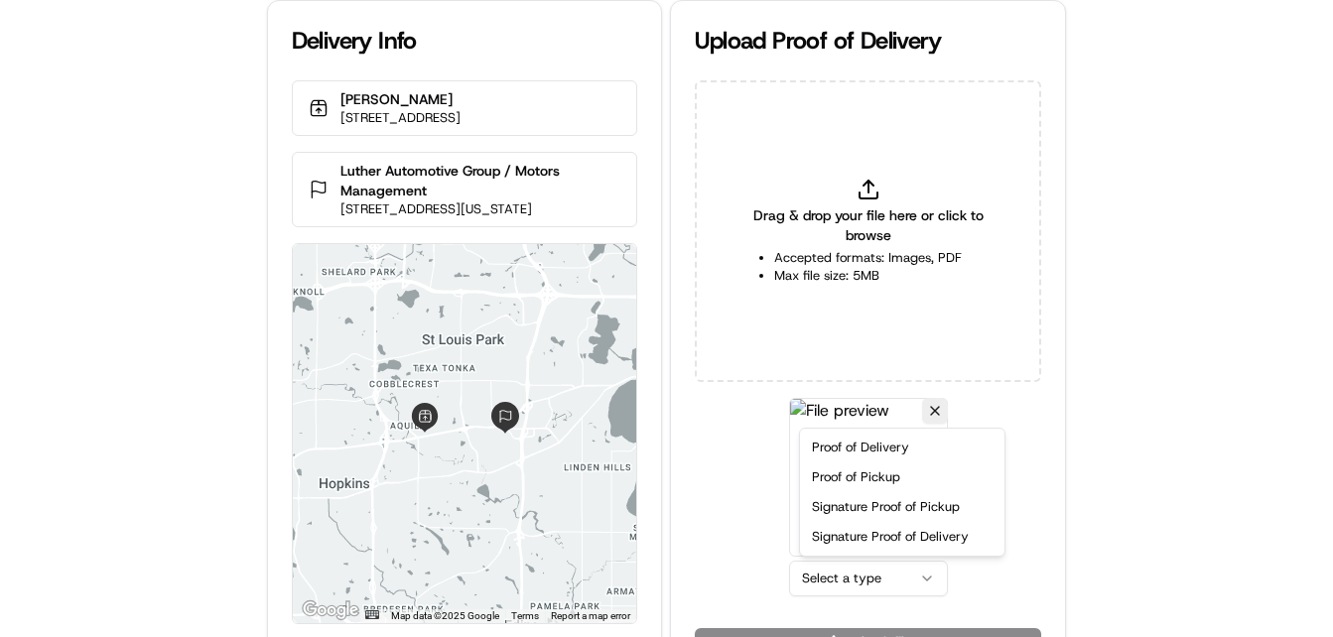
click at [880, 586] on html "Delivery Info [PERSON_NAME] [STREET_ADDRESS] Luther Automotive Group / Motors M…" at bounding box center [666, 318] width 1333 height 637
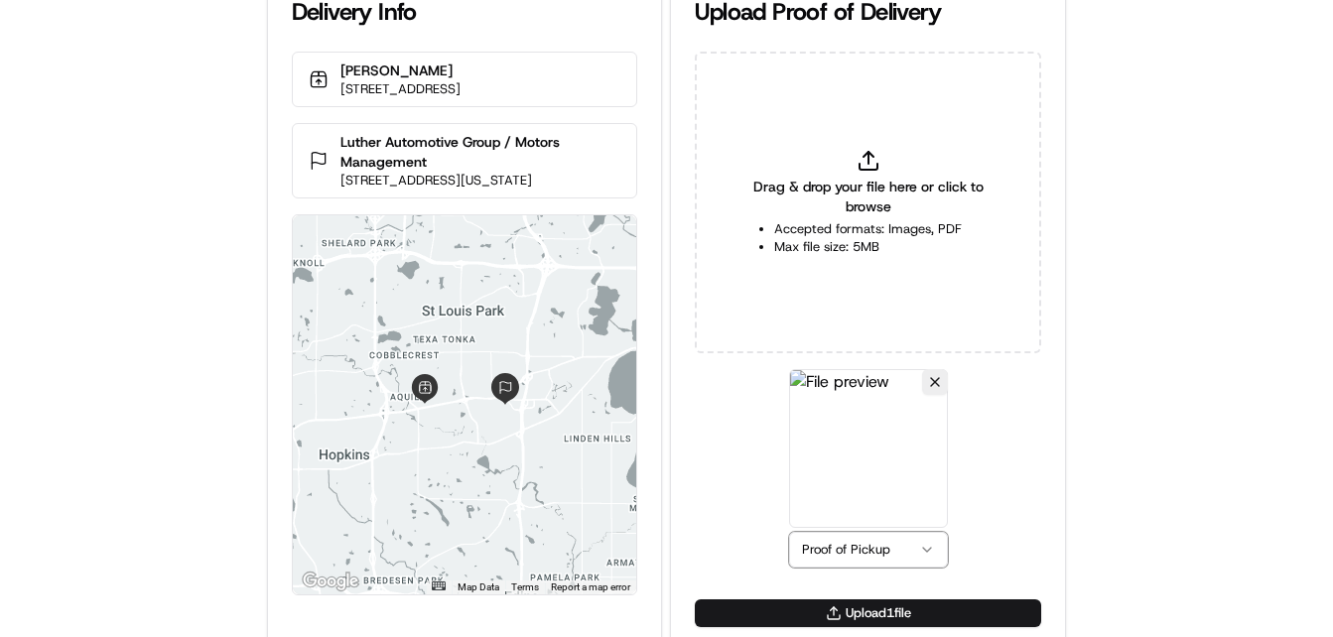
scroll to position [44, 0]
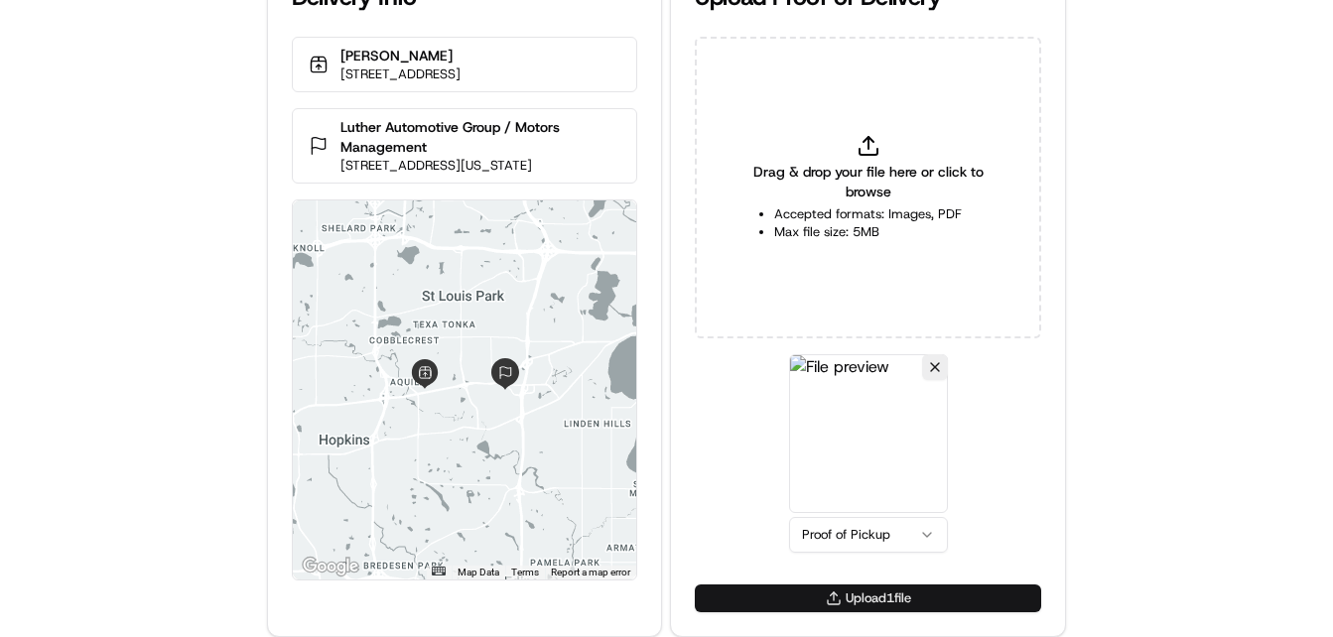
click at [823, 592] on button "Upload 1 file" at bounding box center [868, 599] width 346 height 28
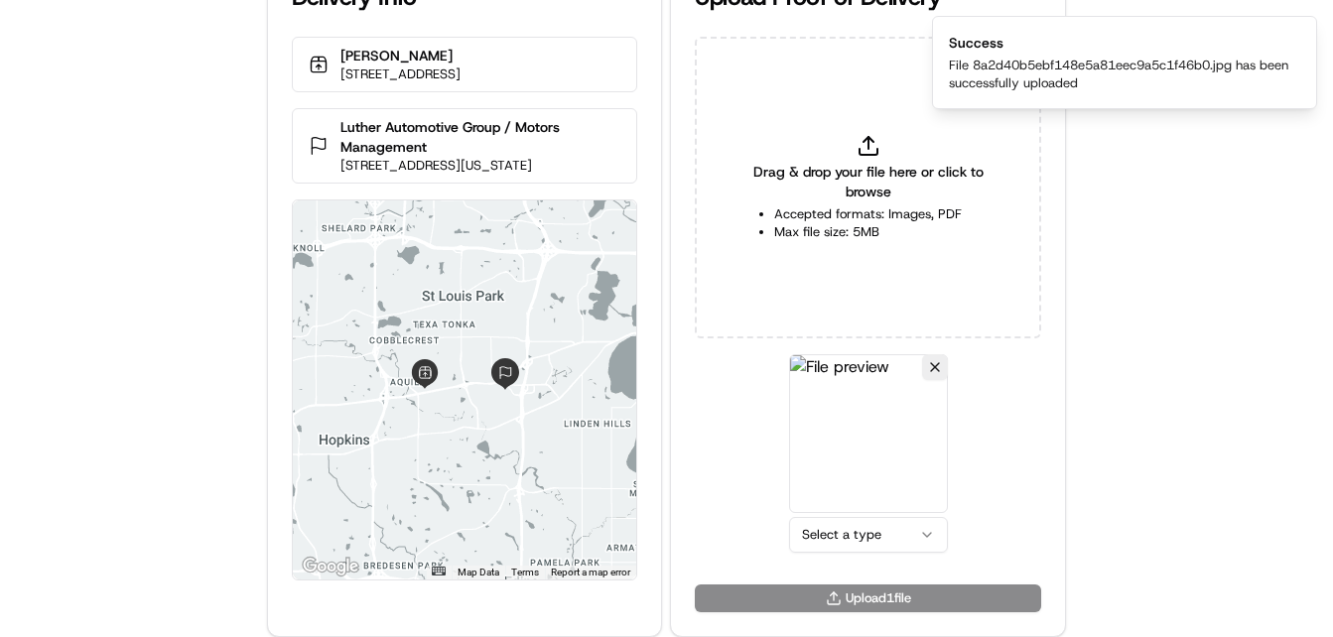
click at [857, 535] on html "Delivery Info Leeann Chin 8204 MN-7, St Louis Park, MN 55426, USA Luther Automo…" at bounding box center [666, 274] width 1333 height 637
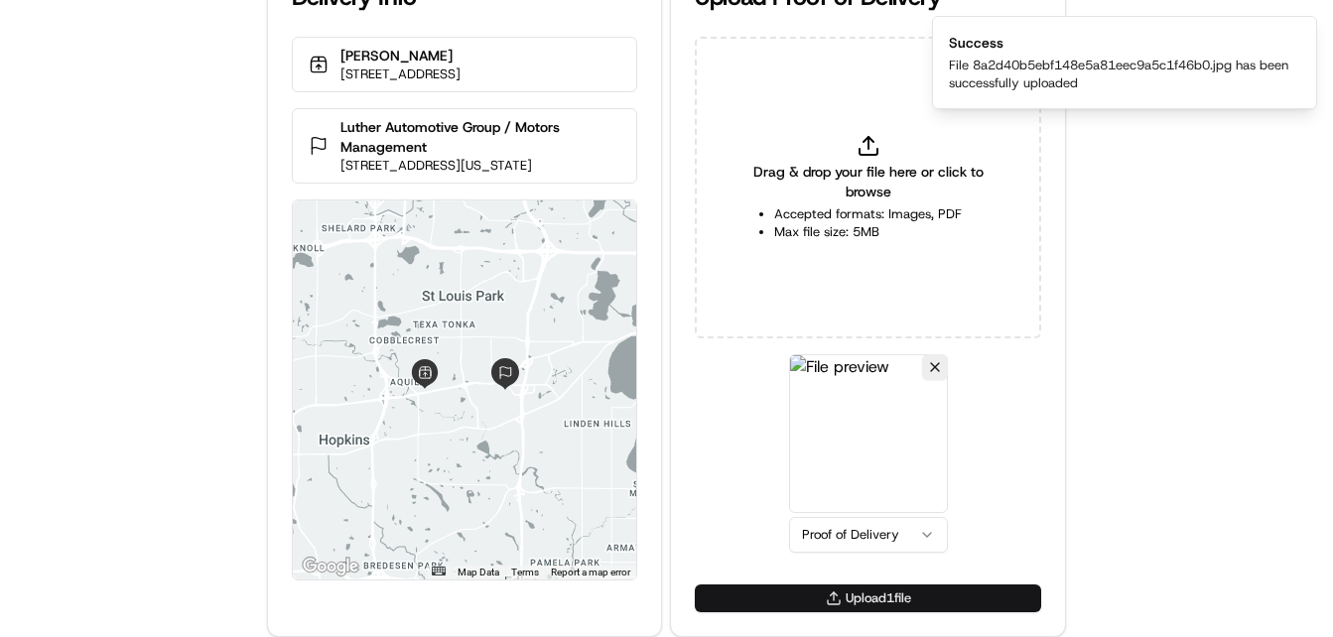
click at [851, 597] on button "Upload 1 file" at bounding box center [868, 599] width 346 height 28
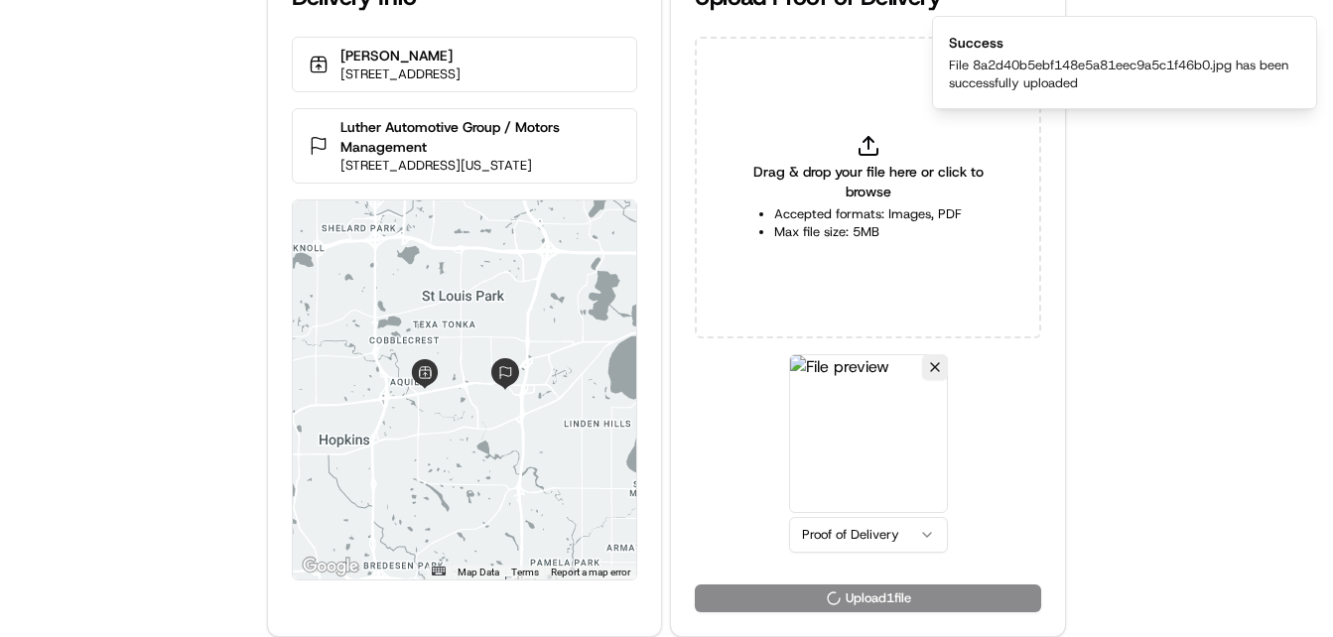
drag, startPoint x: 146, startPoint y: 221, endPoint x: 145, endPoint y: 17, distance: 204.4
click at [145, 220] on div "Delivery Info Leeann Chin 8204 MN-7, St Louis Park, MN 55426, USA Luther Automo…" at bounding box center [666, 274] width 1333 height 637
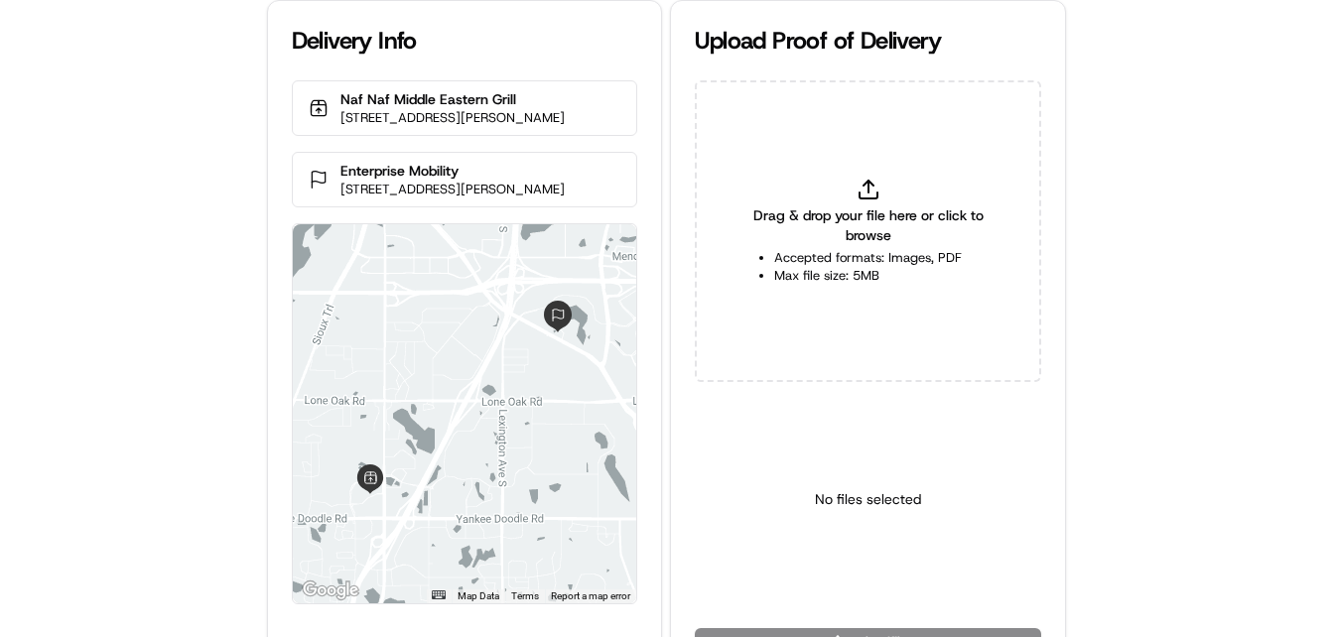
click at [171, 416] on div "Delivery Info [GEOGRAPHIC_DATA] [STREET_ADDRESS][PERSON_NAME] Enterprise Mobili…" at bounding box center [666, 318] width 1333 height 637
click at [174, 411] on div "Delivery Info [GEOGRAPHIC_DATA] [STREET_ADDRESS][PERSON_NAME] Enterprise Mobili…" at bounding box center [666, 318] width 1333 height 637
click at [238, 167] on div "Delivery Info [GEOGRAPHIC_DATA] [STREET_ADDRESS][PERSON_NAME] Enterprise Mobili…" at bounding box center [666, 318] width 1333 height 637
click at [192, 178] on div "Delivery Info [GEOGRAPHIC_DATA] [STREET_ADDRESS][PERSON_NAME] Enterprise Mobili…" at bounding box center [666, 318] width 1333 height 637
click at [207, 291] on div "Delivery Info [GEOGRAPHIC_DATA] [STREET_ADDRESS][PERSON_NAME] Enterprise Mobili…" at bounding box center [666, 318] width 1333 height 637
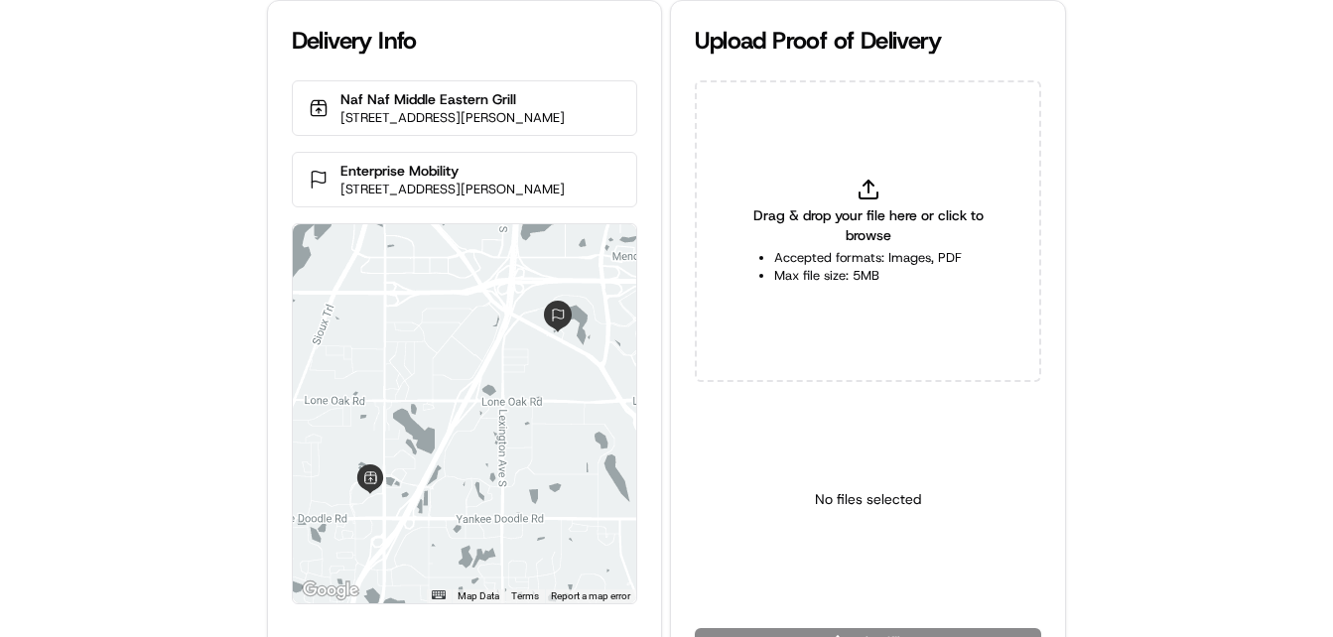
click at [210, 259] on div "Delivery Info [GEOGRAPHIC_DATA] [STREET_ADDRESS][PERSON_NAME] Enterprise Mobili…" at bounding box center [666, 318] width 1333 height 637
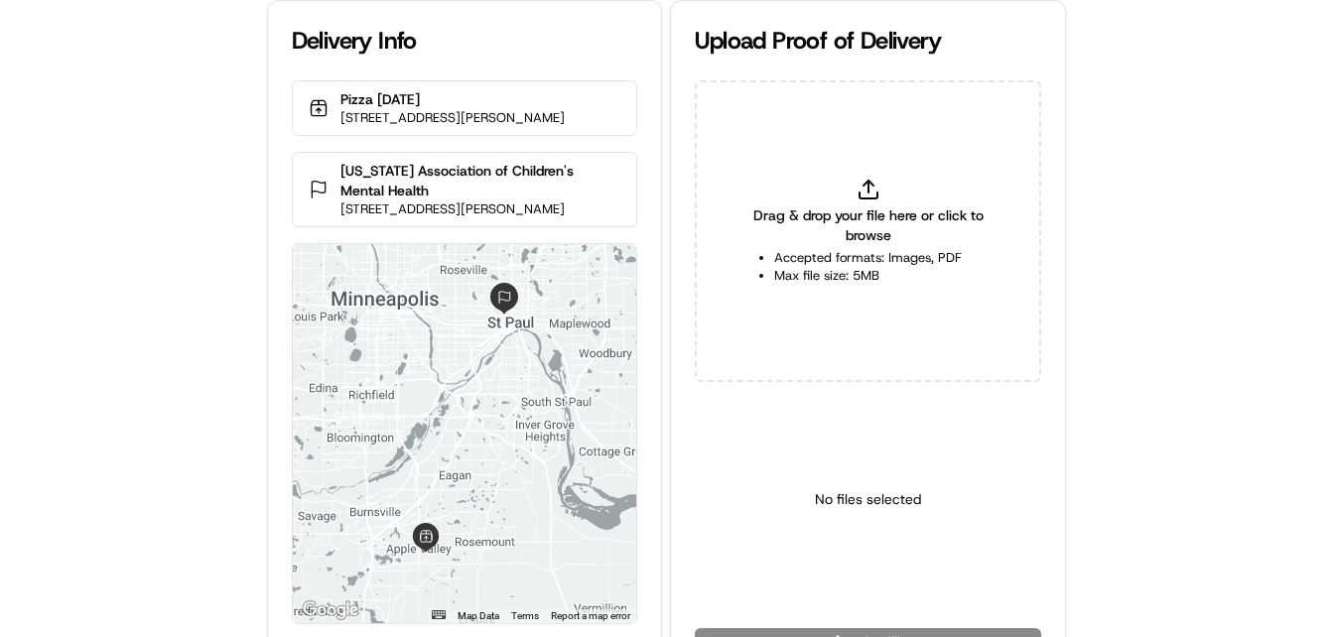
click at [185, 155] on div "Delivery Info Pizza Karma 15265 Galaxie Ave # 200, St Paul, MN 55124, USA Minne…" at bounding box center [666, 318] width 1333 height 637
drag, startPoint x: 151, startPoint y: 213, endPoint x: 175, endPoint y: 19, distance: 196.0
click at [156, 206] on div "Delivery Info Pizza Karma 15265 Galaxie Ave # 200, St Paul, MN 55124, USA Minne…" at bounding box center [666, 318] width 1333 height 637
click at [121, 374] on div "Delivery Info Pizza Karma 15265 Galaxie Ave # 200, St Paul, MN 55124, USA Minne…" at bounding box center [666, 318] width 1333 height 637
click at [181, 195] on div "Delivery Info Pizza Karma 15265 Galaxie Ave # 200, St Paul, MN 55124, USA Minne…" at bounding box center [666, 318] width 1333 height 637
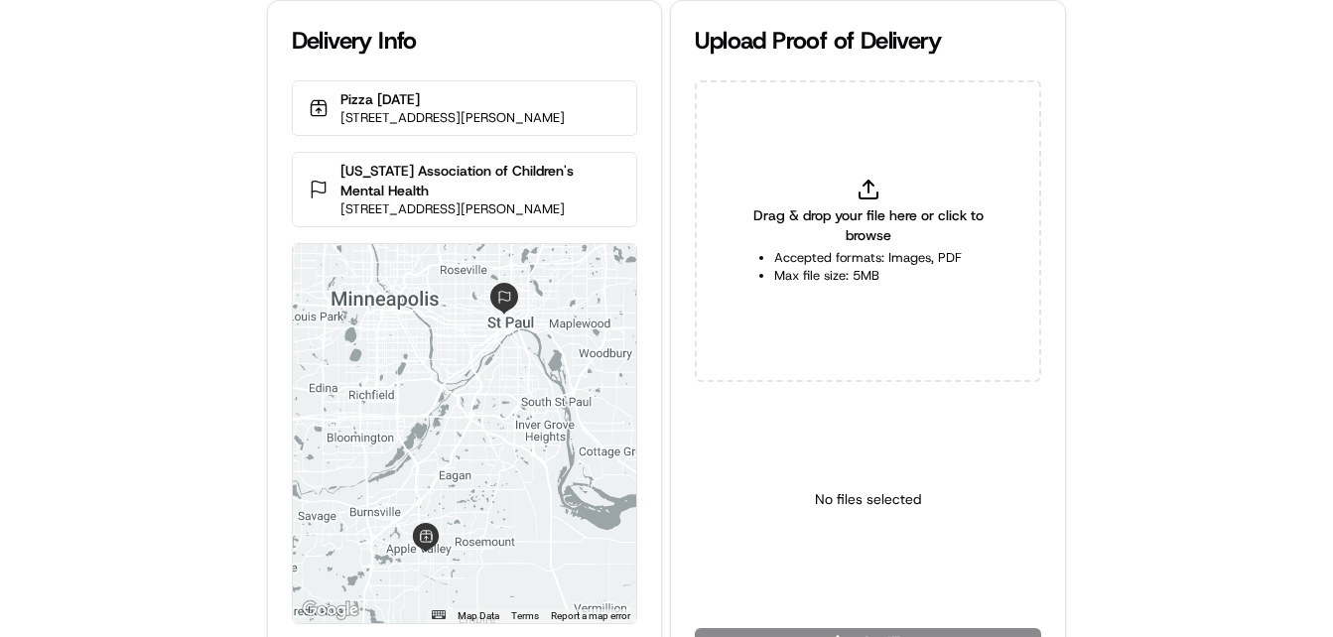
click at [88, 376] on div "Delivery Info Pizza Karma 15265 Galaxie Ave # 200, St Paul, MN 55124, USA Minne…" at bounding box center [666, 318] width 1333 height 637
click at [267, 285] on div "Delivery Info Pizza Karma 15265 Galaxie Ave # 200, St Paul, MN 55124, USA Minne…" at bounding box center [465, 340] width 396 height 681
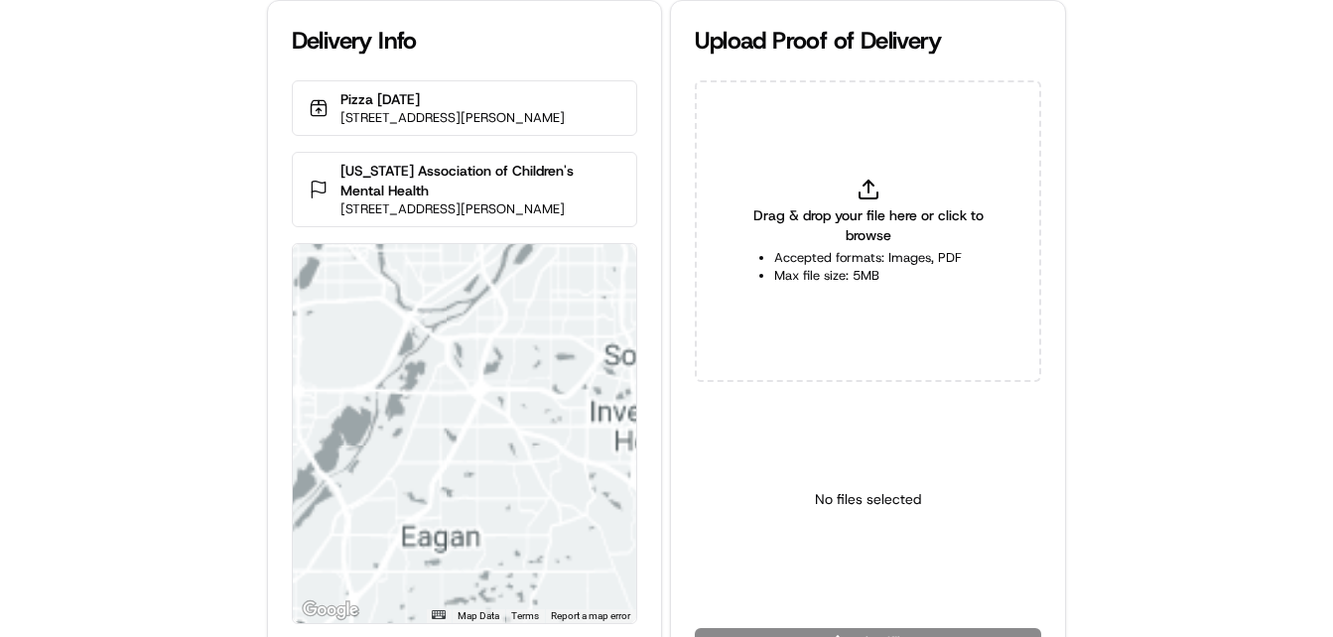
click at [954, 133] on div "Drag & drop your file here or click to browse Accepted formats: Images, PDF Max…" at bounding box center [868, 231] width 346 height 302
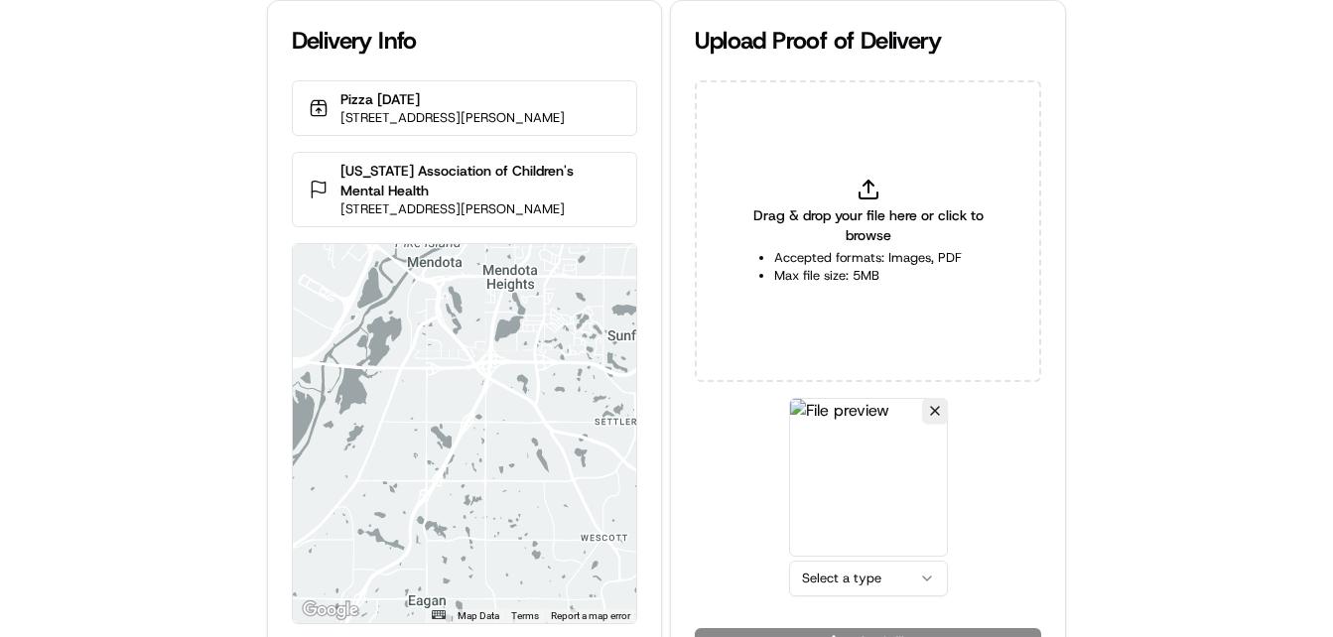
scroll to position [48, 0]
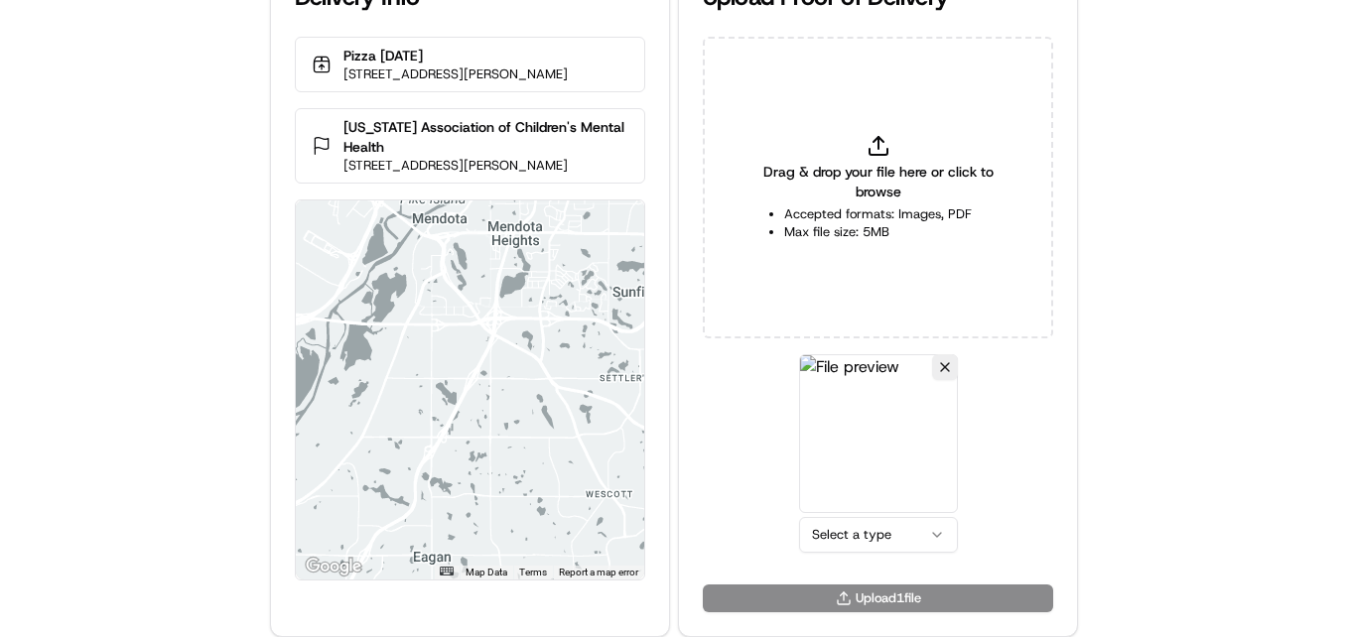
click at [875, 535] on html "Delivery Info Pizza Karma 15265 Galaxie Ave # 200, St Paul, MN 55124, USA Minne…" at bounding box center [674, 274] width 1348 height 637
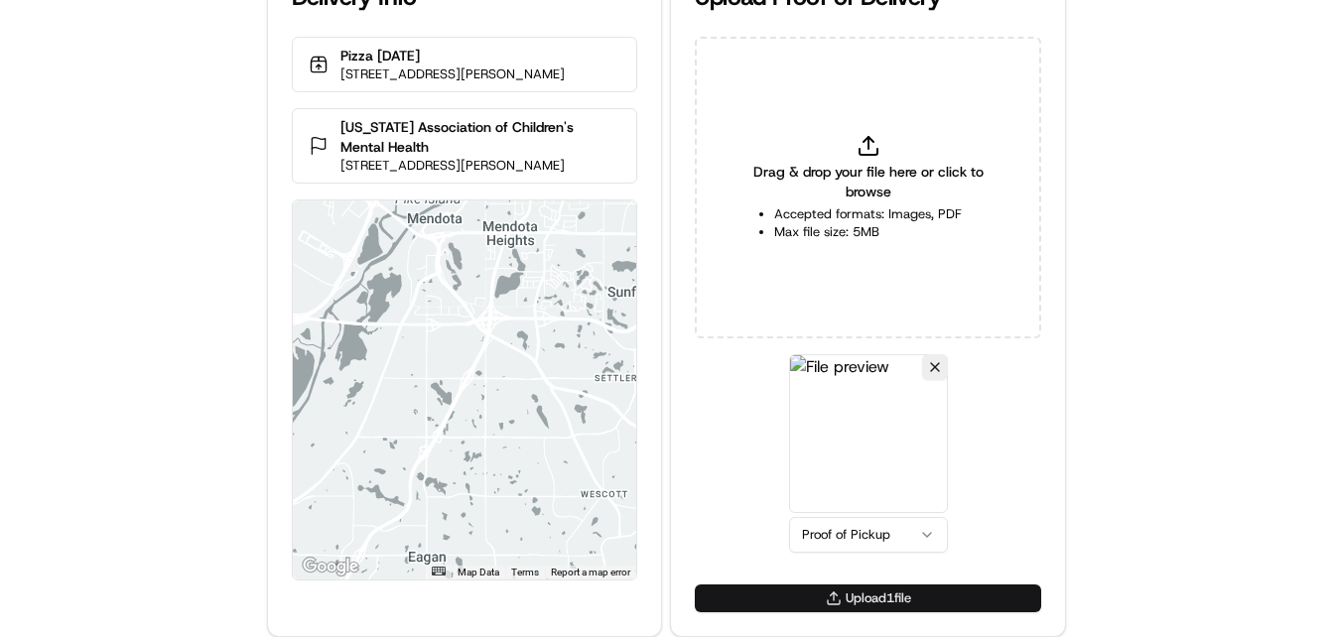
click at [845, 595] on button "Upload 1 file" at bounding box center [868, 599] width 346 height 28
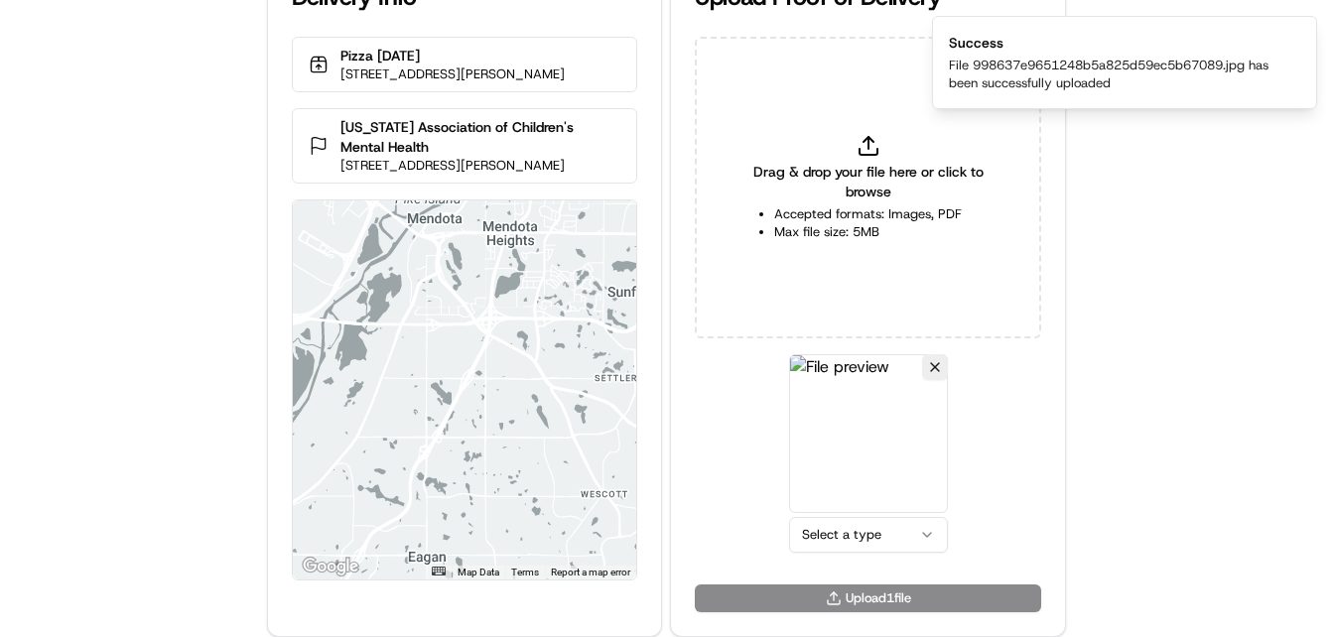
click at [868, 534] on html "Delivery Info Pizza Karma 15265 Galaxie Ave # 200, St Paul, MN 55124, USA Minne…" at bounding box center [666, 274] width 1333 height 637
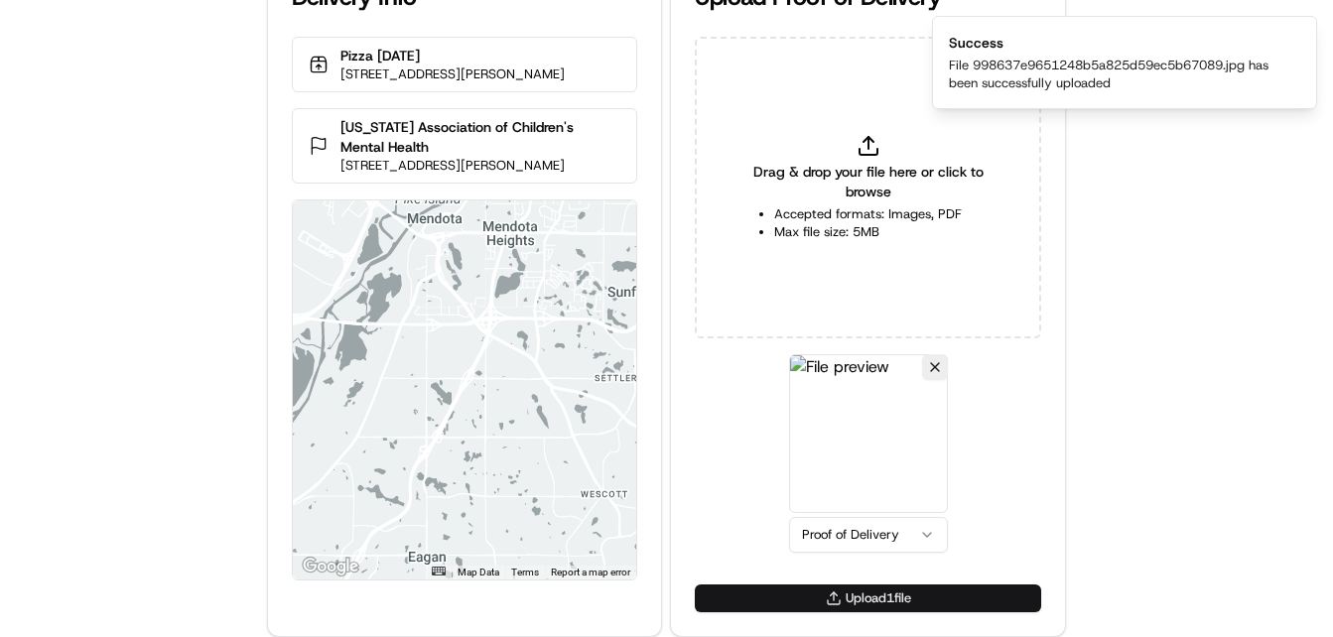
click at [857, 590] on button "Upload 1 file" at bounding box center [868, 599] width 346 height 28
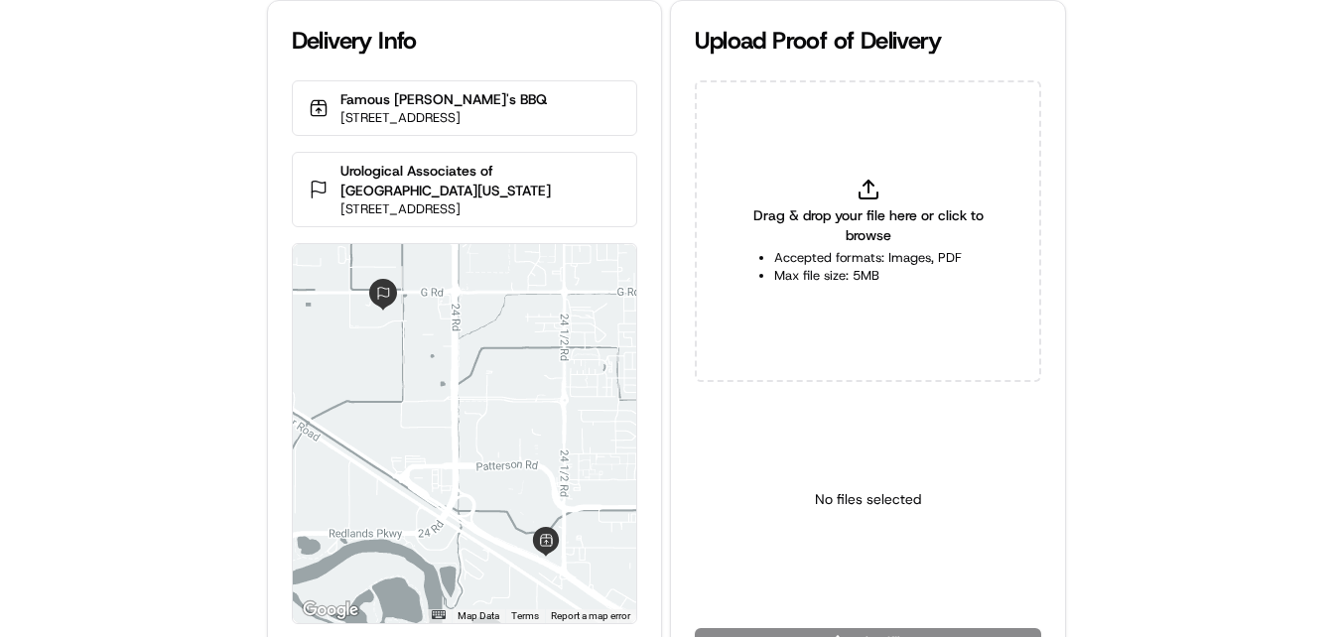
drag, startPoint x: 114, startPoint y: 396, endPoint x: 131, endPoint y: 372, distance: 29.2
click at [120, 391] on div "Delivery Info Famous Dave's BBQ 2440 US-6, Grand Junction, CO 81505, USA Urolog…" at bounding box center [666, 318] width 1333 height 637
click at [131, 372] on div "Delivery Info Famous Dave's BBQ 2440 US-6, Grand Junction, CO 81505, USA Urolog…" at bounding box center [666, 318] width 1333 height 637
click at [114, 315] on div "Delivery Info Famous Dave's BBQ 2440 US-6, Grand Junction, CO 81505, USA Urolog…" at bounding box center [666, 318] width 1333 height 637
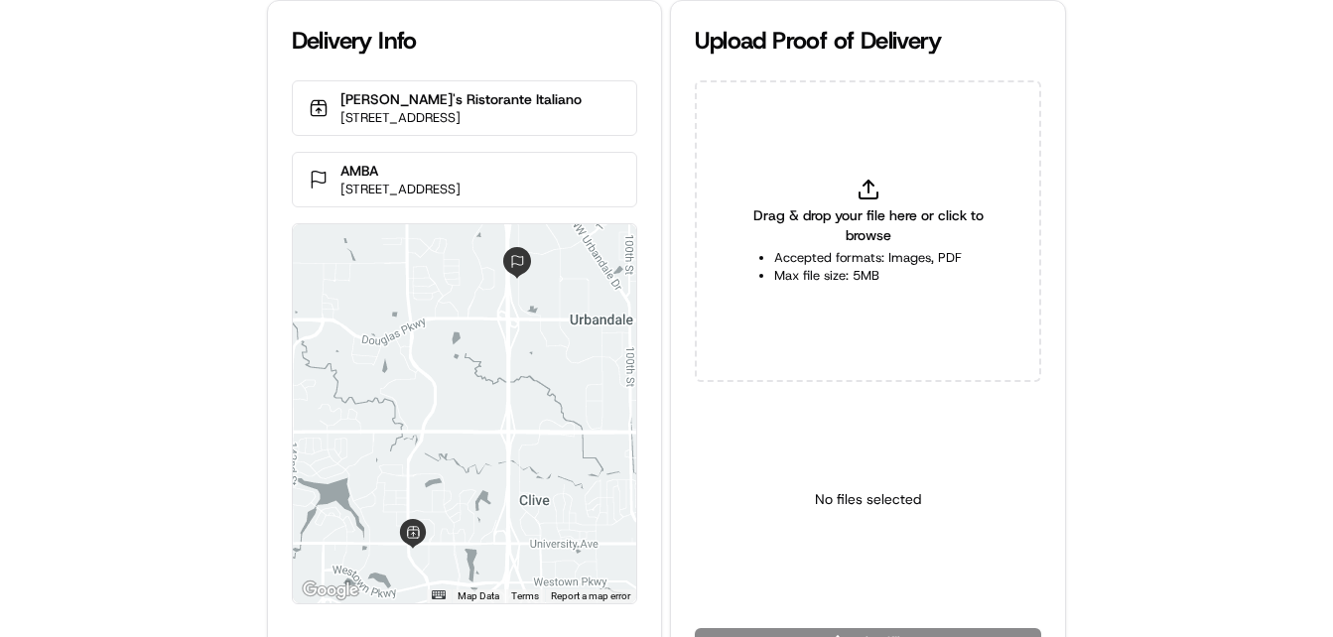
click at [238, 203] on div "Delivery Info Biaggi's Ristorante Italiano [STREET_ADDRESS][GEOGRAPHIC_DATA][ST…" at bounding box center [666, 318] width 1333 height 637
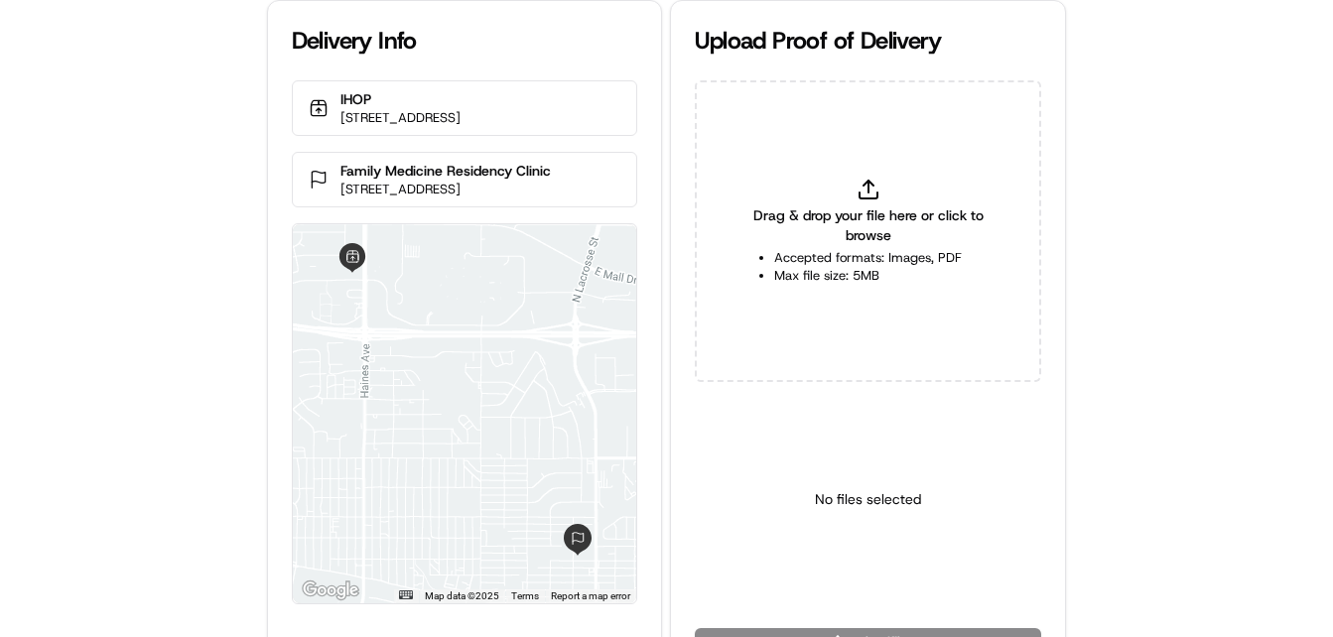
drag, startPoint x: 121, startPoint y: 395, endPoint x: 128, endPoint y: 381, distance: 15.5
click at [121, 394] on div "Delivery Info IHOP [STREET_ADDRESS] Family Medicine Residency Clinic [STREET_AD…" at bounding box center [666, 318] width 1333 height 637
click at [128, 381] on div "Delivery Info IHOP [STREET_ADDRESS] Family Medicine Residency Clinic [STREET_AD…" at bounding box center [666, 318] width 1333 height 637
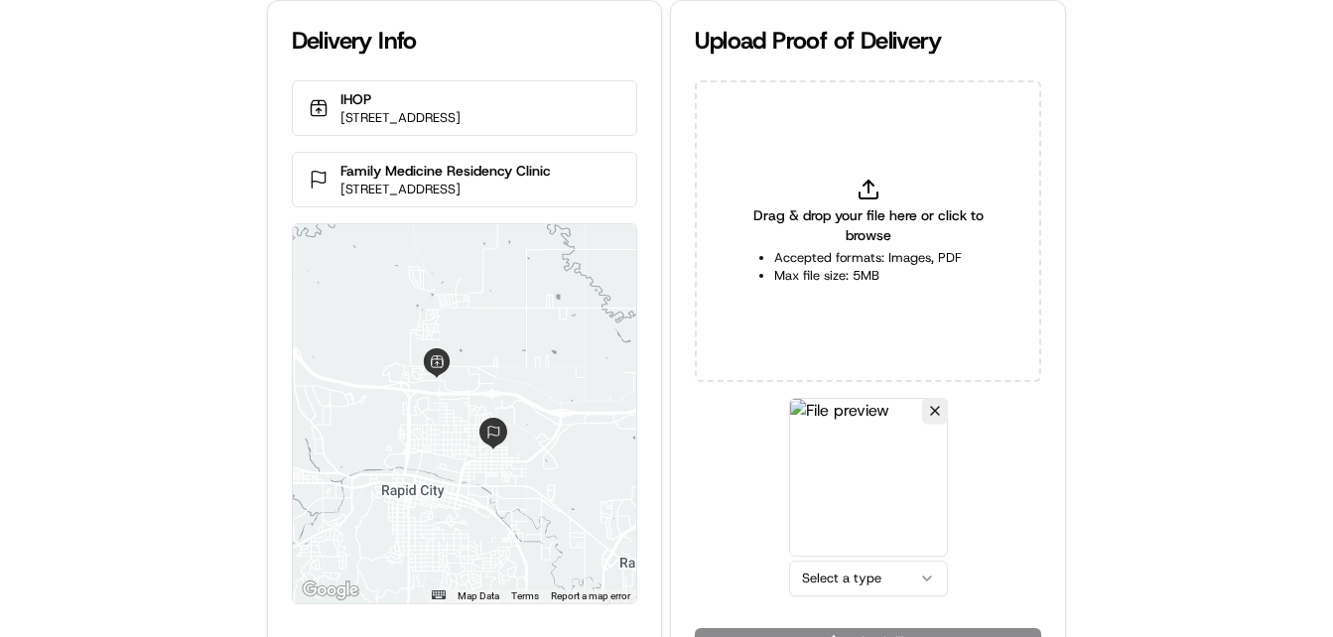
click at [844, 573] on html "Delivery Info IHOP [STREET_ADDRESS] Family Medicine Residency Clinic [STREET_AD…" at bounding box center [666, 318] width 1333 height 637
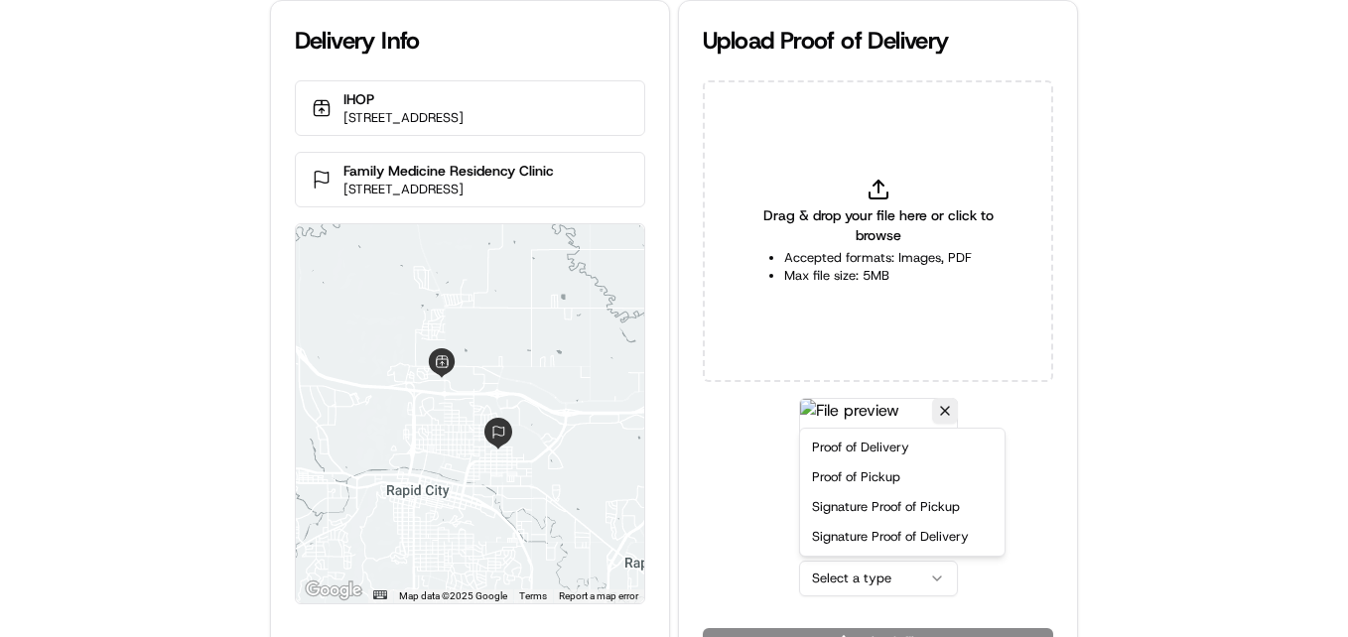
click at [855, 431] on div "Proof of Delivery Proof of Pickup Signature Proof of Pickup Signature Proof of …" at bounding box center [902, 492] width 204 height 127
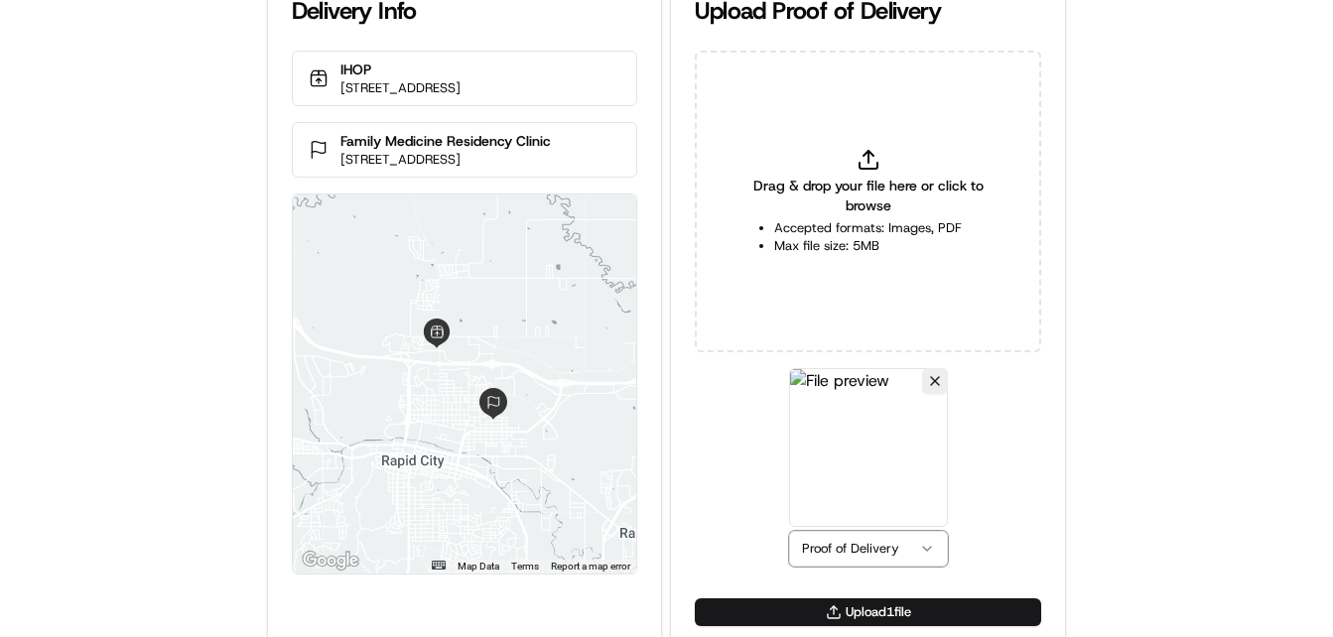
scroll to position [44, 0]
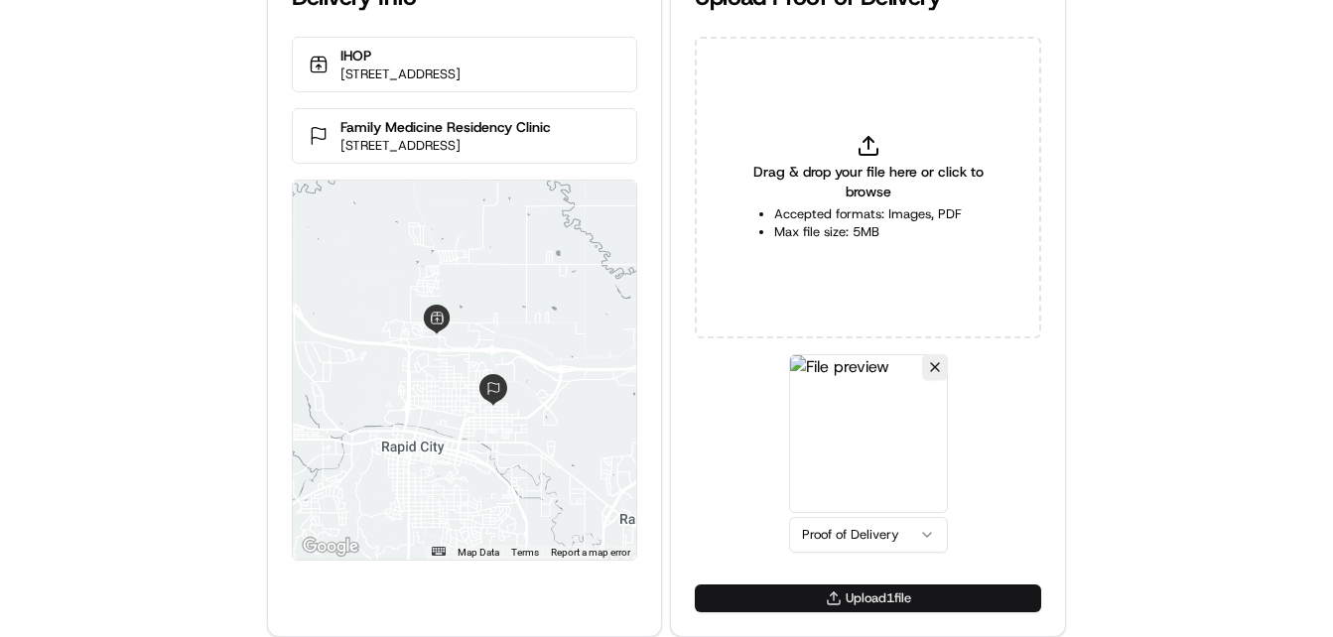
click at [791, 594] on button "Upload 1 file" at bounding box center [868, 599] width 346 height 28
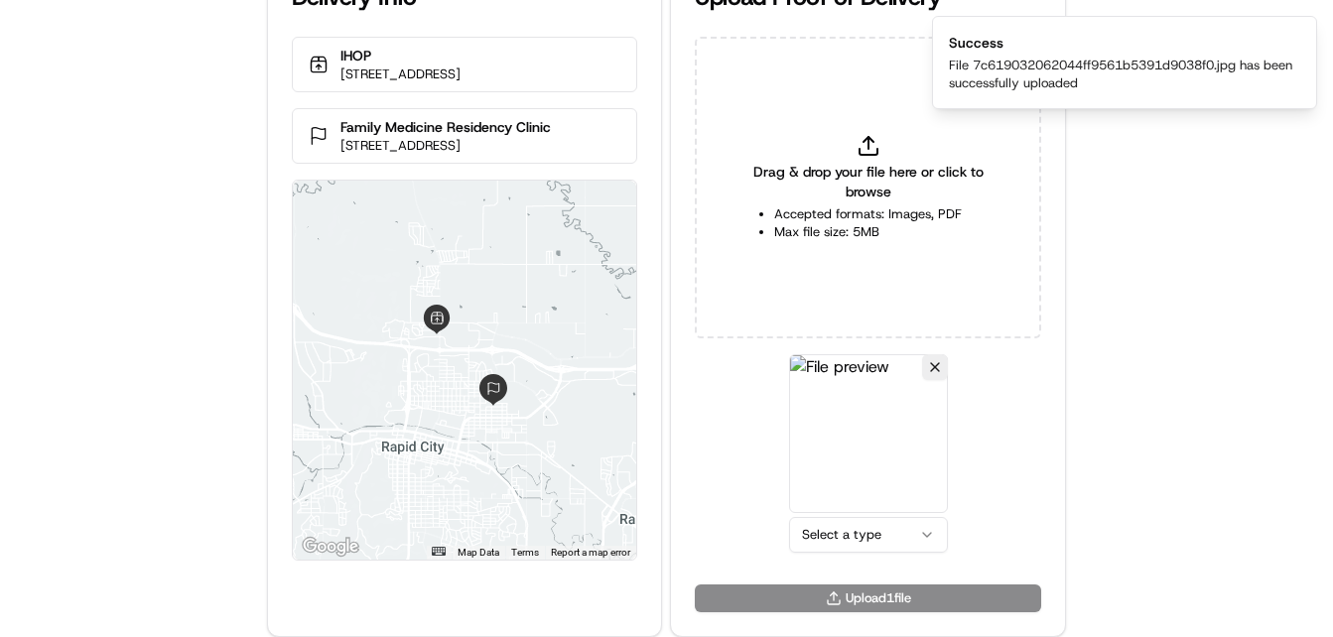
click at [830, 541] on html "Delivery Info IHOP [STREET_ADDRESS] Family Medicine Residency Clinic [STREET_AD…" at bounding box center [666, 274] width 1333 height 637
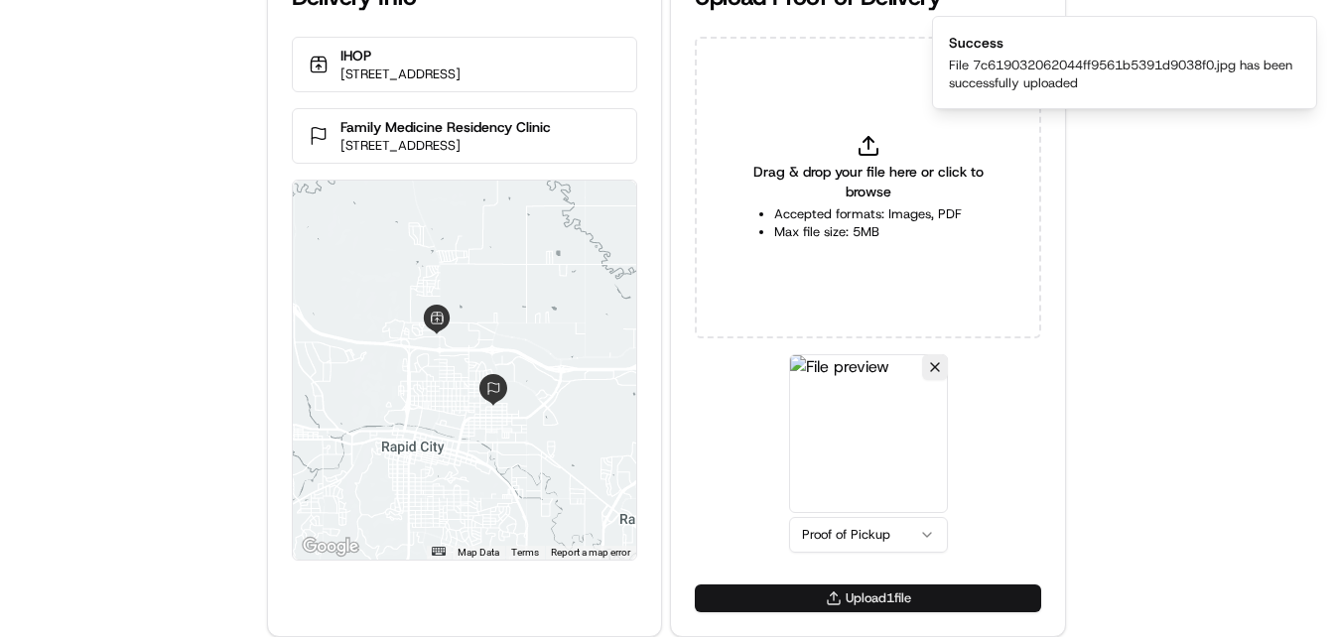
click at [817, 591] on button "Upload 1 file" at bounding box center [868, 599] width 346 height 28
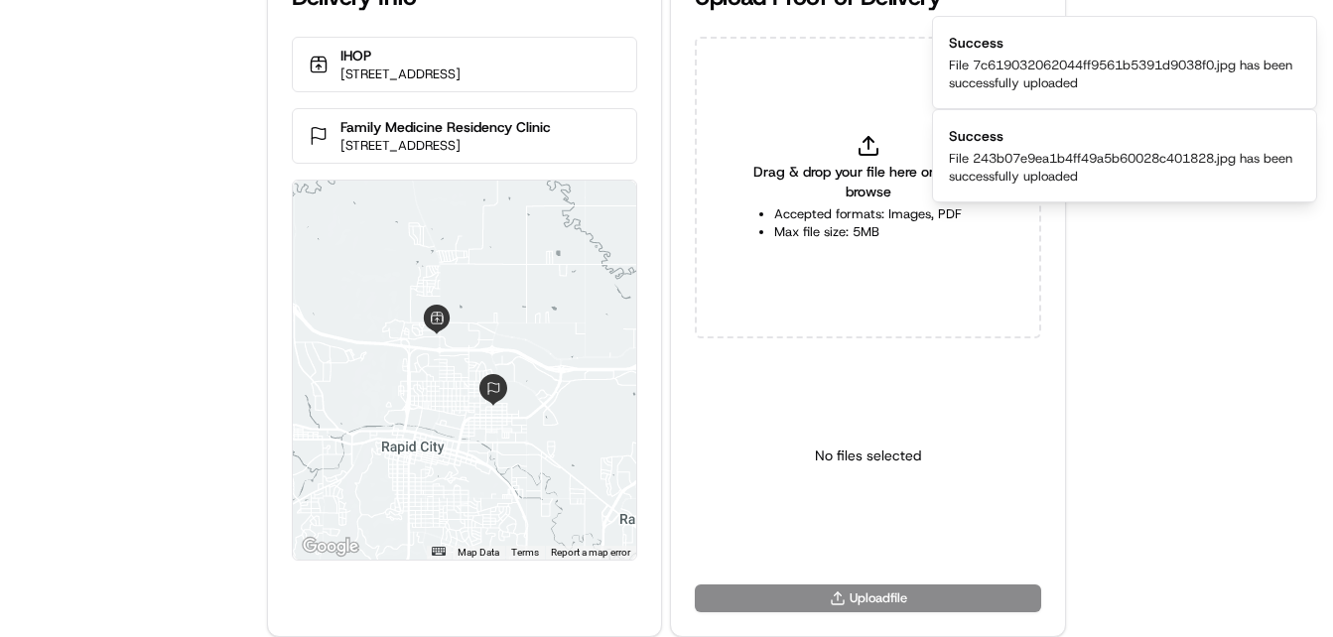
click at [278, 180] on div "IHOP [STREET_ADDRESS] Family Medicine Residency Clinic [STREET_ADDRESS] ← Move …" at bounding box center [465, 311] width 394 height 548
click at [232, 172] on div "Delivery Info IHOP [STREET_ADDRESS] Family Medicine Residency Clinic [STREET_AD…" at bounding box center [666, 274] width 1333 height 637
